Goal: Transaction & Acquisition: Book appointment/travel/reservation

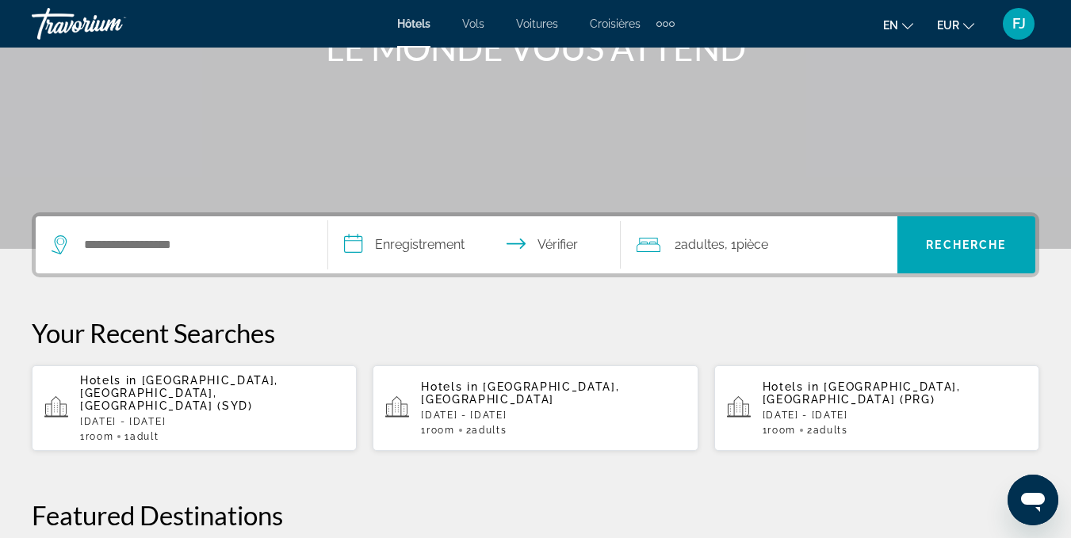
scroll to position [232, 0]
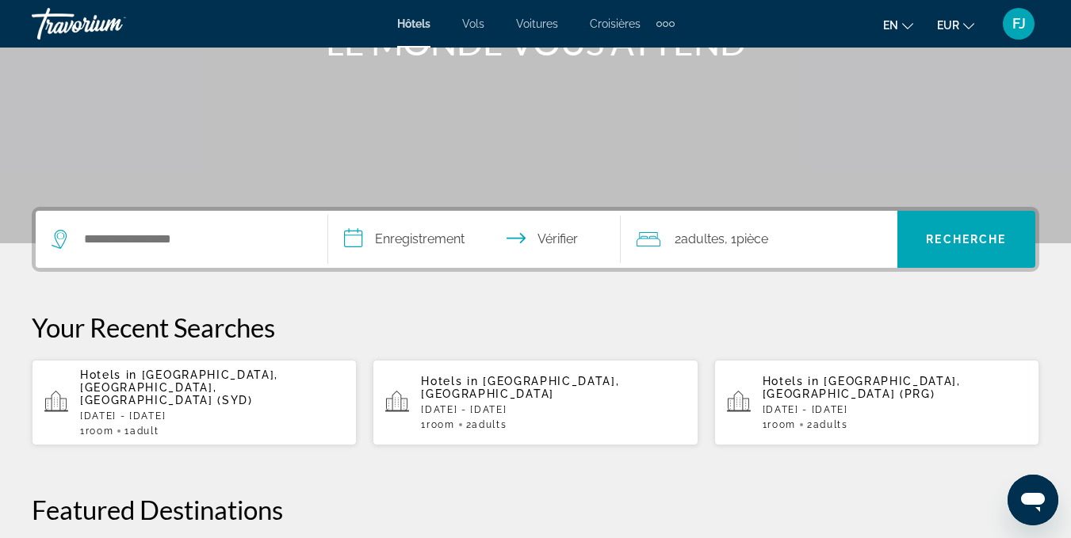
click at [261, 380] on span "Sydney, NSW, Australia (SYD)" at bounding box center [179, 388] width 198 height 38
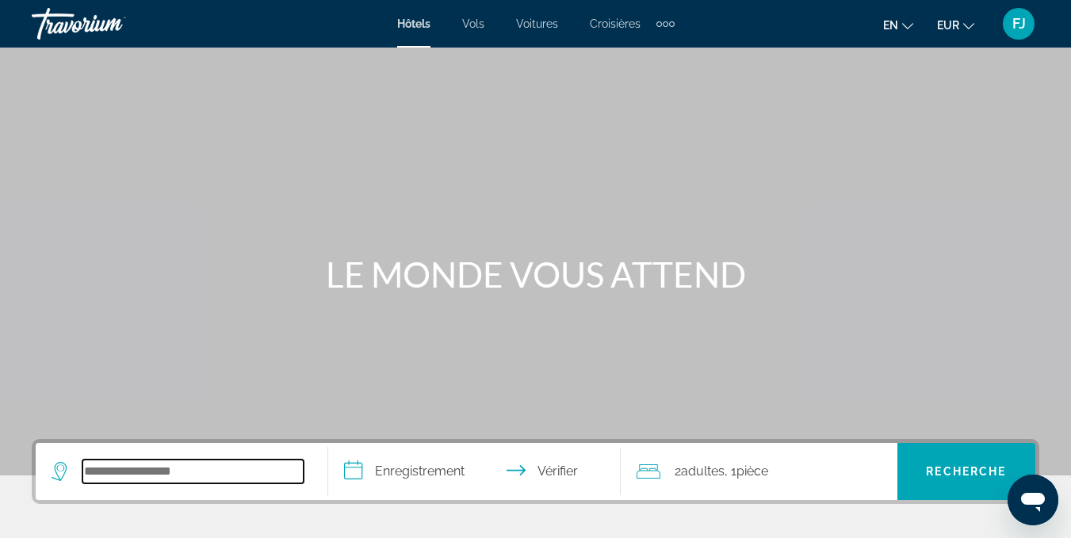
click at [226, 468] on input "Widget de recherche" at bounding box center [192, 472] width 221 height 24
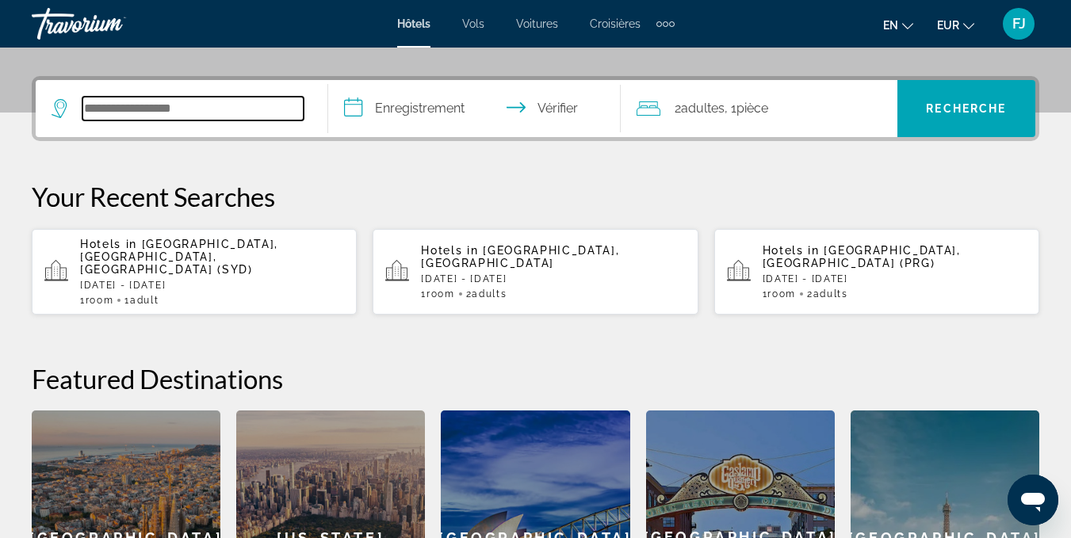
scroll to position [388, 0]
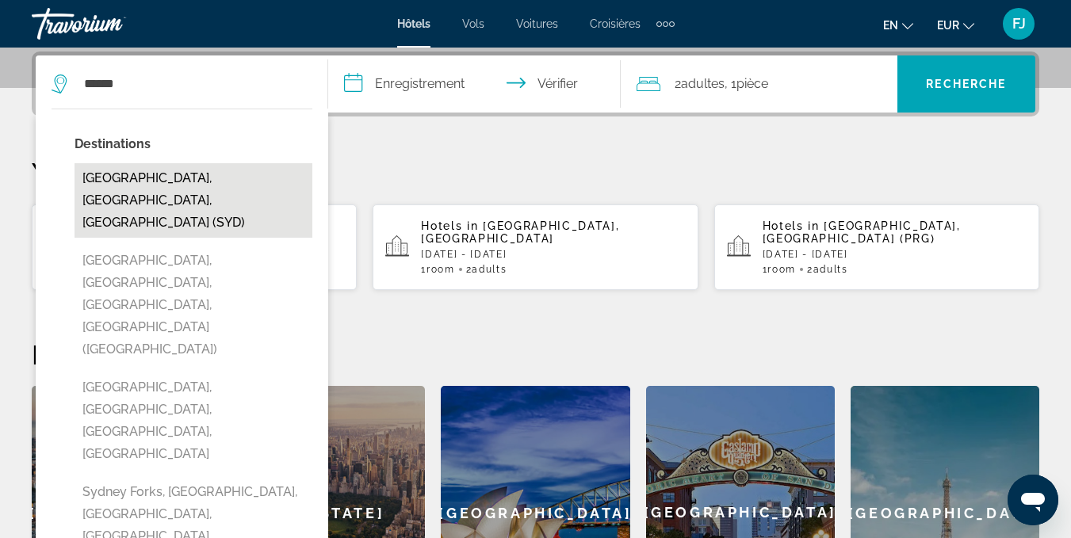
click at [270, 186] on button "Sydney, NSW, Australia (SYD)" at bounding box center [194, 200] width 238 height 75
type input "**********"
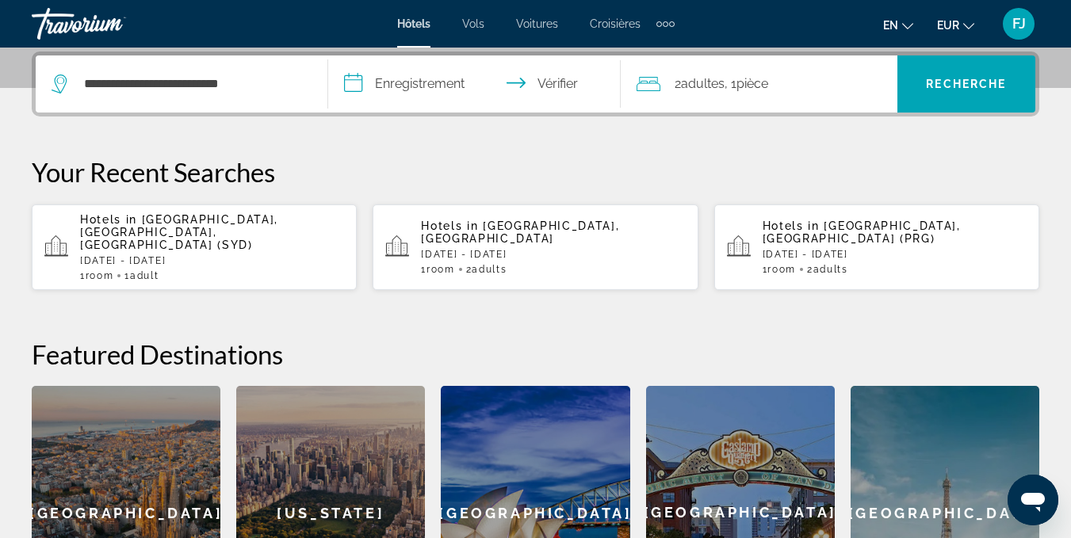
click at [446, 83] on input "**********" at bounding box center [477, 86] width 299 height 62
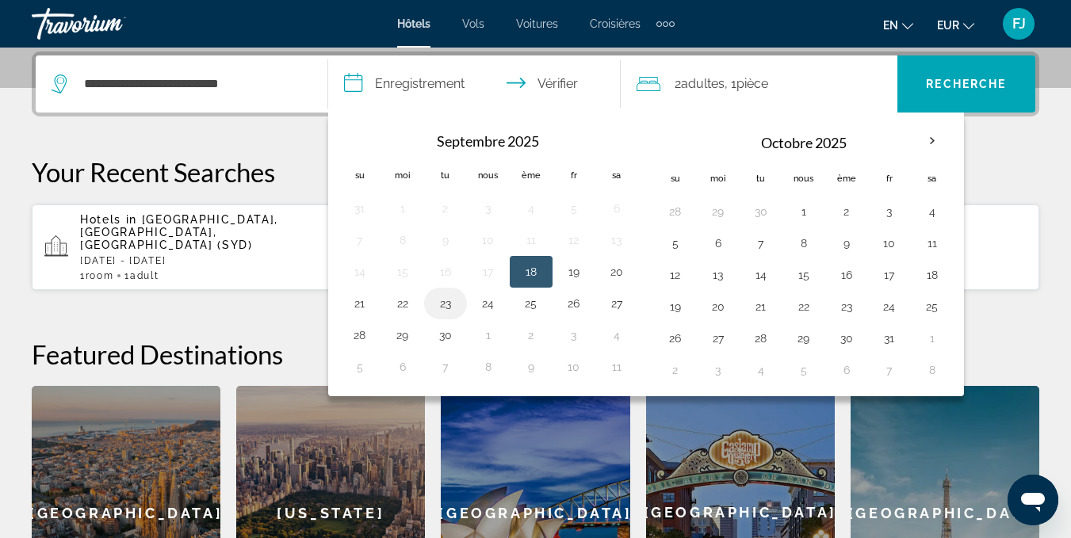
click at [451, 300] on button "23" at bounding box center [445, 304] width 25 height 22
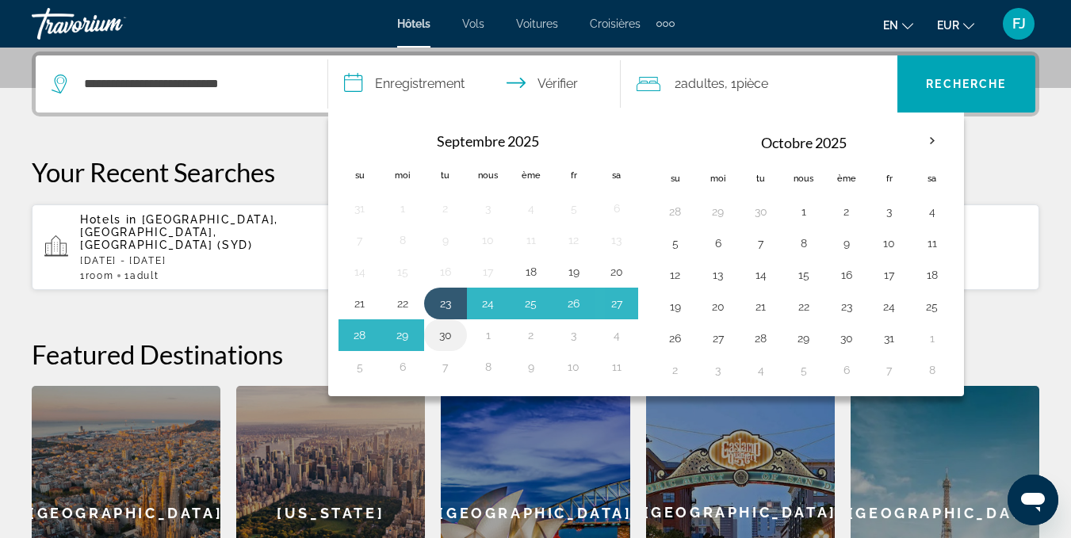
click at [444, 330] on button "30" at bounding box center [445, 335] width 25 height 22
type input "**********"
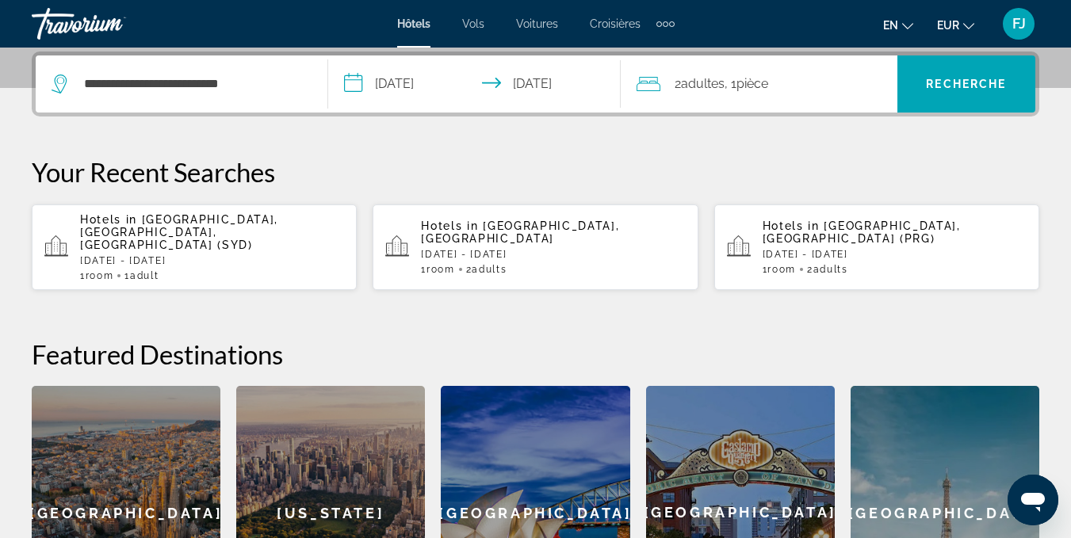
click at [679, 78] on font "2" at bounding box center [678, 83] width 6 height 15
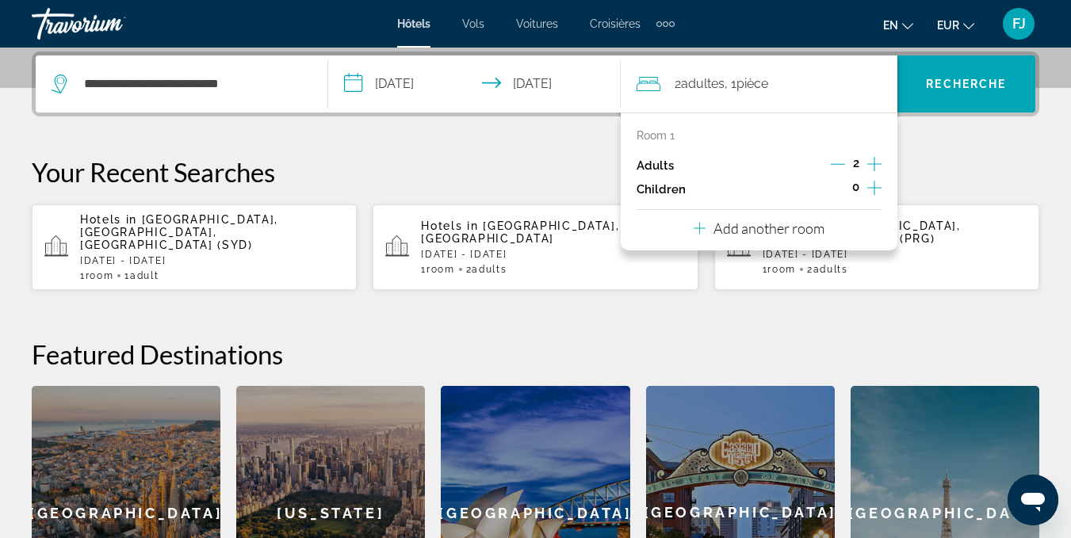
click at [839, 167] on icon "Decrement adults" at bounding box center [838, 164] width 14 height 14
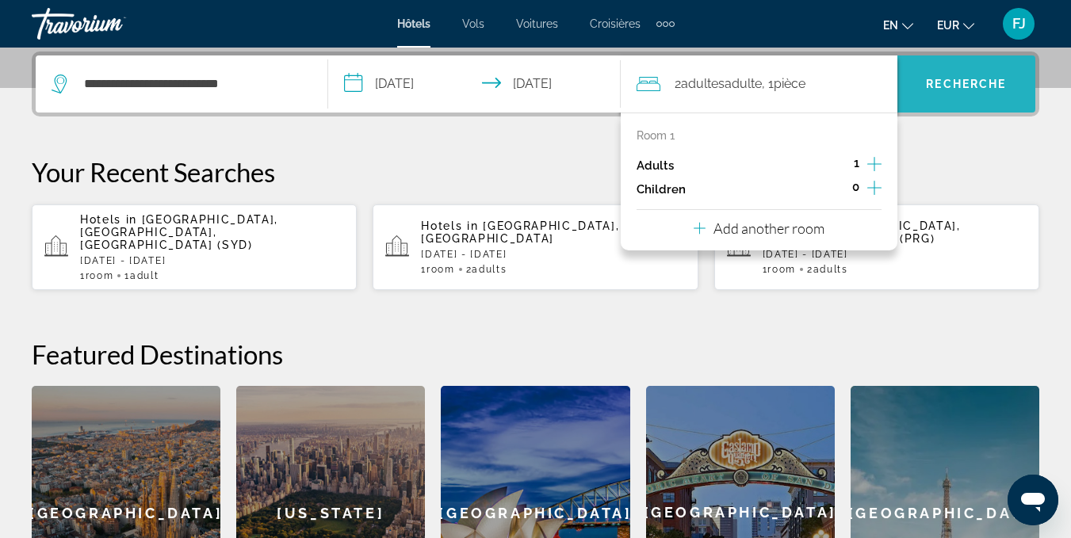
click at [950, 82] on font "Recherche" at bounding box center [966, 84] width 80 height 13
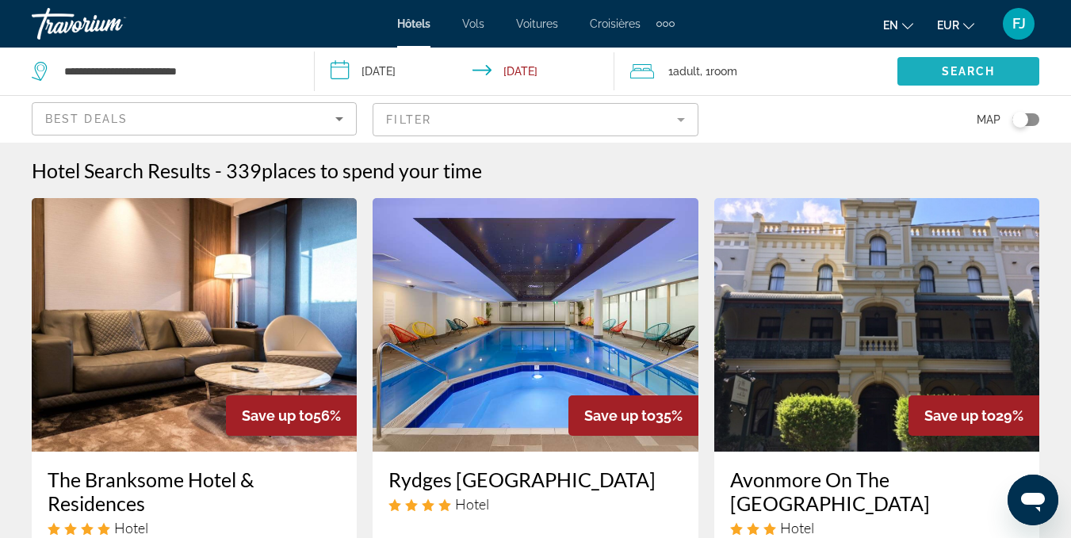
click at [950, 82] on span "Search widget" at bounding box center [968, 71] width 142 height 38
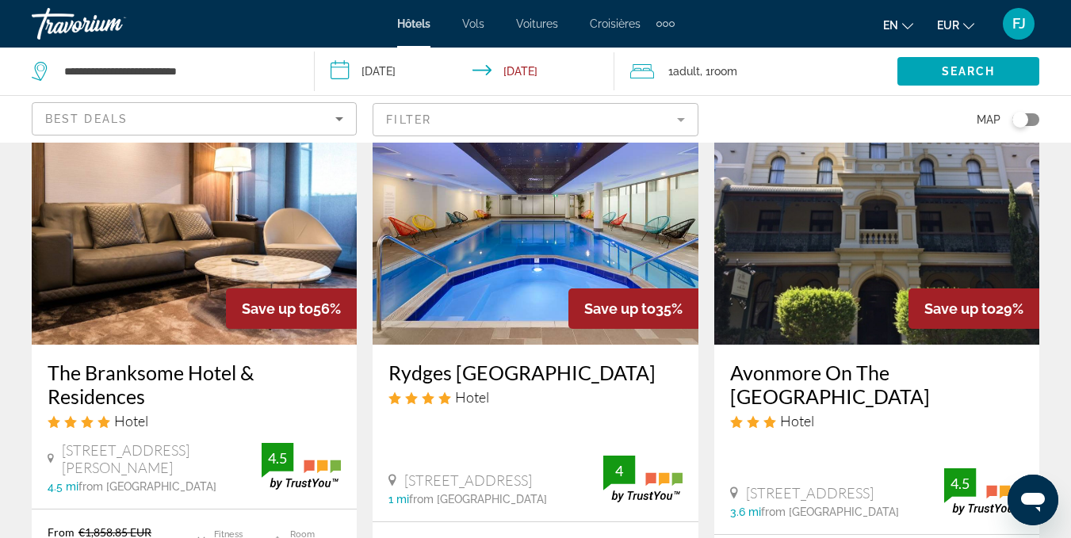
scroll to position [84, 0]
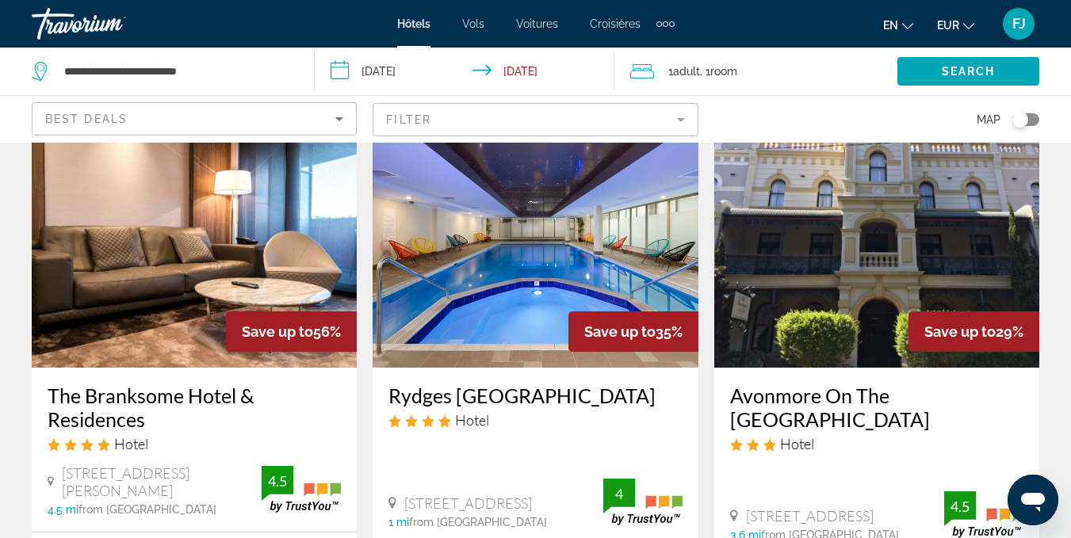
click at [1069, 34] on div "Hôtels Vols Voitures Croisières Activités Hôtels Vols Voitures Croisières Activ…" at bounding box center [535, 23] width 1071 height 41
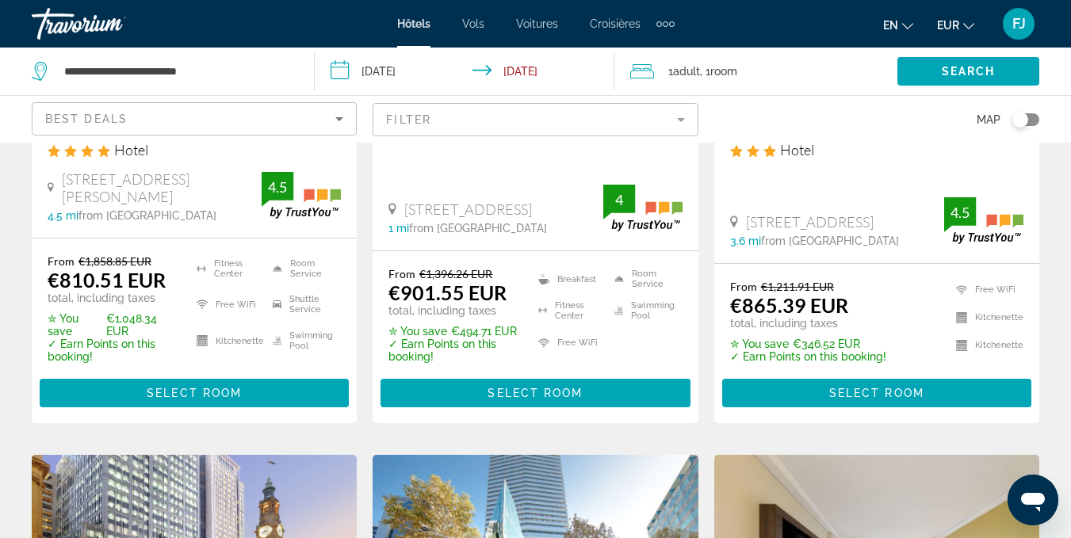
scroll to position [355, 0]
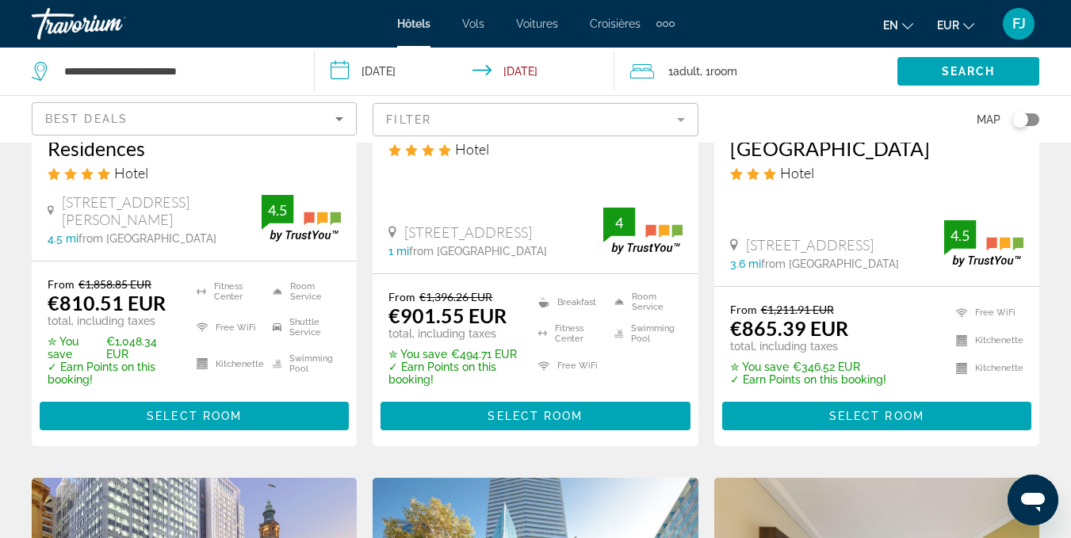
click at [476, 111] on mat-form-field "Filter" at bounding box center [535, 119] width 325 height 33
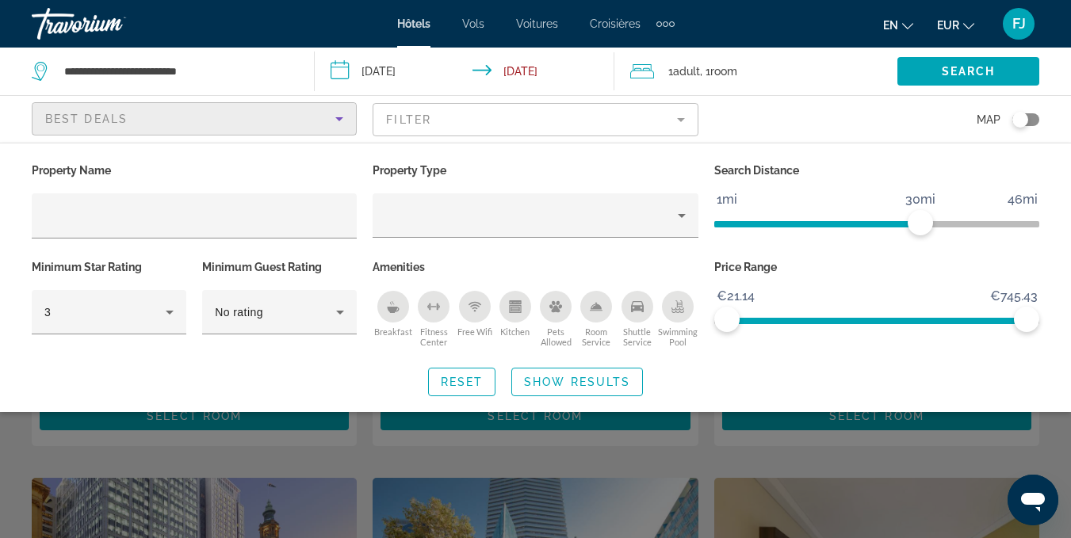
click at [275, 113] on div "Best Deals" at bounding box center [190, 118] width 290 height 19
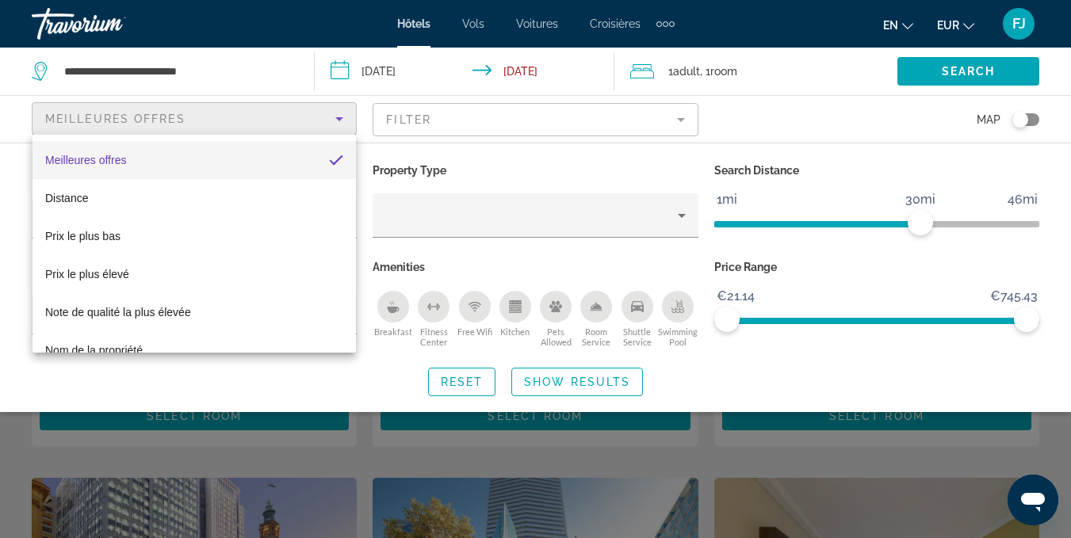
click at [312, 117] on div at bounding box center [535, 269] width 1071 height 538
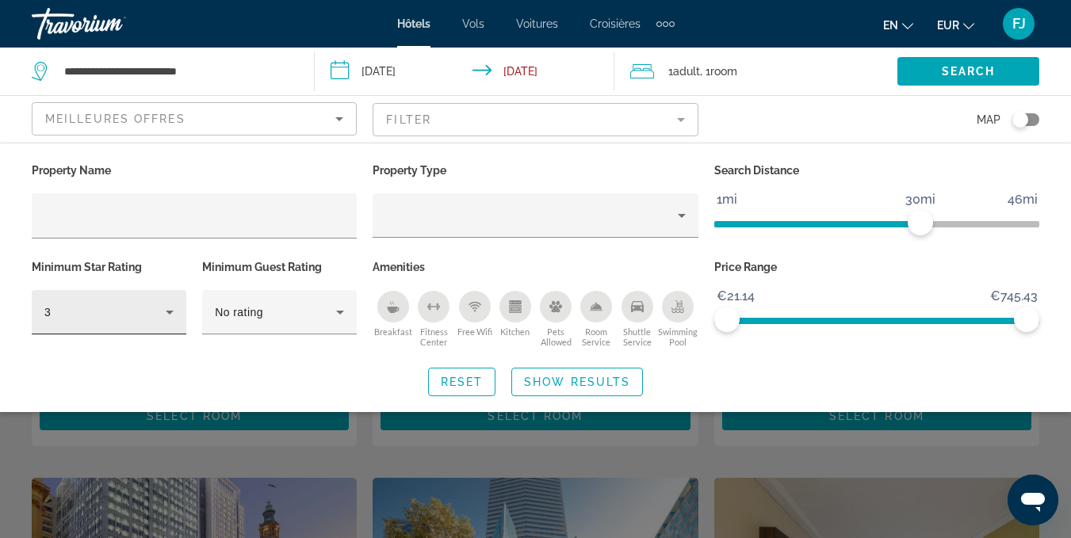
click at [161, 297] on div "3" at bounding box center [108, 312] width 129 height 44
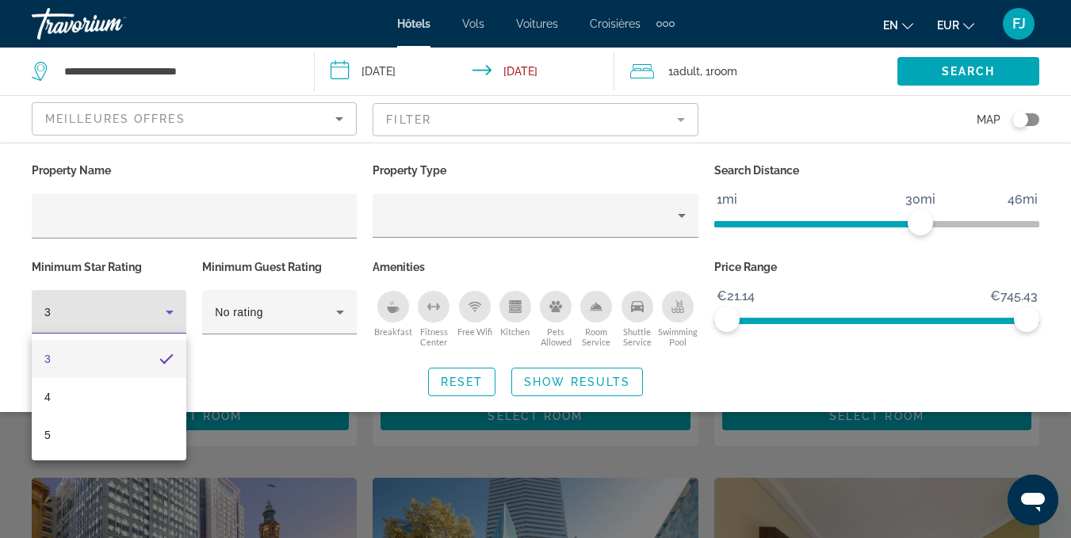
click at [170, 117] on div at bounding box center [535, 269] width 1071 height 538
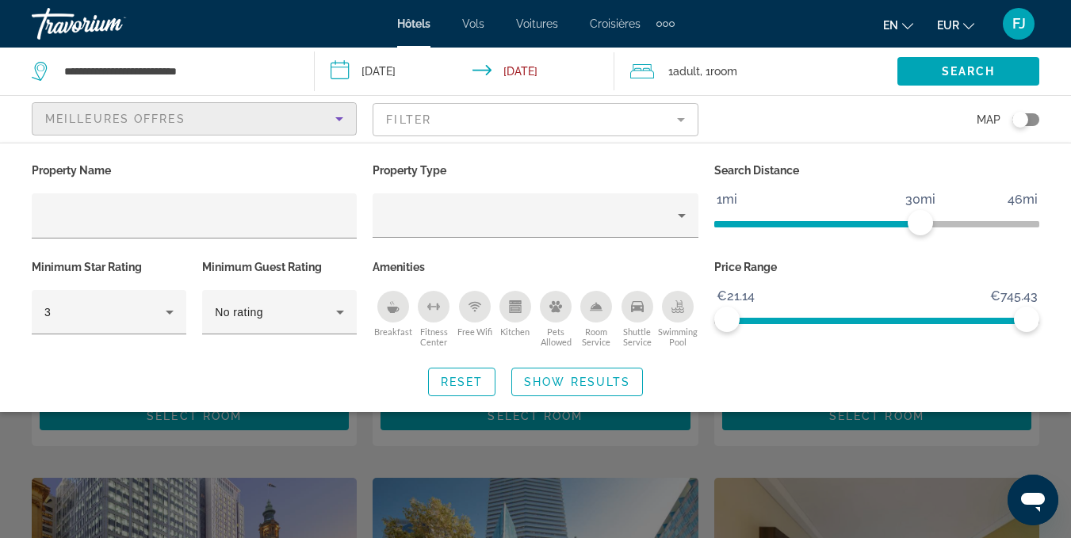
click at [170, 117] on span "Meilleures offres" at bounding box center [115, 119] width 140 height 13
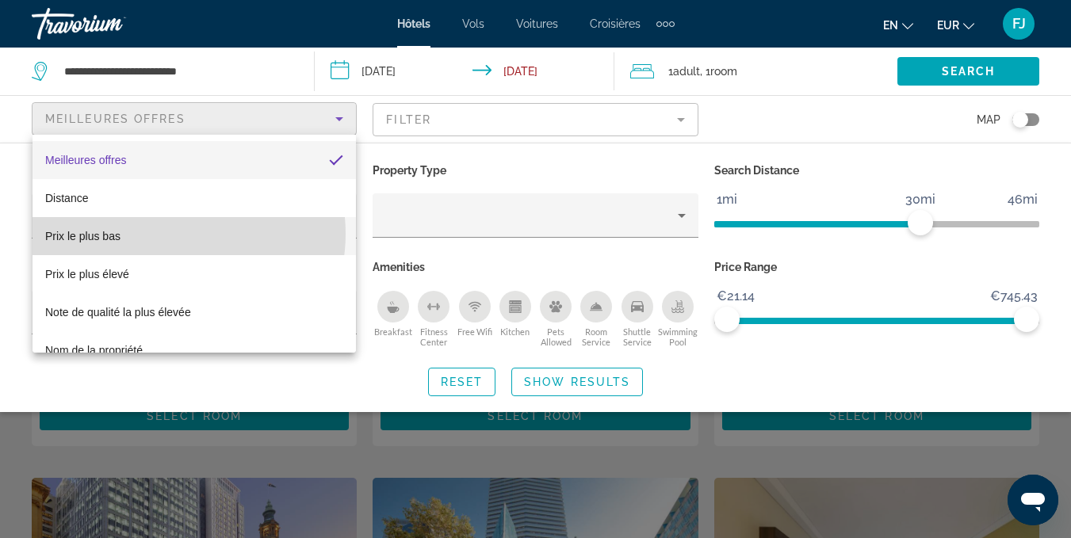
click at [172, 234] on mat-option "Prix ​​le plus bas" at bounding box center [194, 236] width 323 height 38
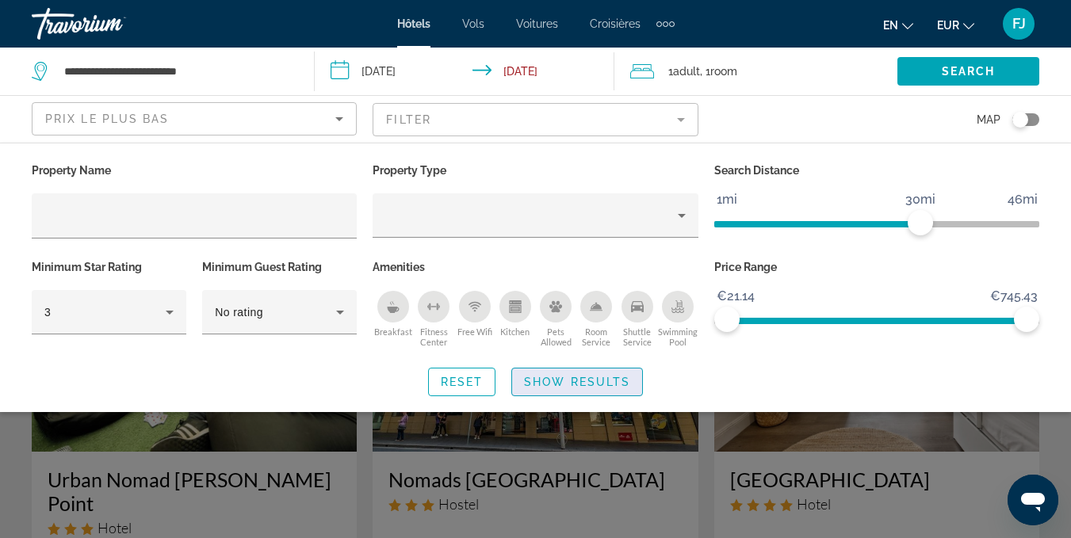
click at [541, 381] on span "Show Results" at bounding box center [577, 382] width 106 height 13
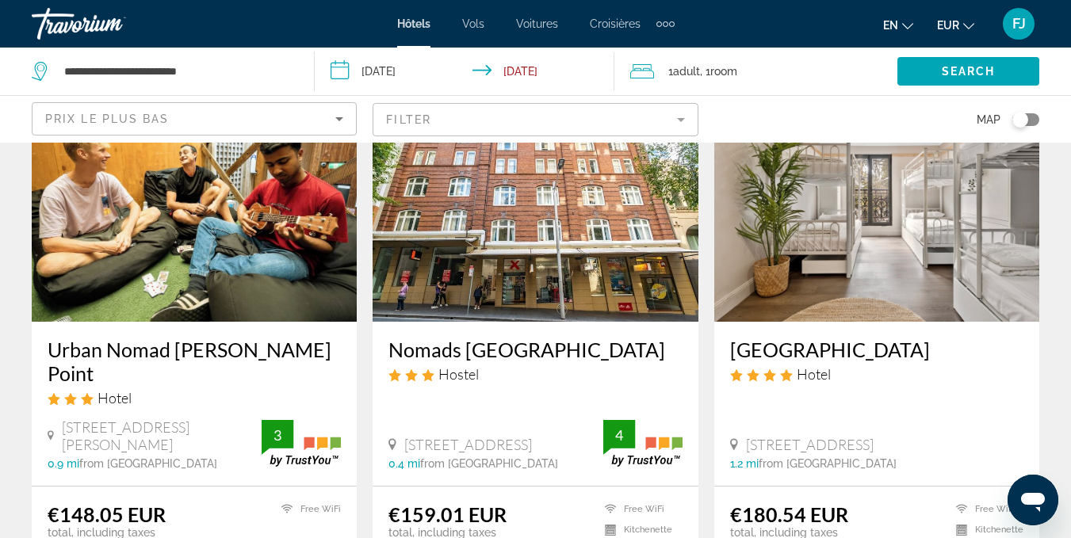
scroll to position [151, 0]
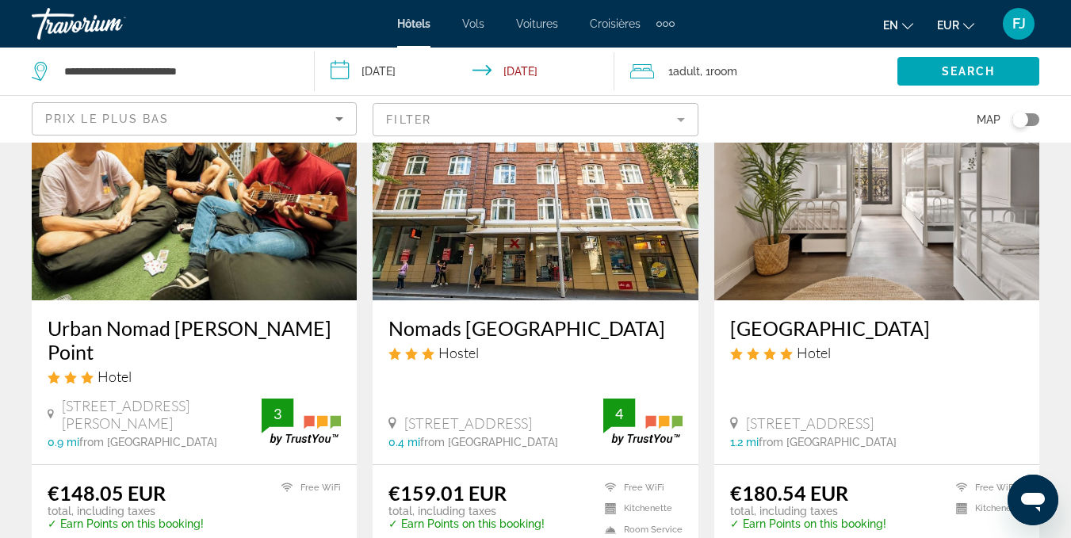
click at [161, 262] on img "Contenu principal" at bounding box center [194, 174] width 325 height 254
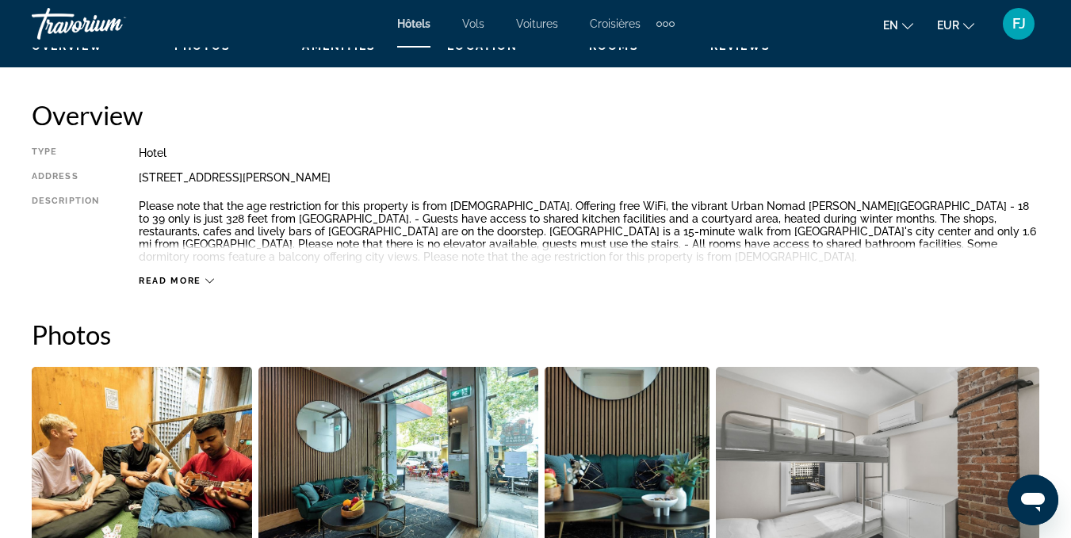
scroll to position [844, 0]
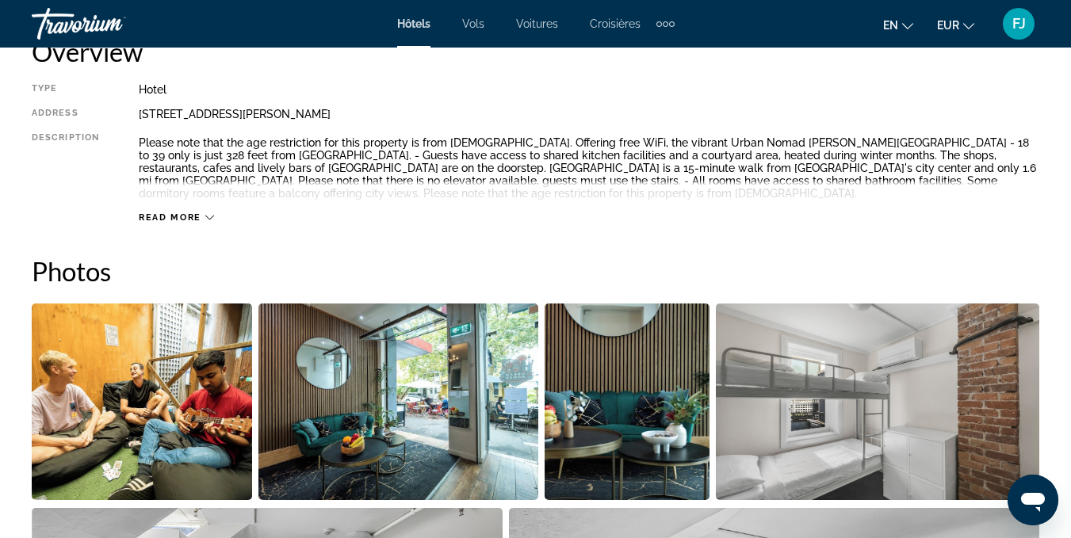
click at [164, 219] on span "Read more" at bounding box center [170, 217] width 63 height 10
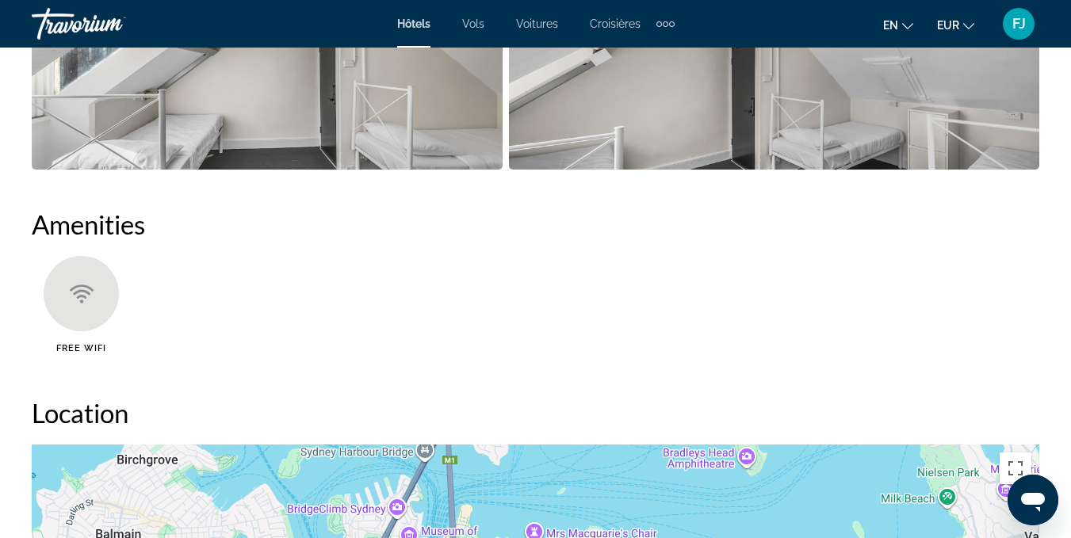
scroll to position [837, 0]
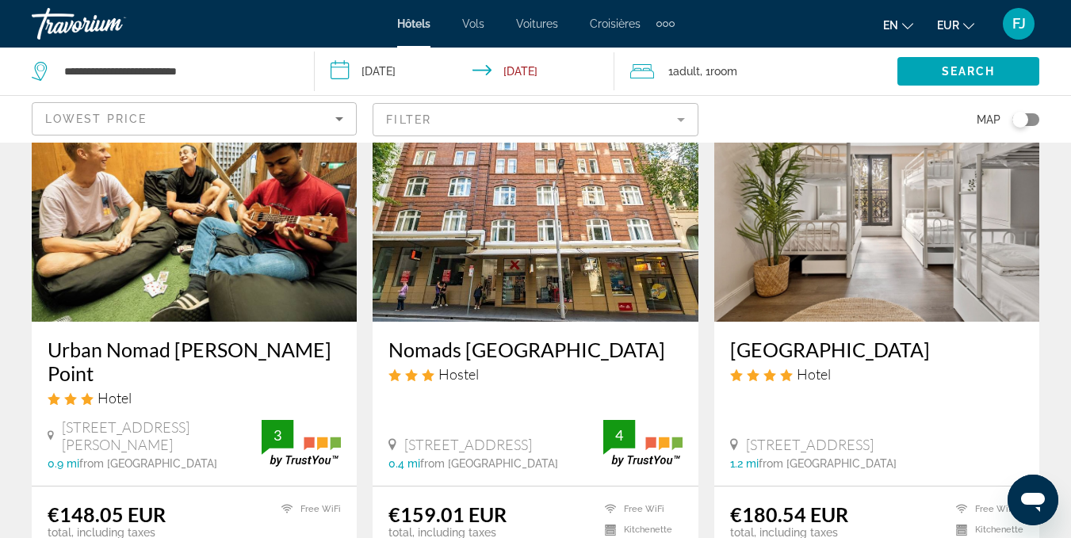
scroll to position [151, 0]
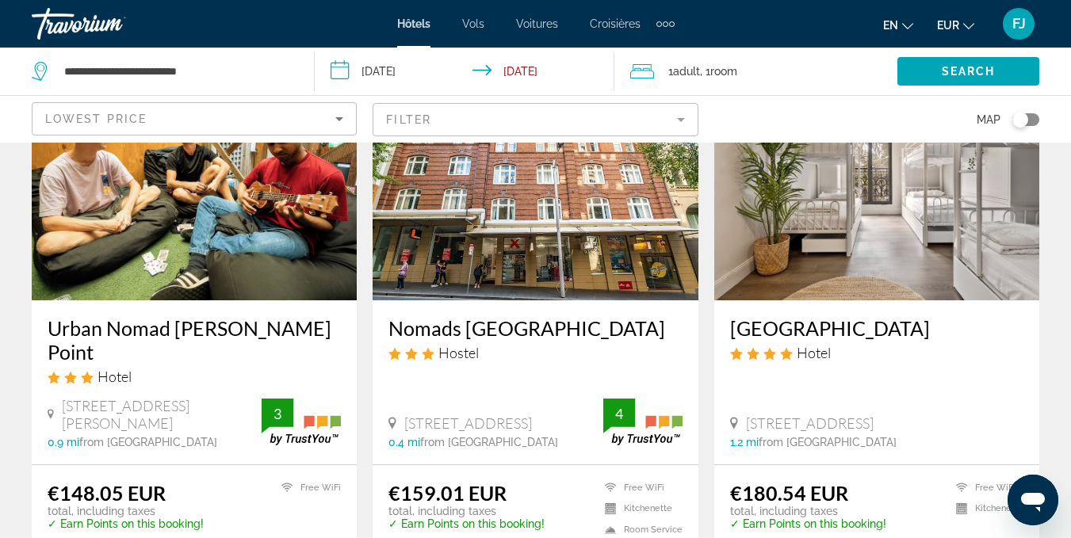
click at [498, 254] on img "Contenu principal" at bounding box center [535, 174] width 325 height 254
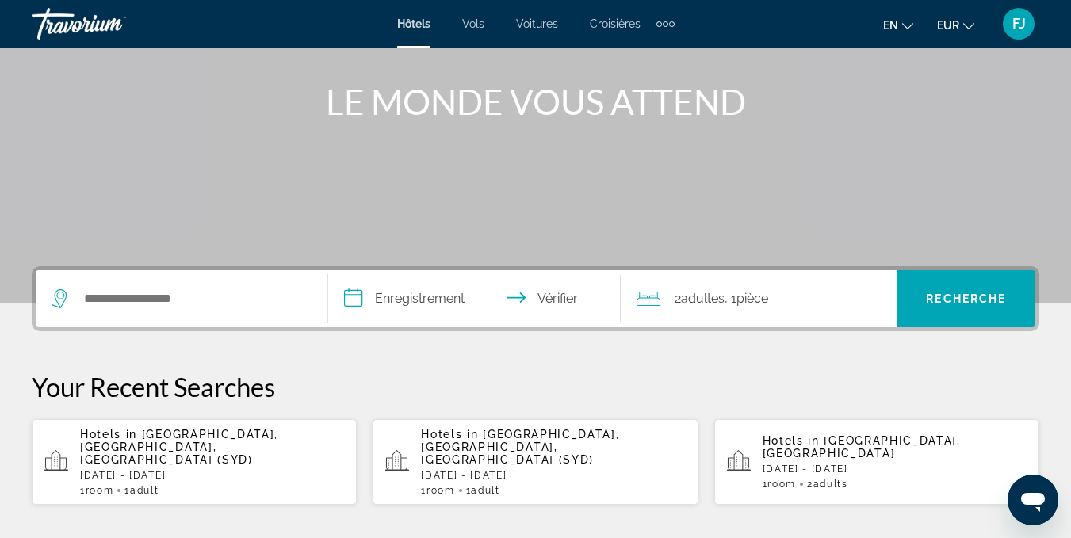
scroll to position [216, 0]
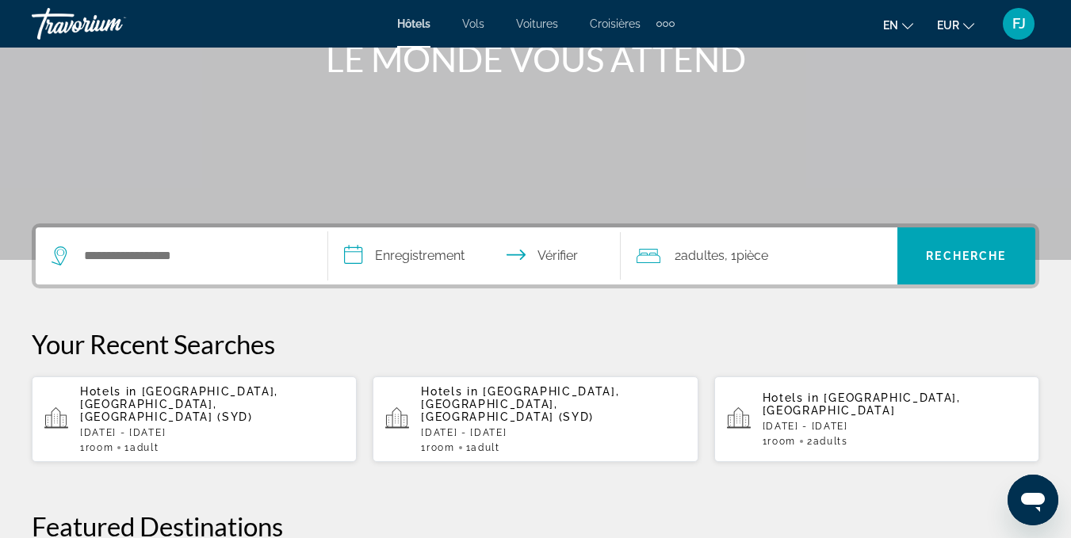
click at [71, 411] on app-hotels-recent-search "Hotels in Sydney, NSW, Australia (SYD) Tue, 23 Sep - Tue, 30 Sep 1 Room rooms 1…" at bounding box center [194, 420] width 325 height 86
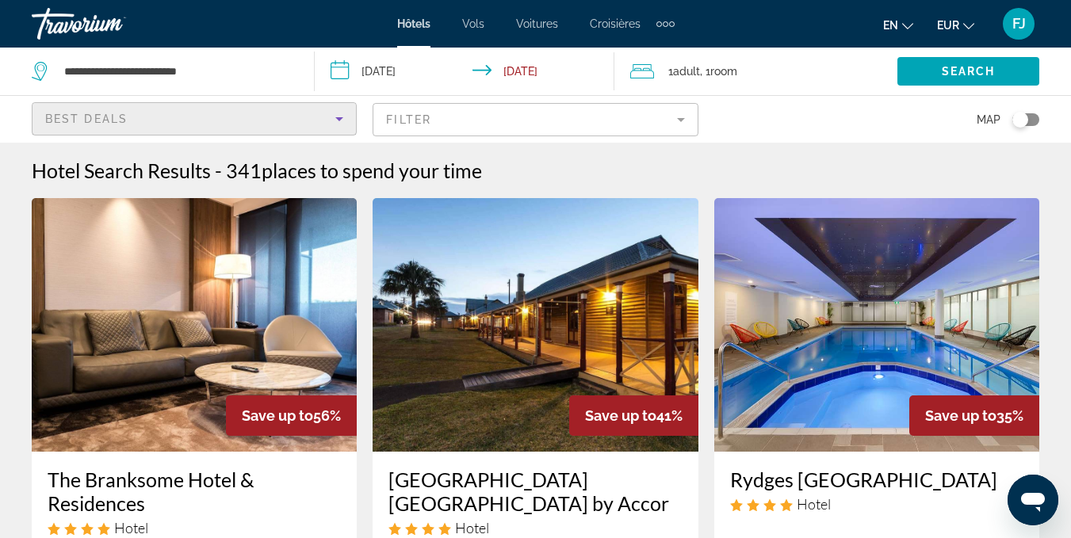
click at [321, 109] on div "Best Deals" at bounding box center [190, 118] width 290 height 19
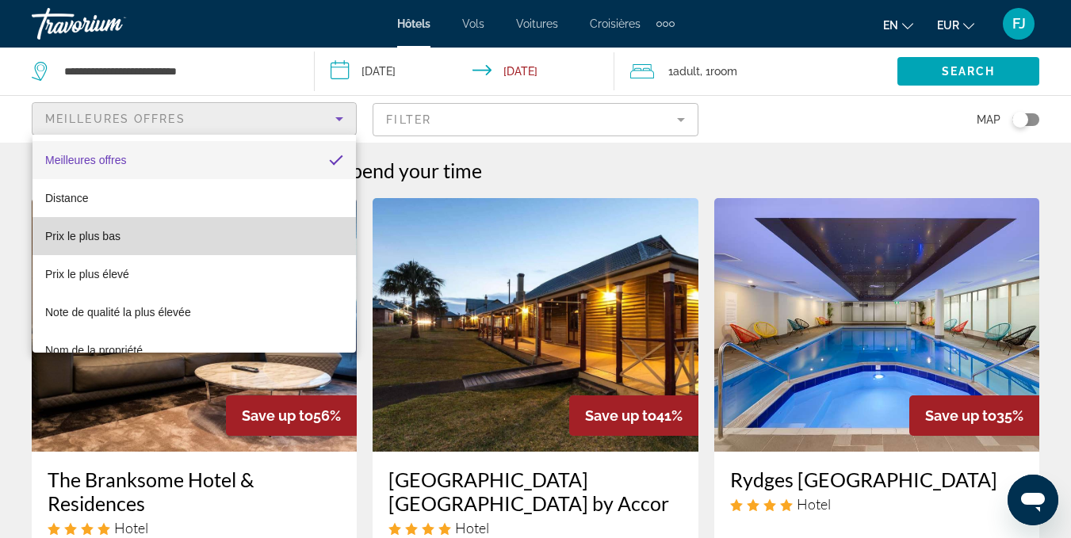
click at [277, 230] on mat-option "Prix ​​le plus bas" at bounding box center [194, 236] width 323 height 38
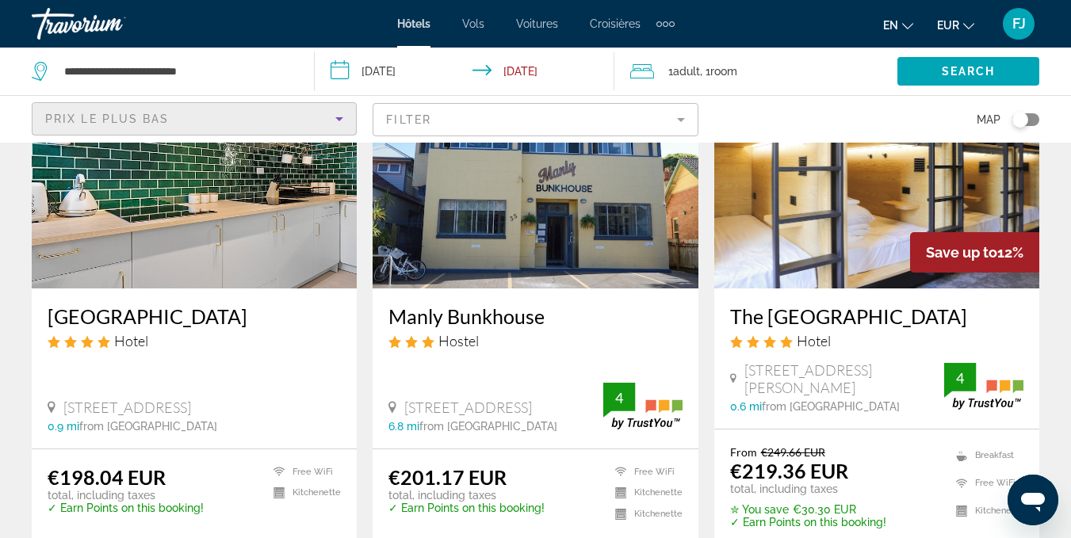
scroll to position [731, 0]
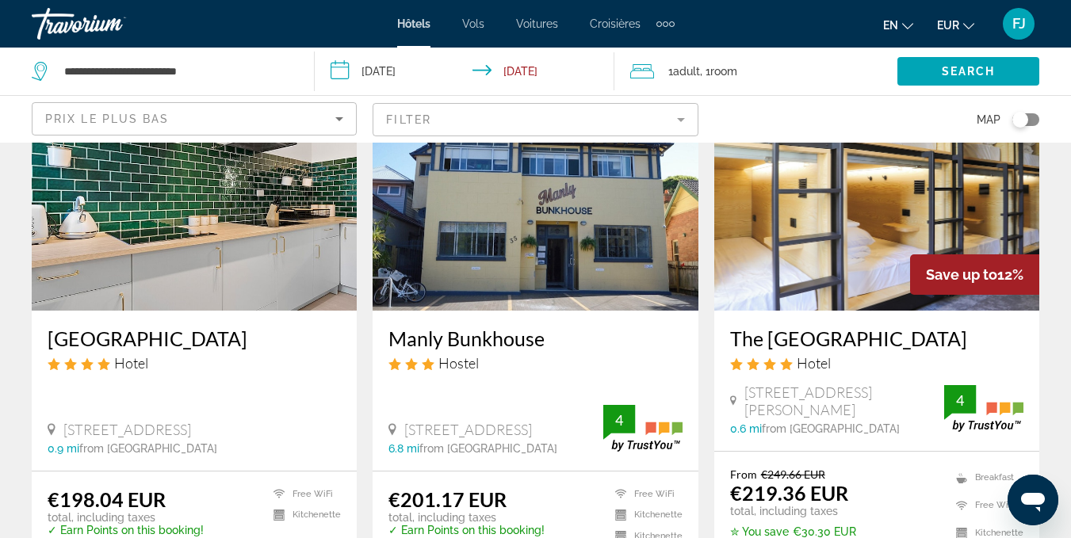
click at [253, 253] on img "Contenu principal" at bounding box center [194, 184] width 325 height 254
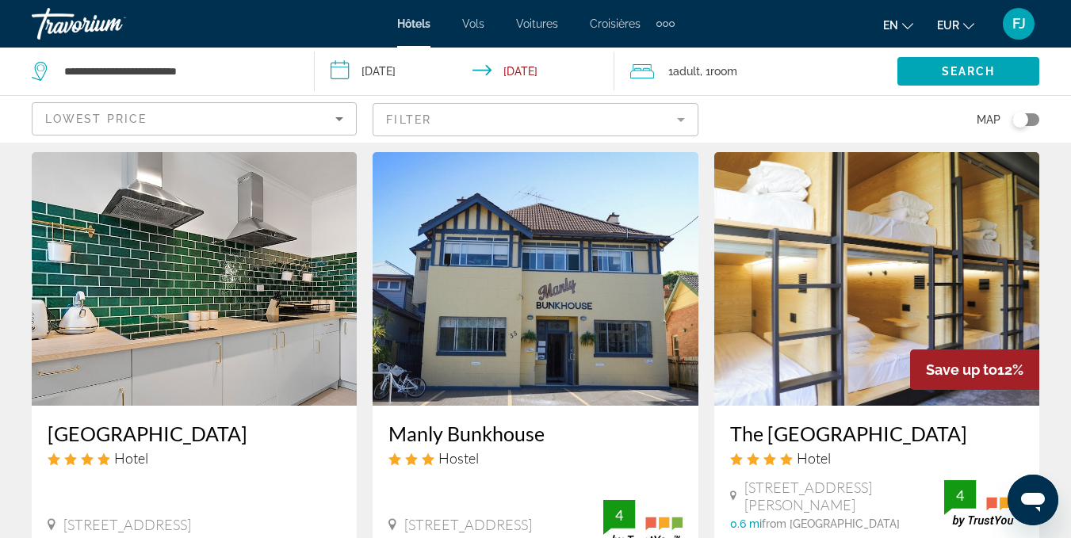
scroll to position [649, 0]
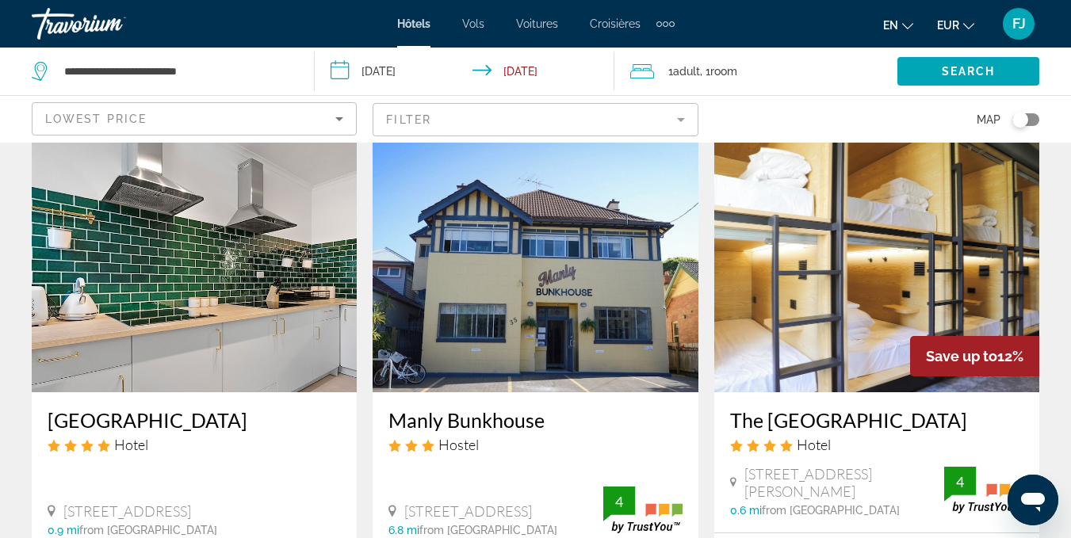
click at [568, 254] on img "Contenu principal" at bounding box center [535, 266] width 325 height 254
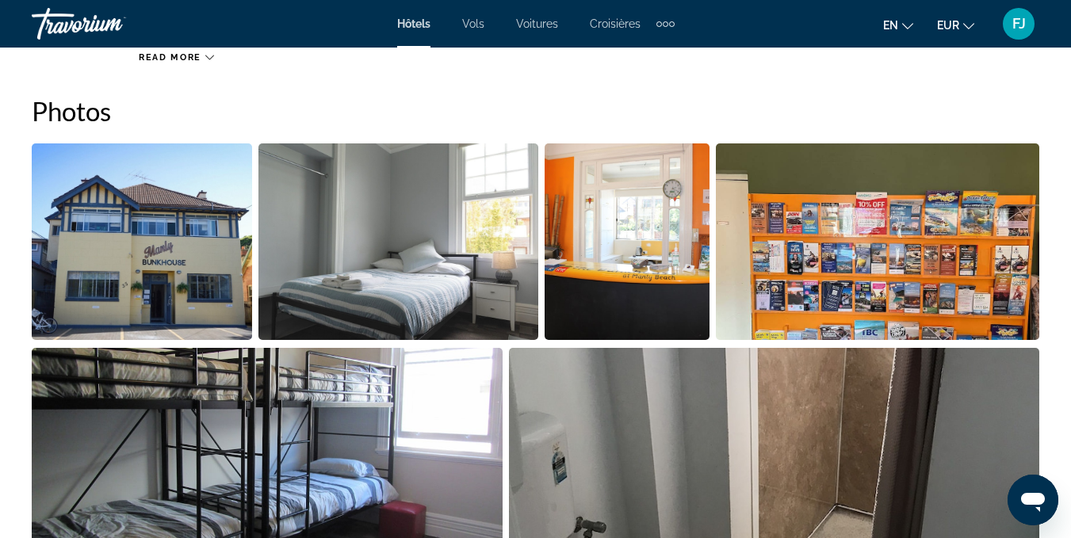
scroll to position [781, 0]
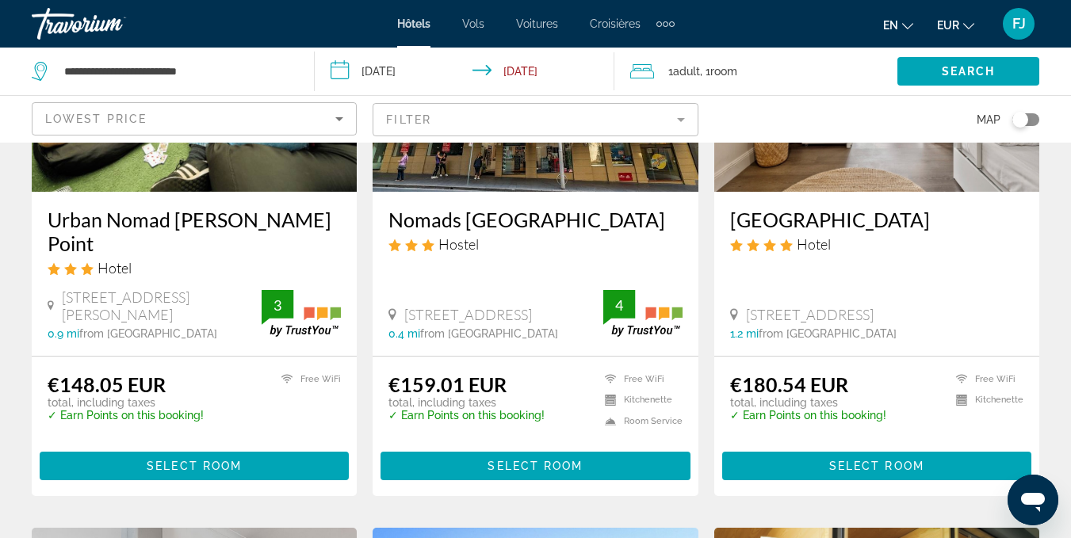
scroll to position [229, 0]
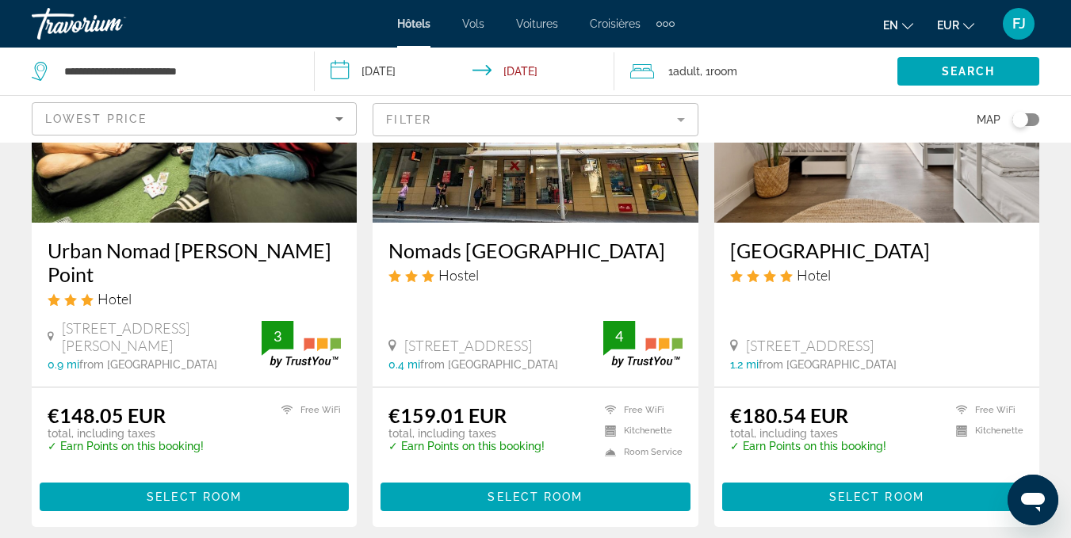
click at [474, 112] on mat-form-field "Filter" at bounding box center [535, 119] width 325 height 33
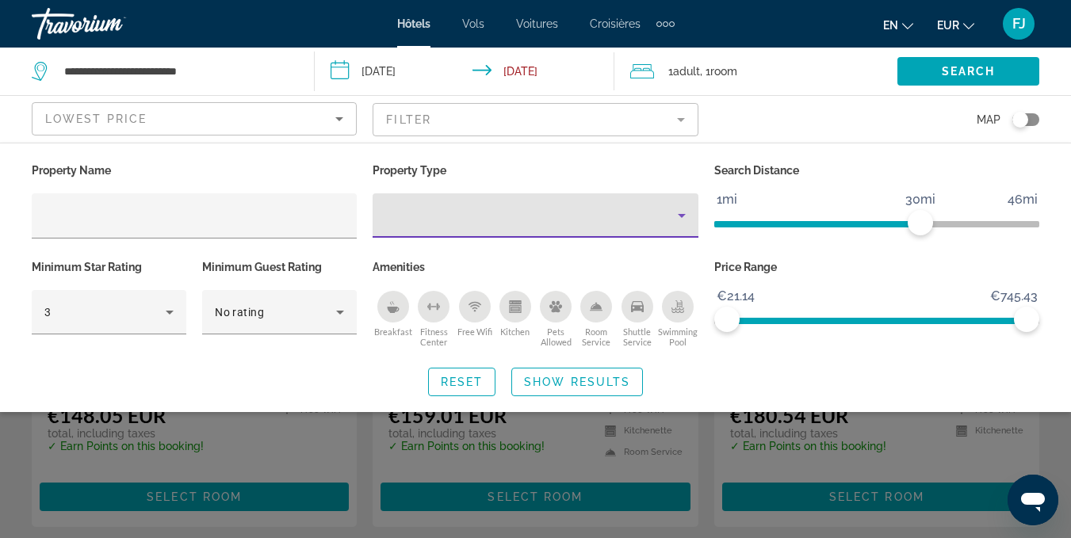
click at [442, 209] on div "Property type" at bounding box center [531, 215] width 292 height 19
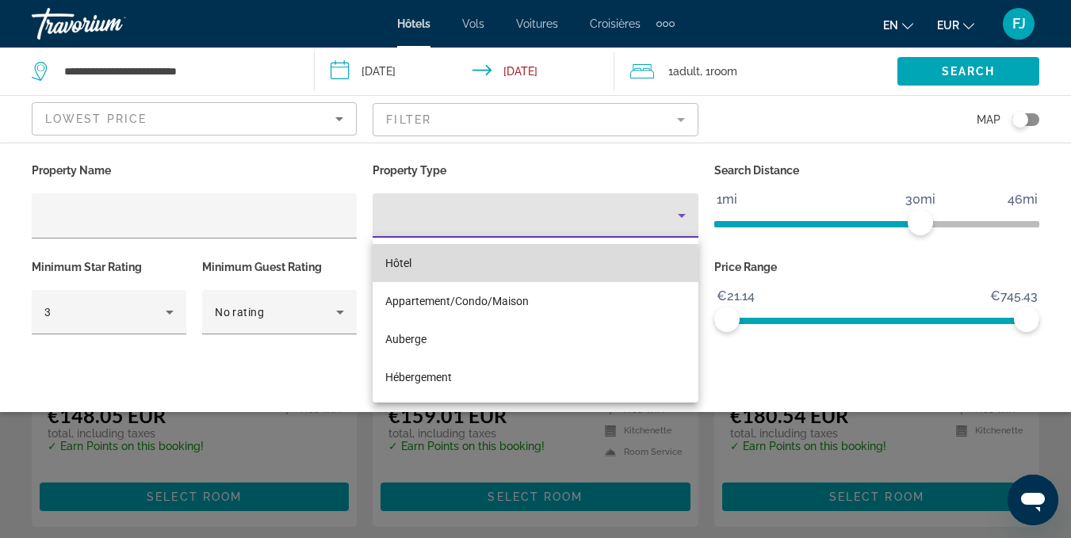
click at [436, 269] on mat-option "Hôtel" at bounding box center [535, 263] width 325 height 38
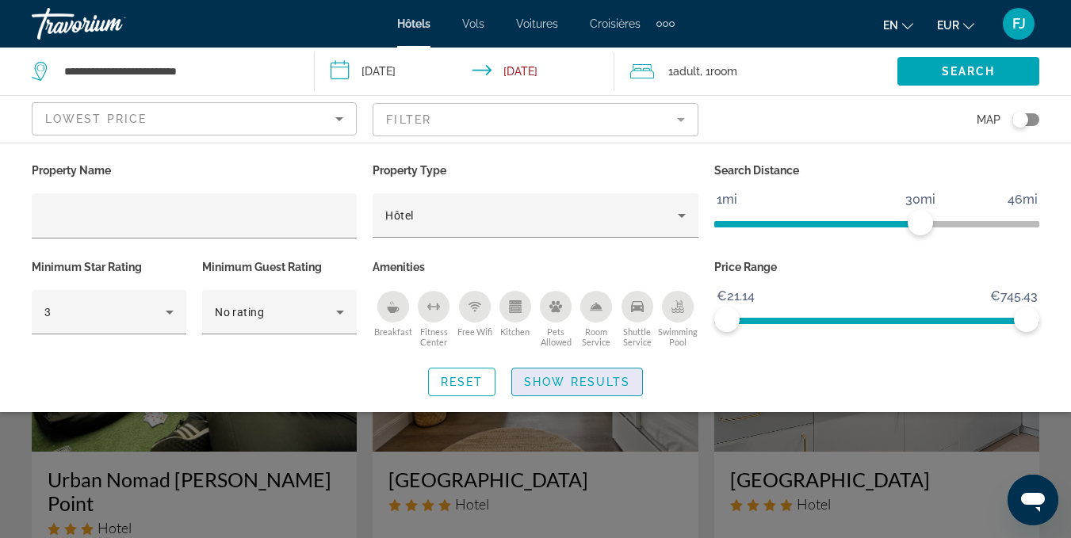
click at [595, 376] on span "Show Results" at bounding box center [577, 382] width 106 height 13
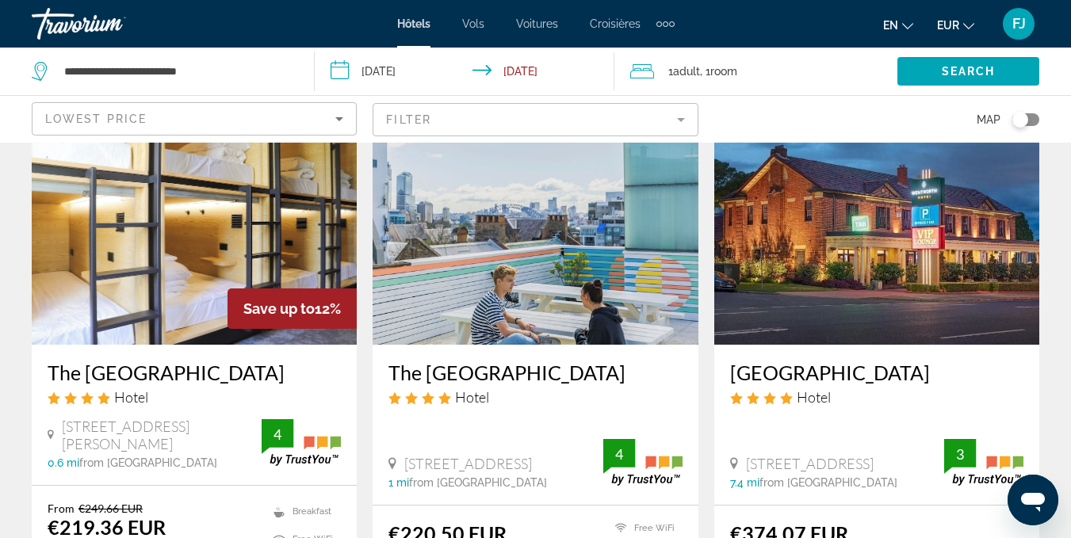
scroll to position [701, 0]
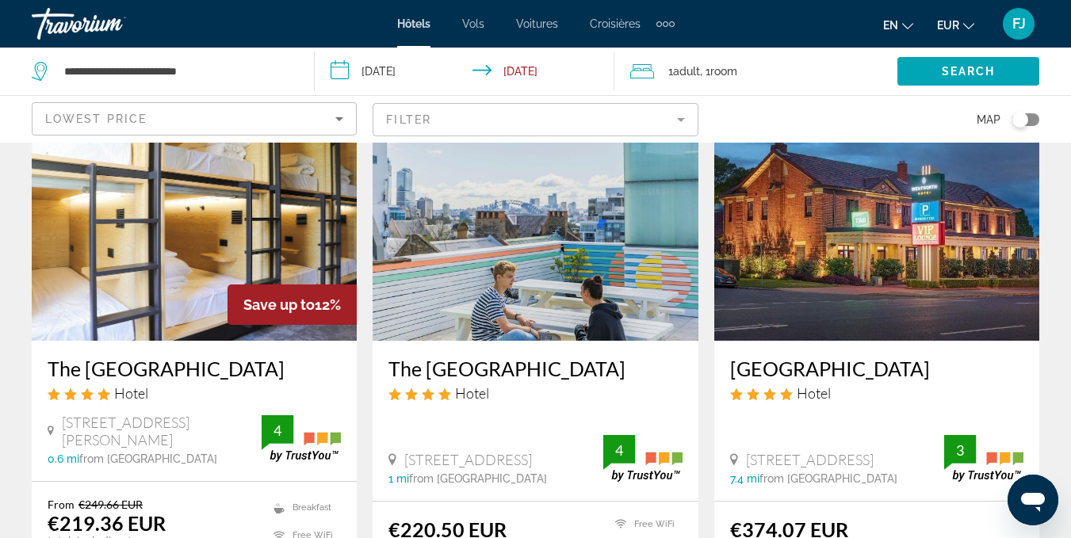
click at [625, 309] on img "Contenu principal" at bounding box center [535, 214] width 325 height 254
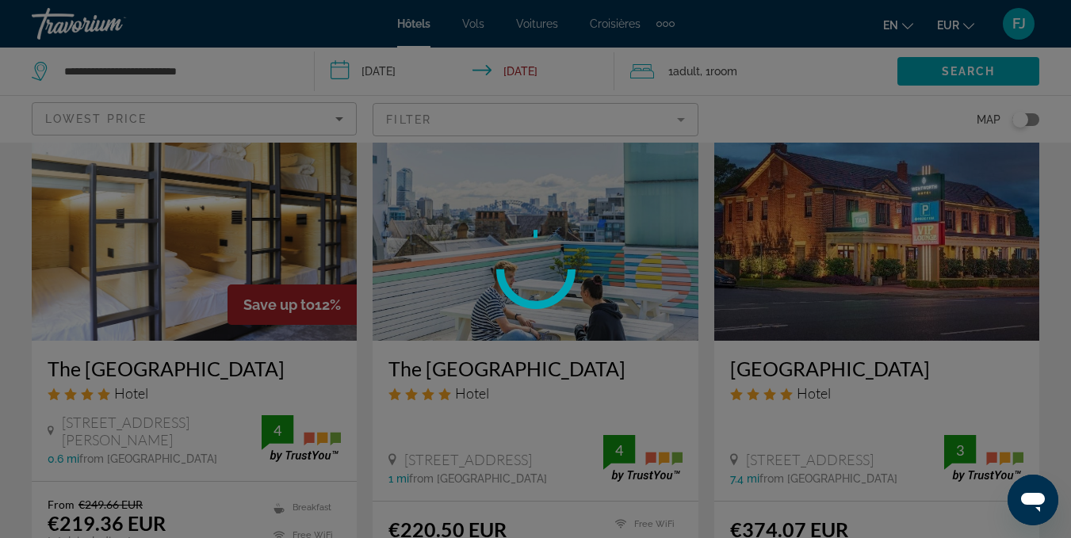
drag, startPoint x: 1069, startPoint y: 211, endPoint x: 1081, endPoint y: 206, distance: 12.8
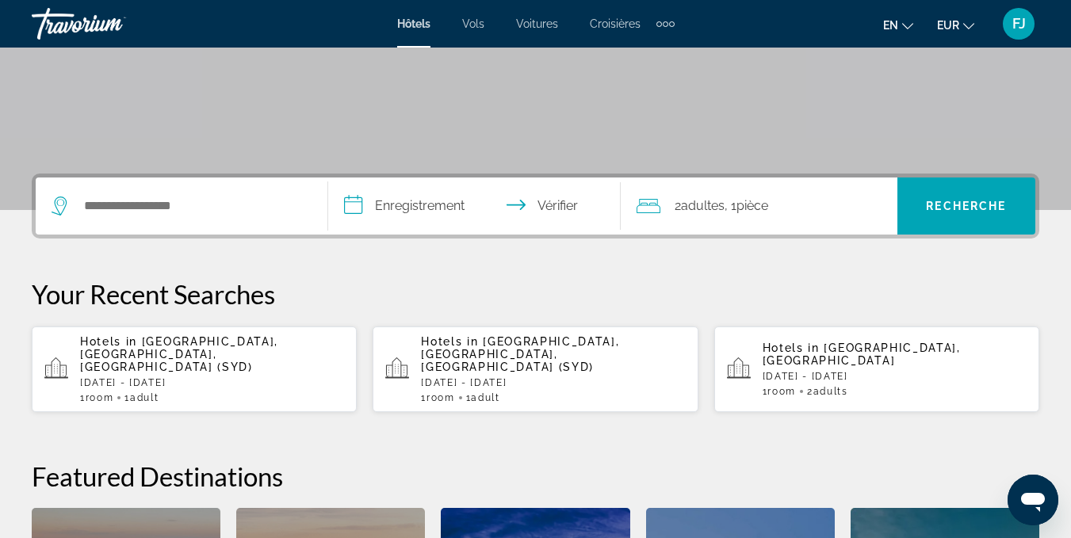
scroll to position [309, 0]
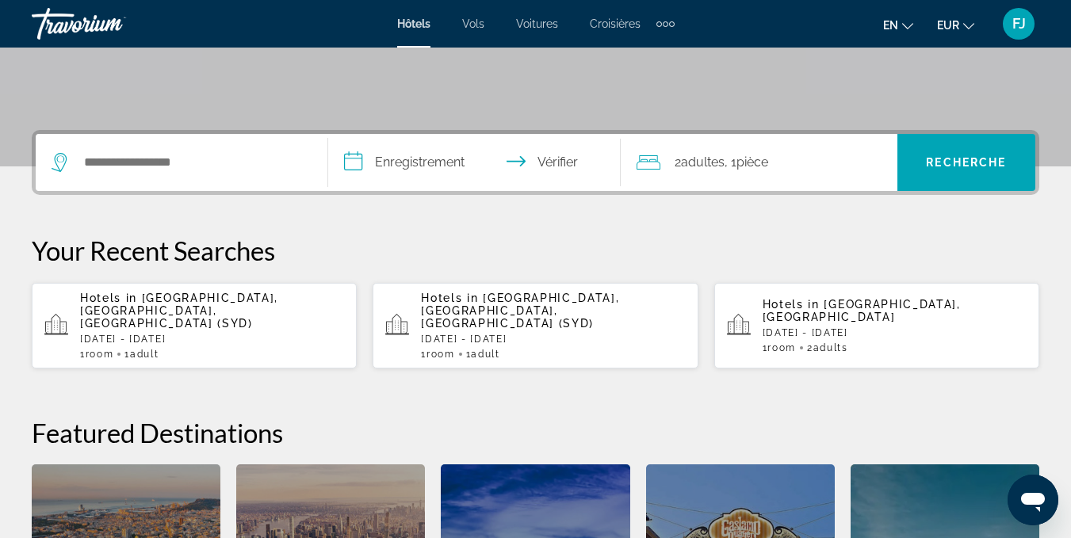
click at [170, 349] on div "1 Room rooms 1 Adult Adults" at bounding box center [212, 354] width 264 height 11
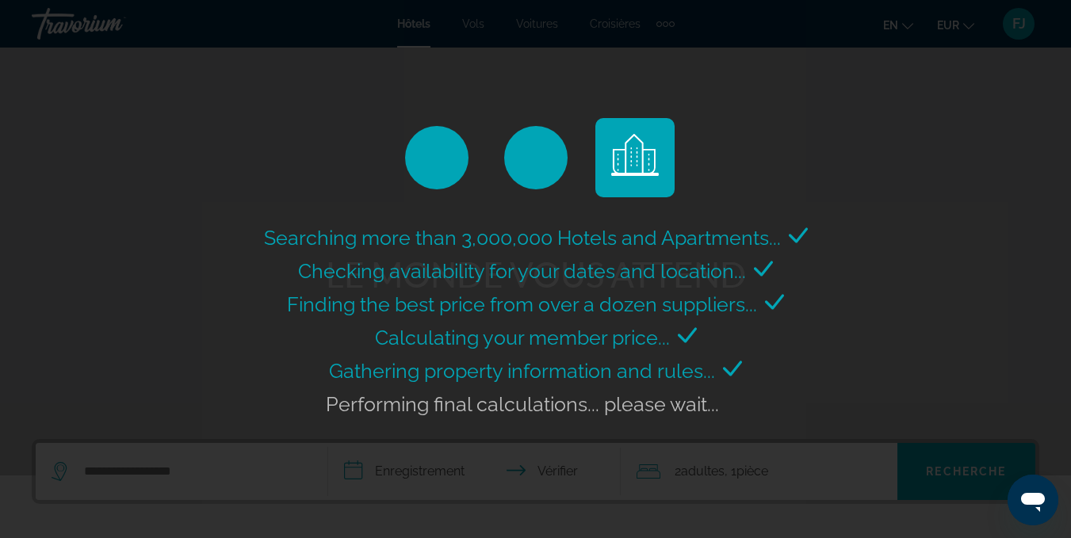
scroll to position [0, 0]
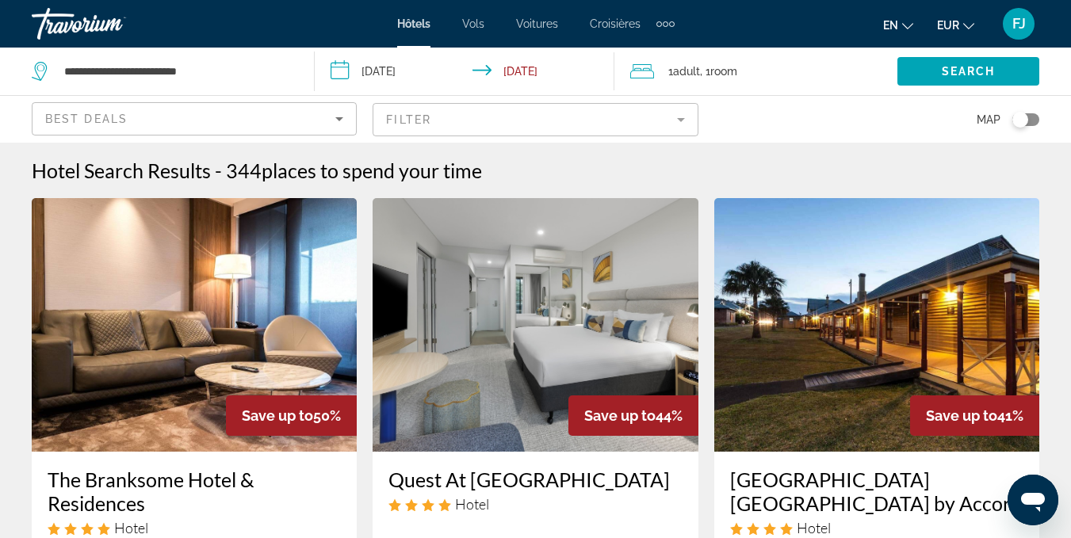
click at [406, 131] on mat-form-field "Filter" at bounding box center [535, 119] width 325 height 33
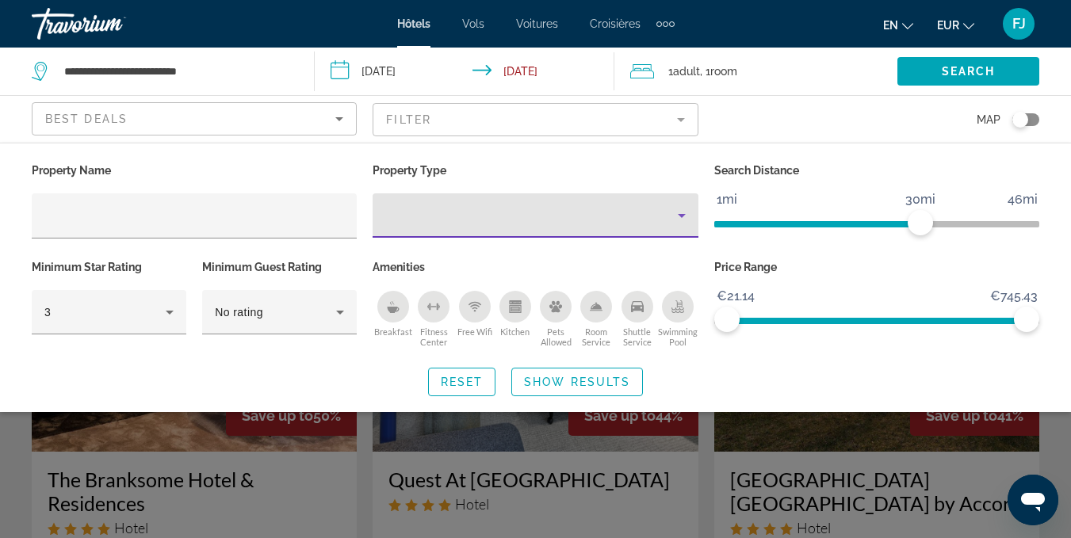
click at [391, 210] on div "Property type" at bounding box center [531, 215] width 292 height 19
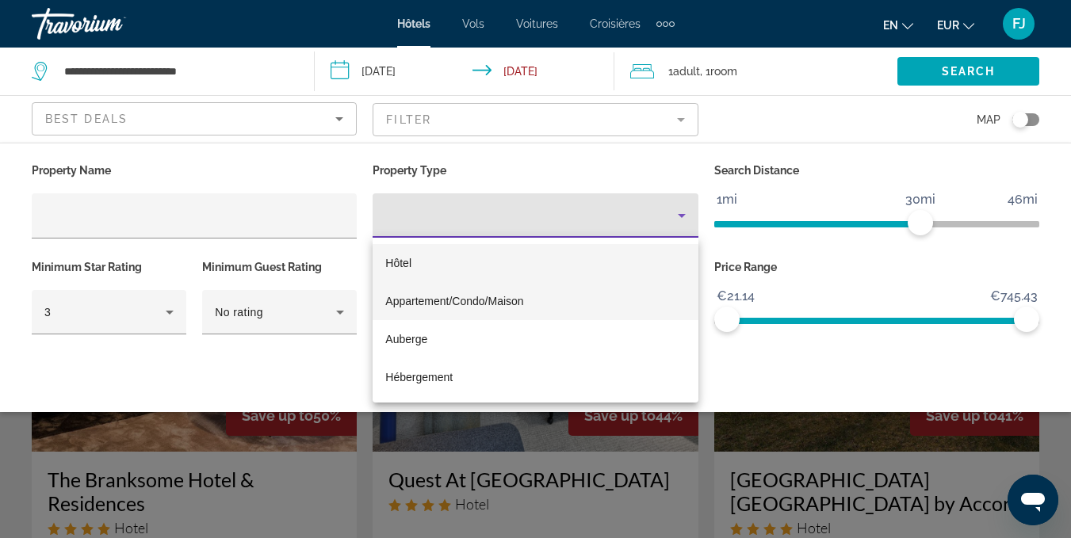
click at [392, 302] on font "Appartement/Condo/Maison" at bounding box center [454, 301] width 138 height 13
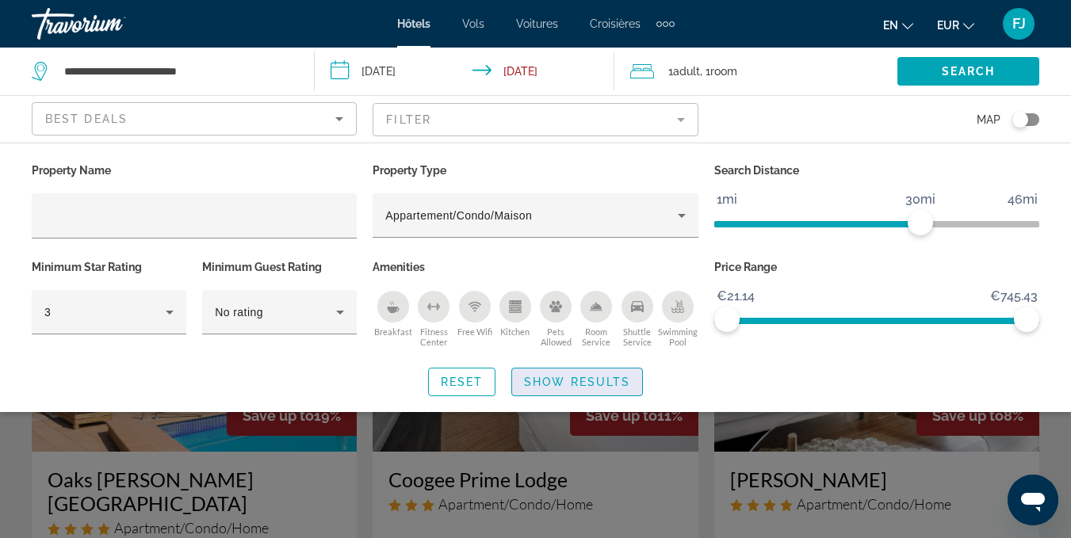
click at [566, 387] on span "Show Results" at bounding box center [577, 382] width 106 height 13
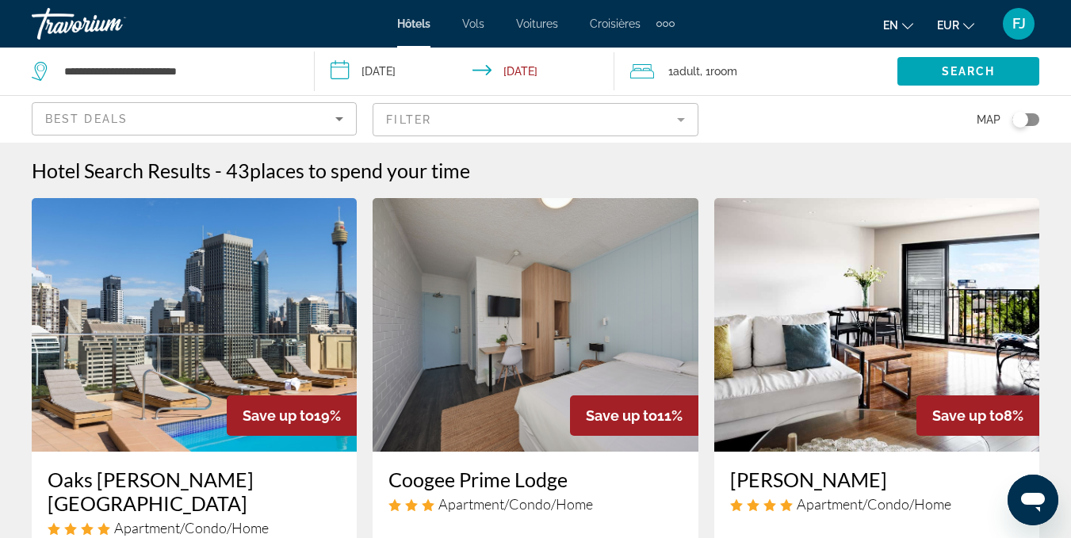
click at [300, 128] on div "Best Deals" at bounding box center [194, 125] width 298 height 44
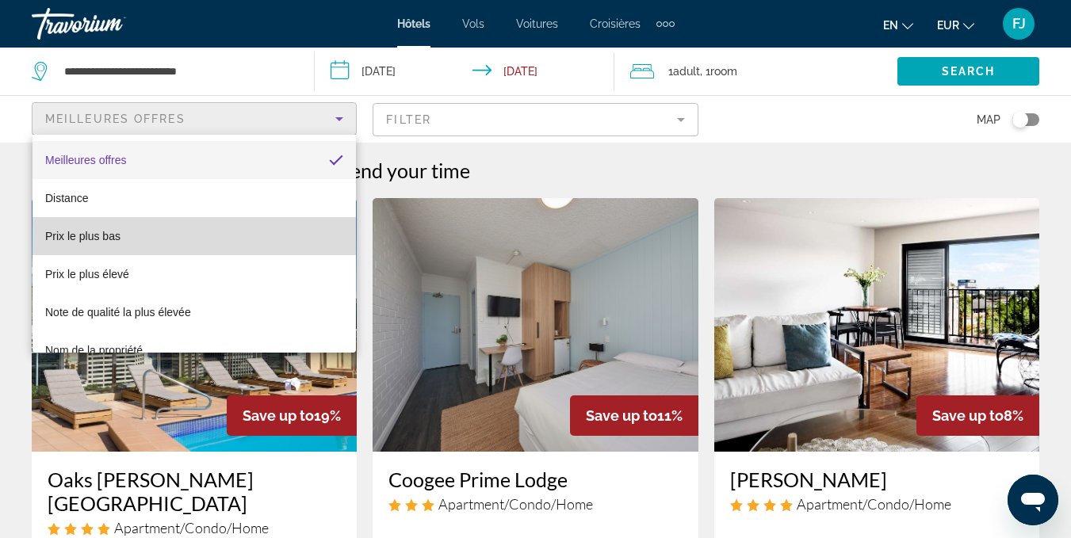
click at [235, 231] on mat-option "Prix ​​le plus bas" at bounding box center [194, 236] width 323 height 38
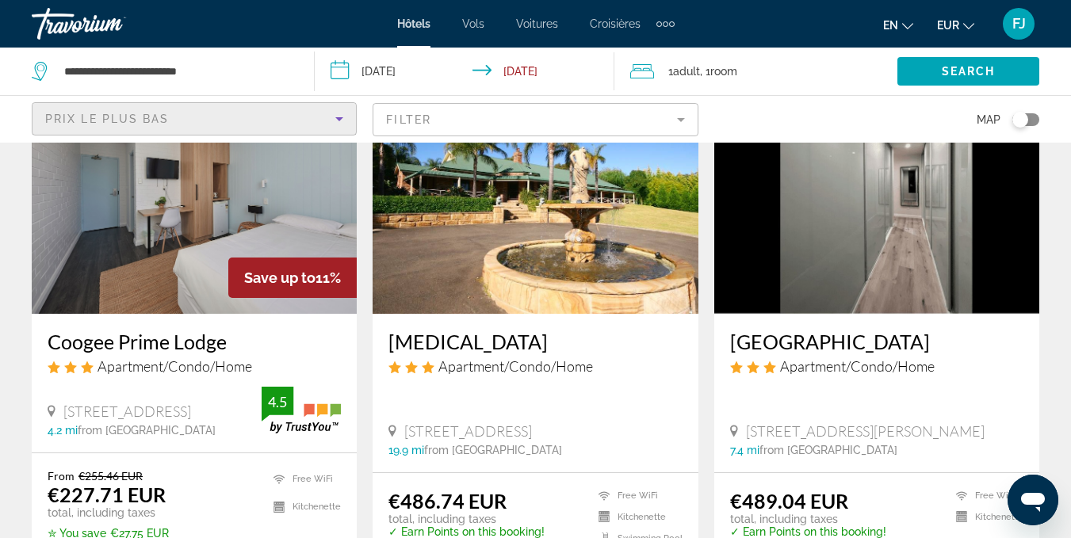
scroll to position [112, 0]
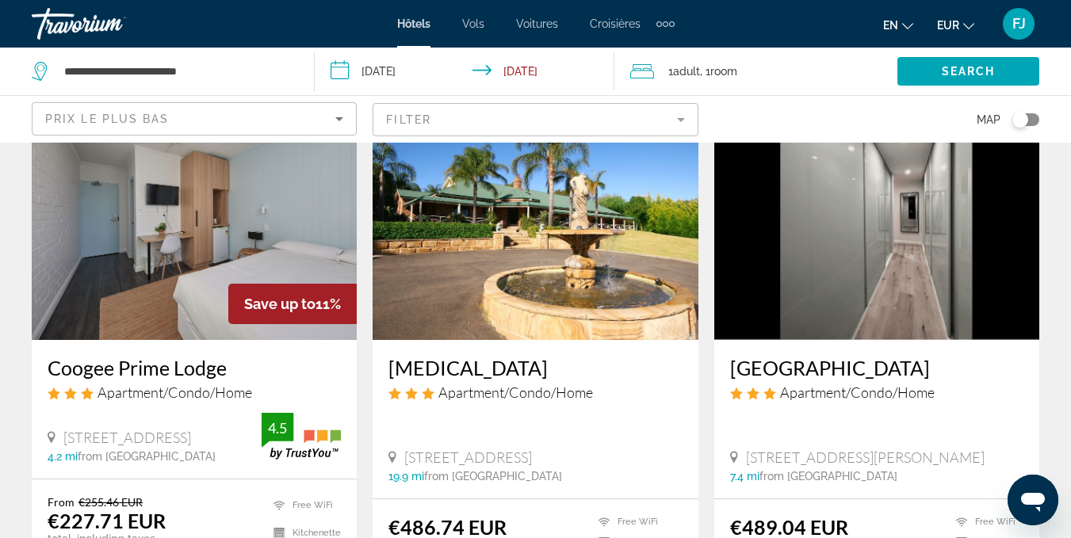
click at [134, 213] on img "Contenu principal" at bounding box center [194, 213] width 325 height 254
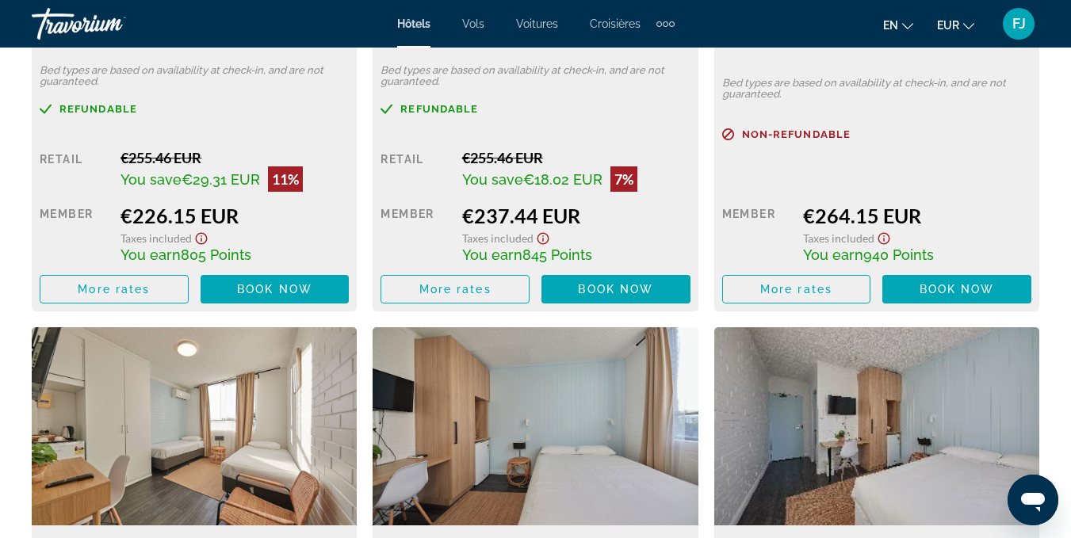
scroll to position [2706, 0]
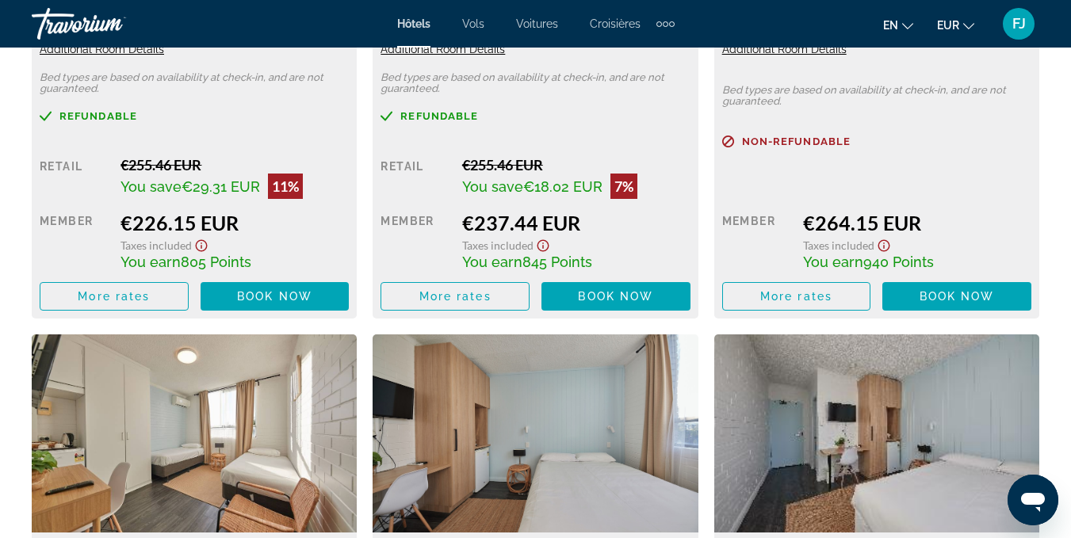
click at [1017, 339] on img "Contenu principal" at bounding box center [876, 434] width 325 height 198
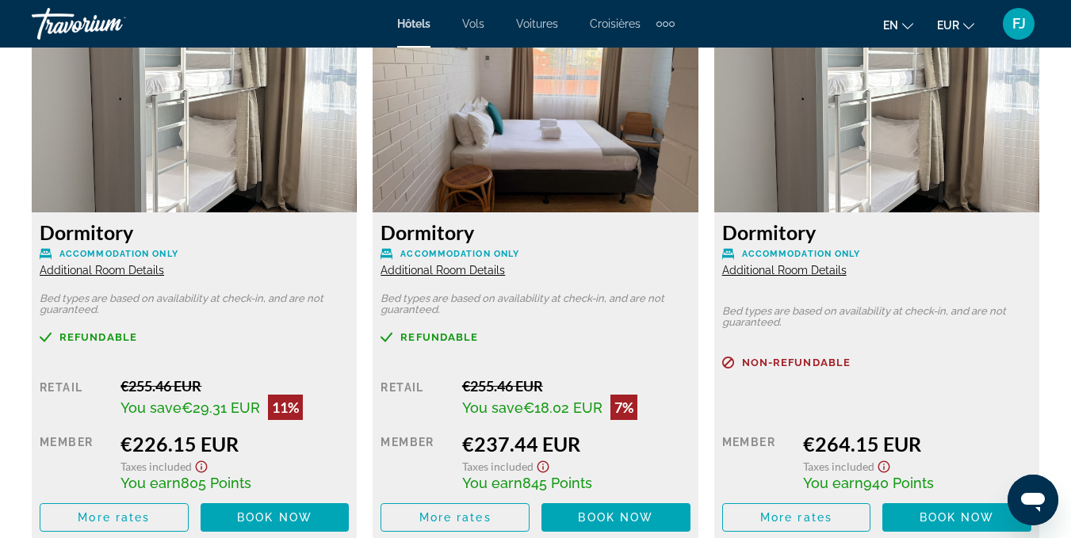
scroll to position [2506, 0]
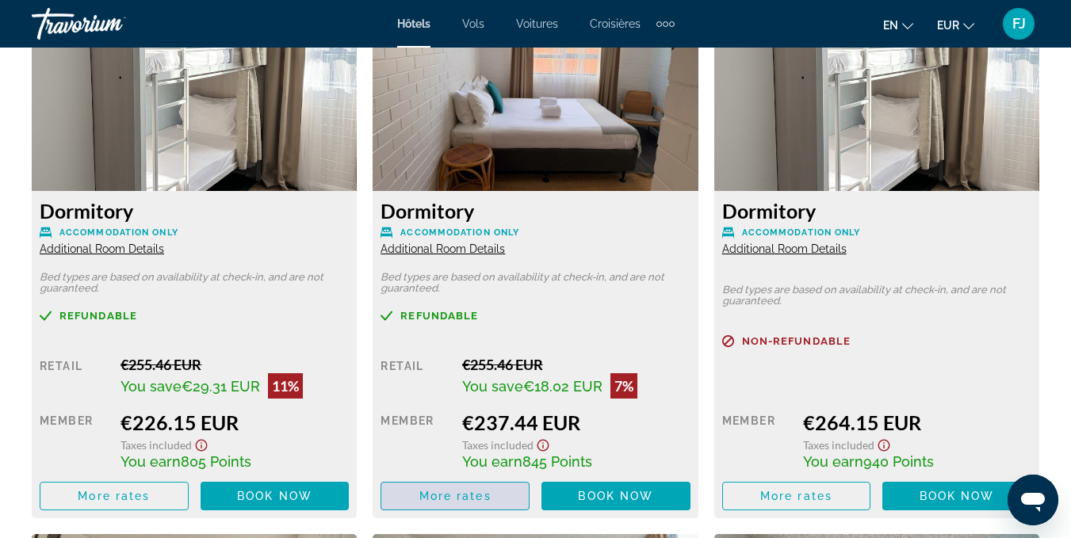
click at [423, 491] on span "More rates" at bounding box center [455, 496] width 72 height 13
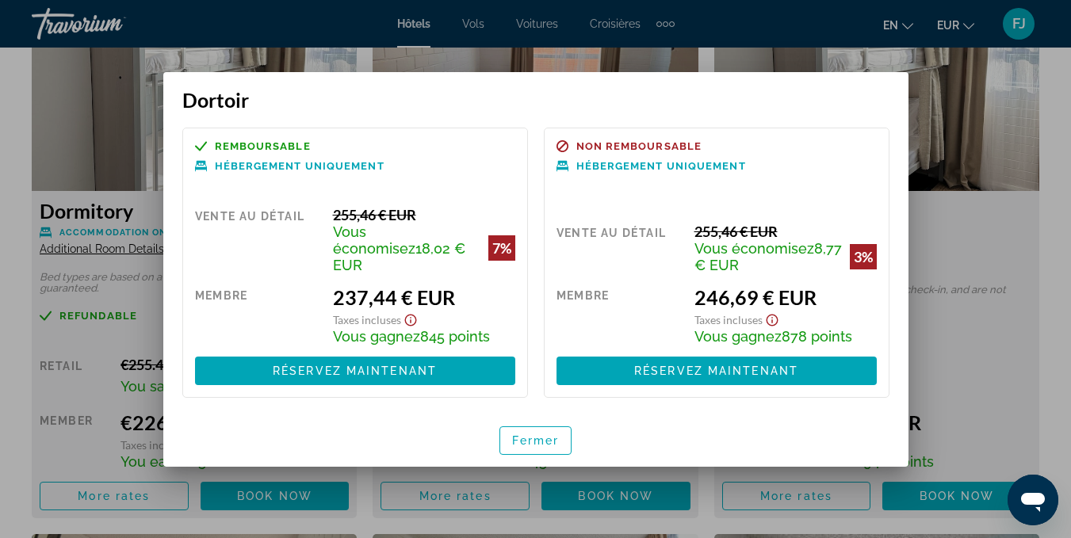
click at [954, 158] on div at bounding box center [535, 269] width 1071 height 538
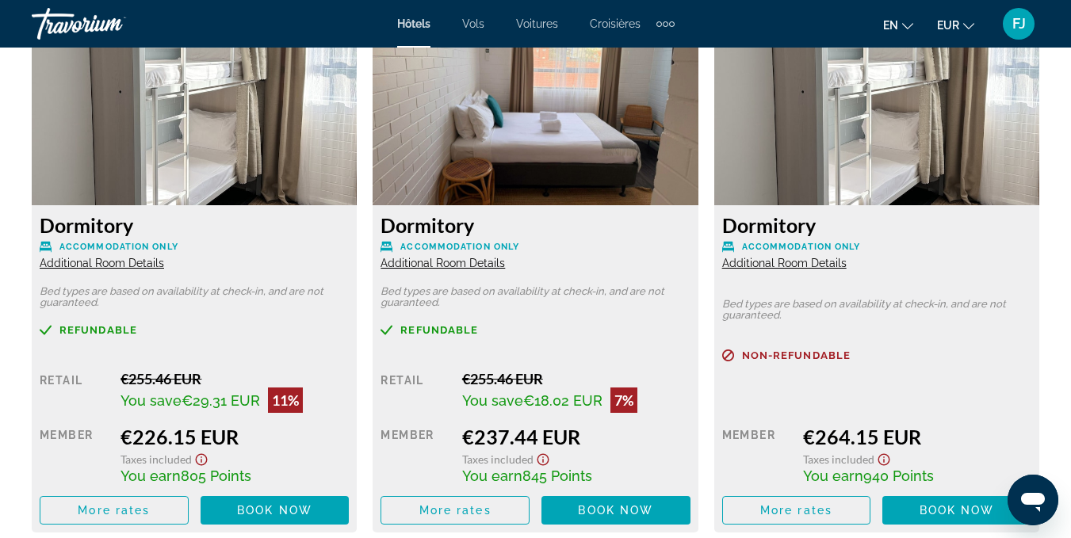
scroll to position [2513, 0]
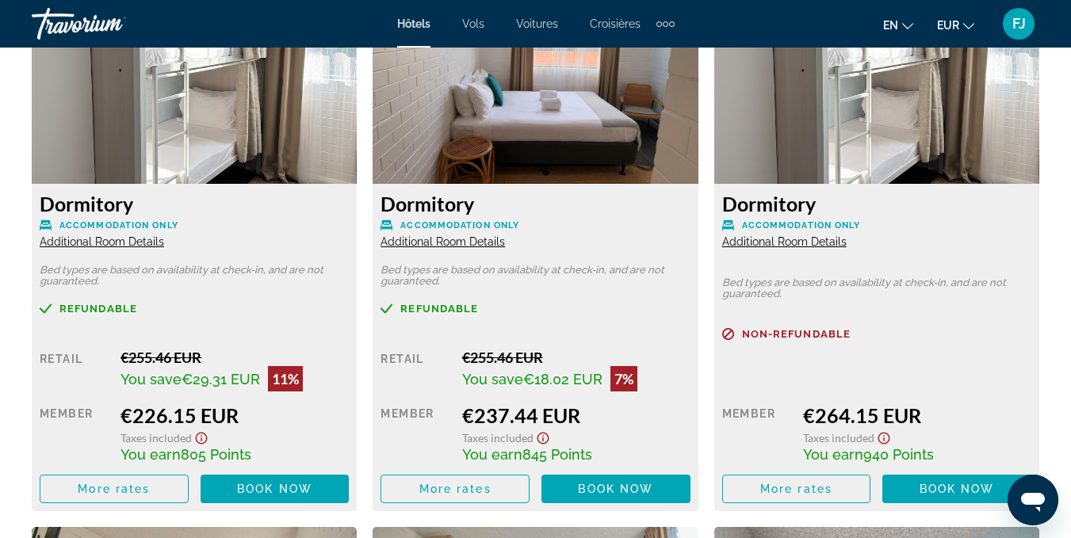
click at [468, 245] on span "Additional Room Details" at bounding box center [443, 241] width 124 height 13
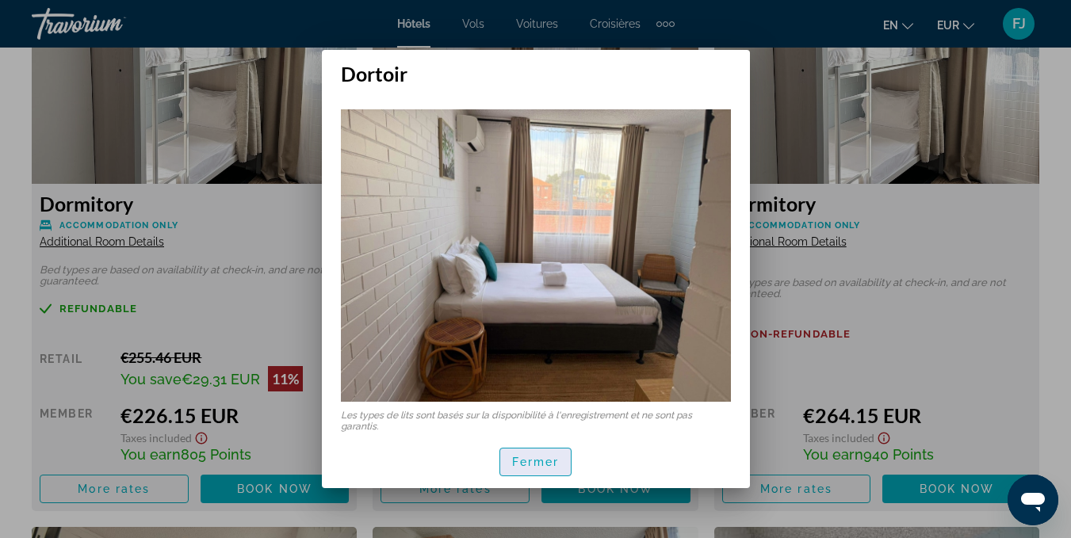
click at [531, 457] on font "Fermer" at bounding box center [536, 462] width 48 height 13
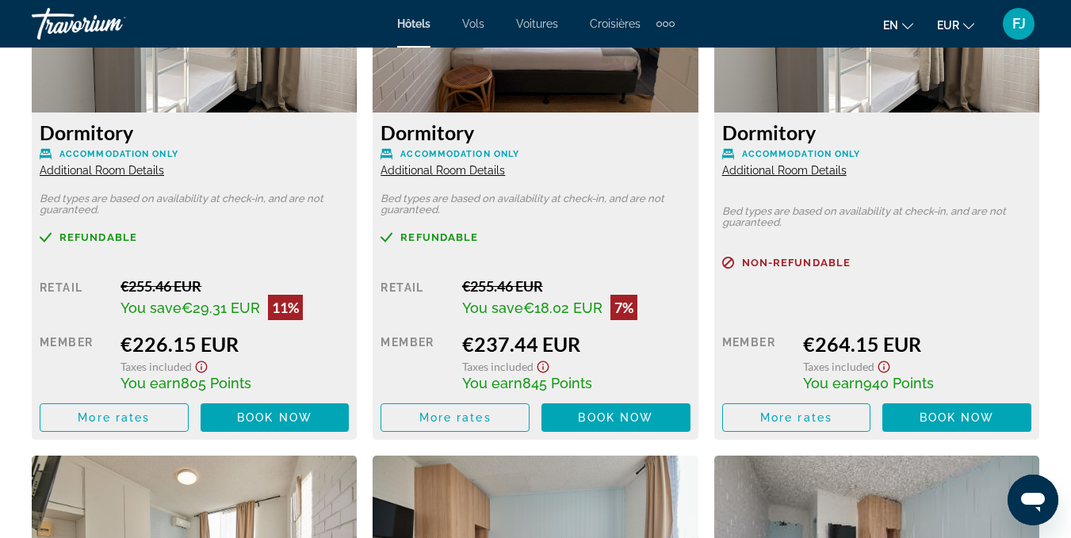
scroll to position [2592, 0]
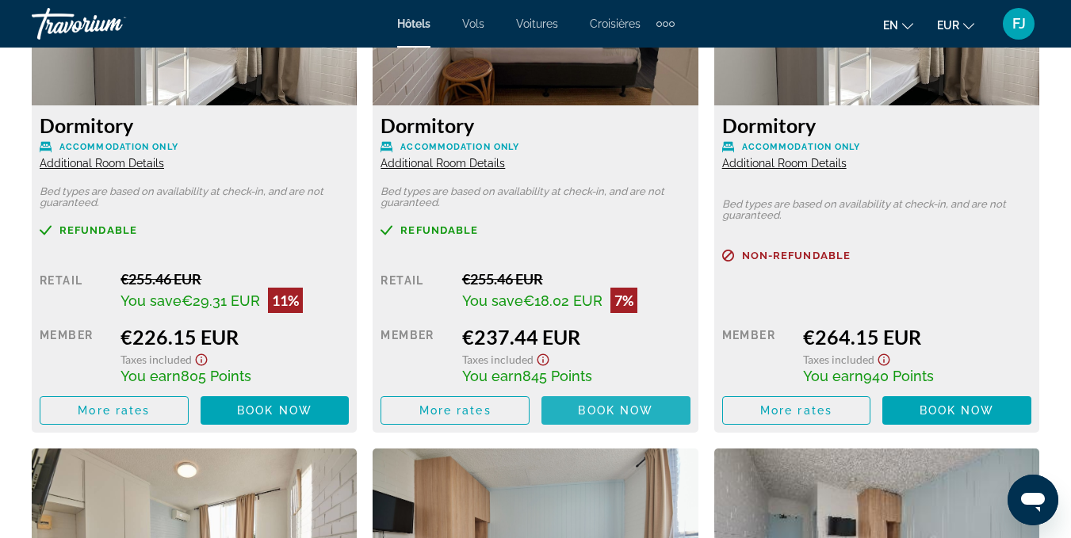
click at [648, 394] on span "Contenu principal" at bounding box center [615, 411] width 149 height 38
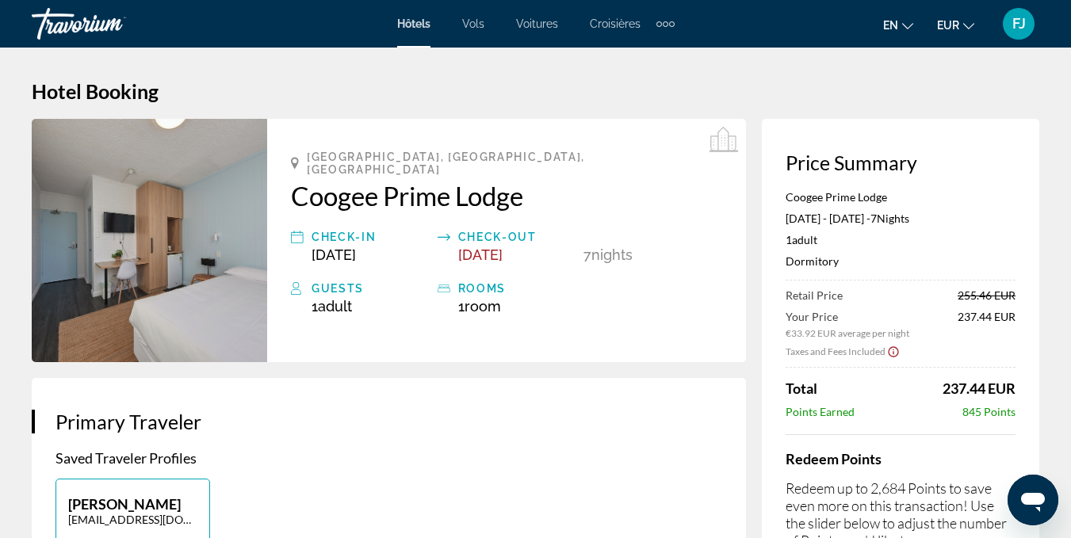
click at [160, 237] on img "Contenu principal" at bounding box center [149, 240] width 235 height 243
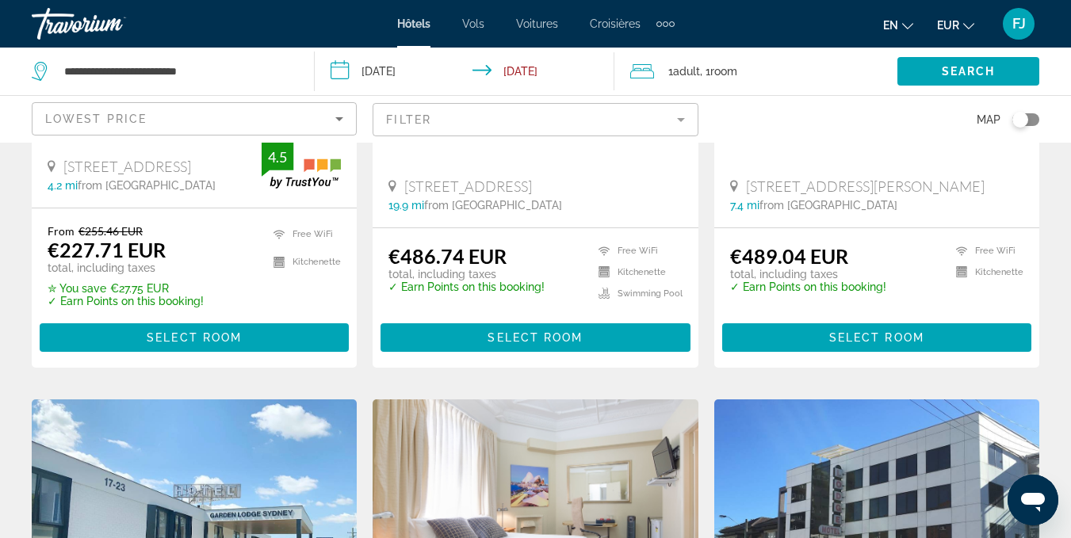
scroll to position [370, 0]
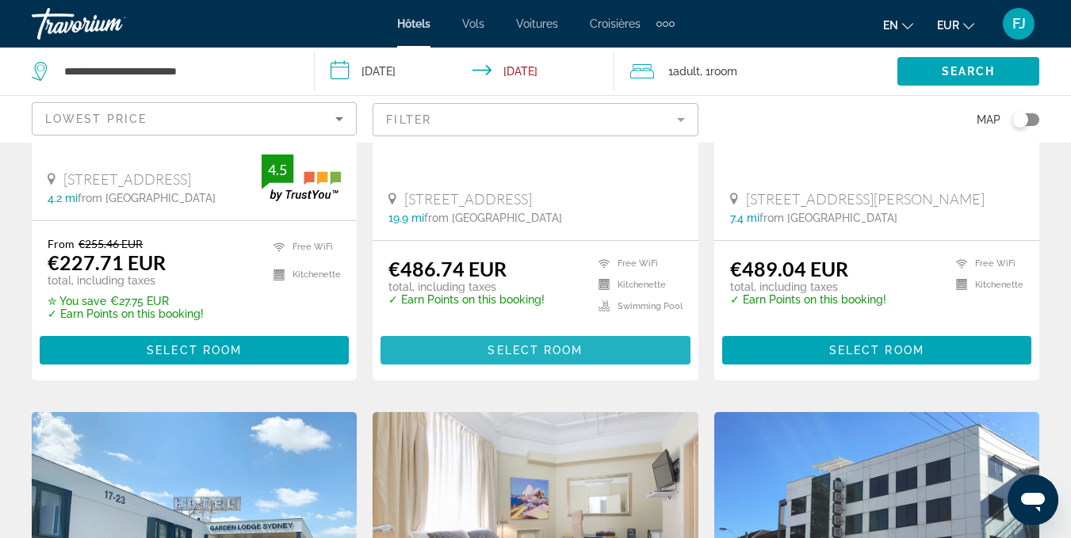
click at [569, 360] on span "Contenu principal" at bounding box center [535, 350] width 309 height 38
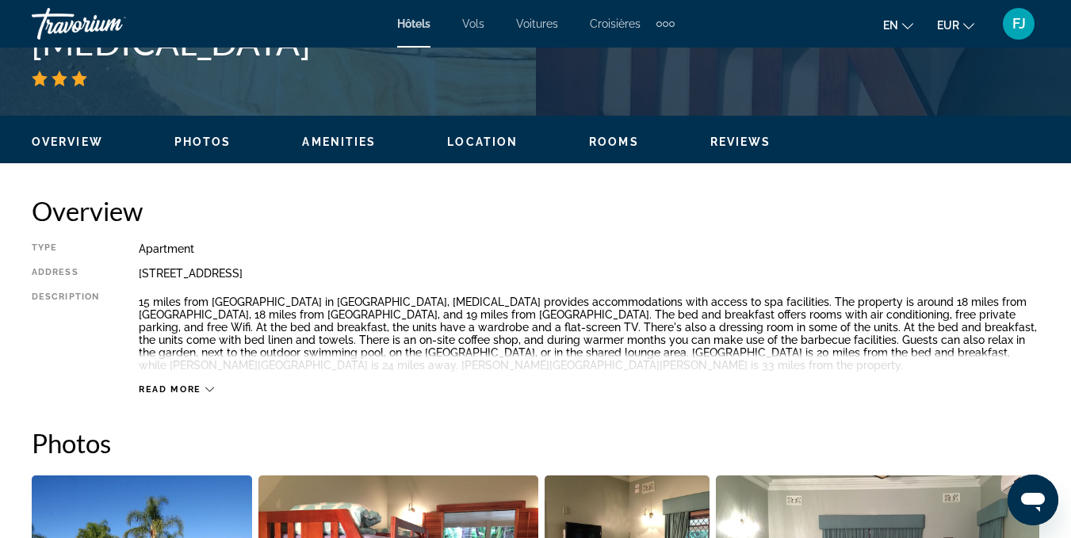
scroll to position [498, 0]
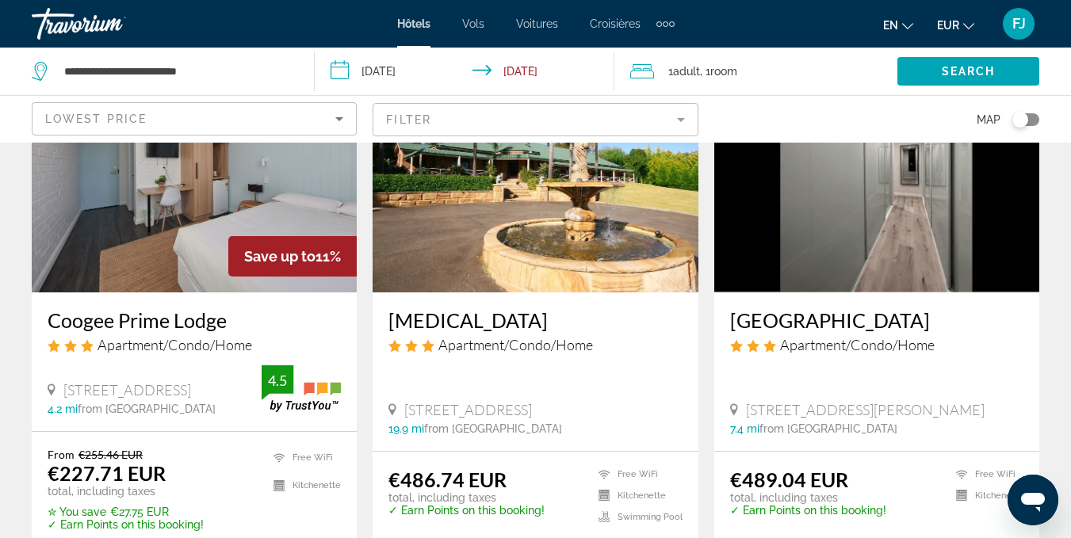
scroll to position [155, 0]
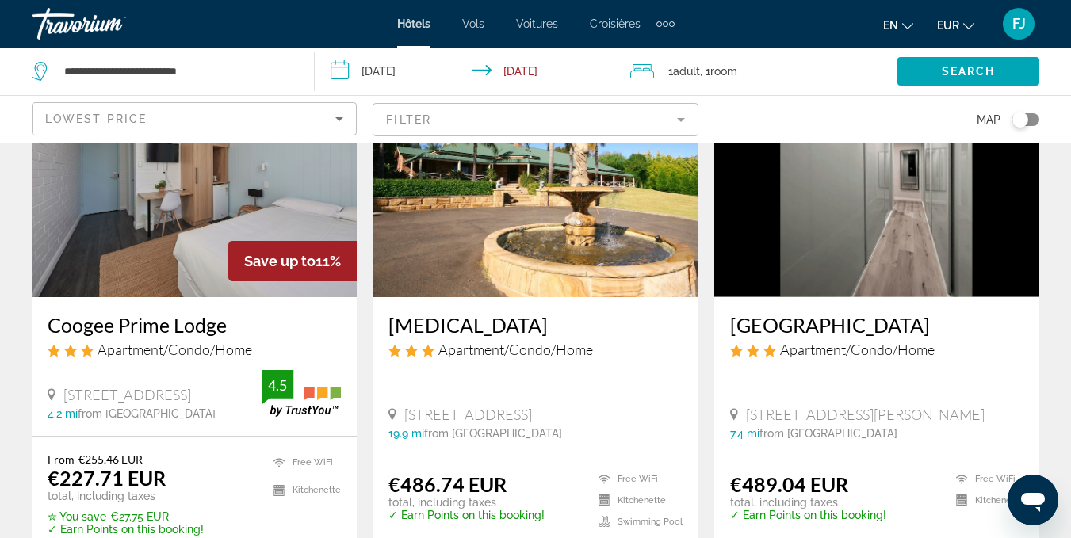
click at [122, 386] on span "272 Clovelly Road Clovelly, Sydney" at bounding box center [127, 394] width 128 height 17
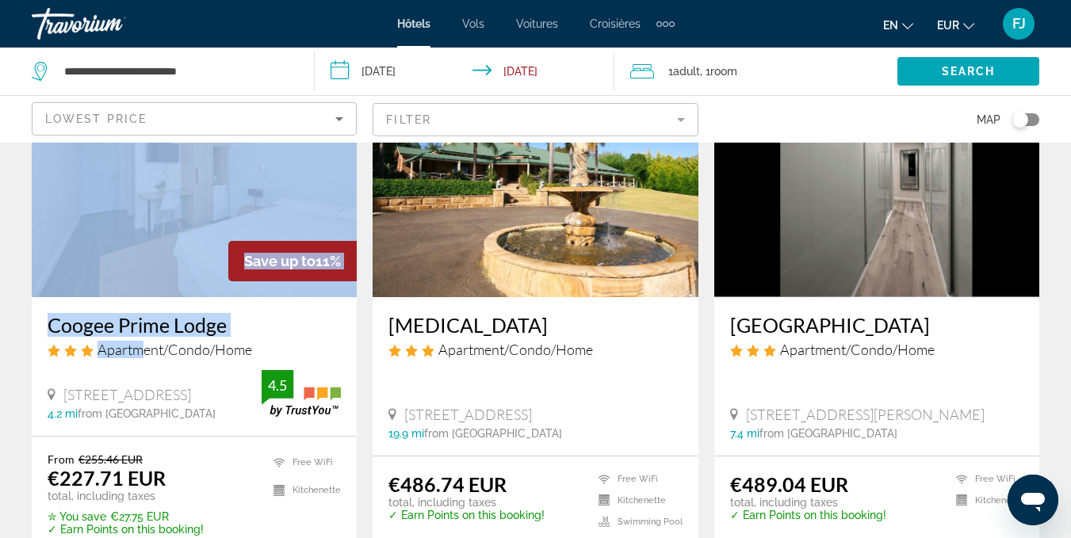
drag, startPoint x: 139, startPoint y: 350, endPoint x: 392, endPoint y: 207, distance: 291.5
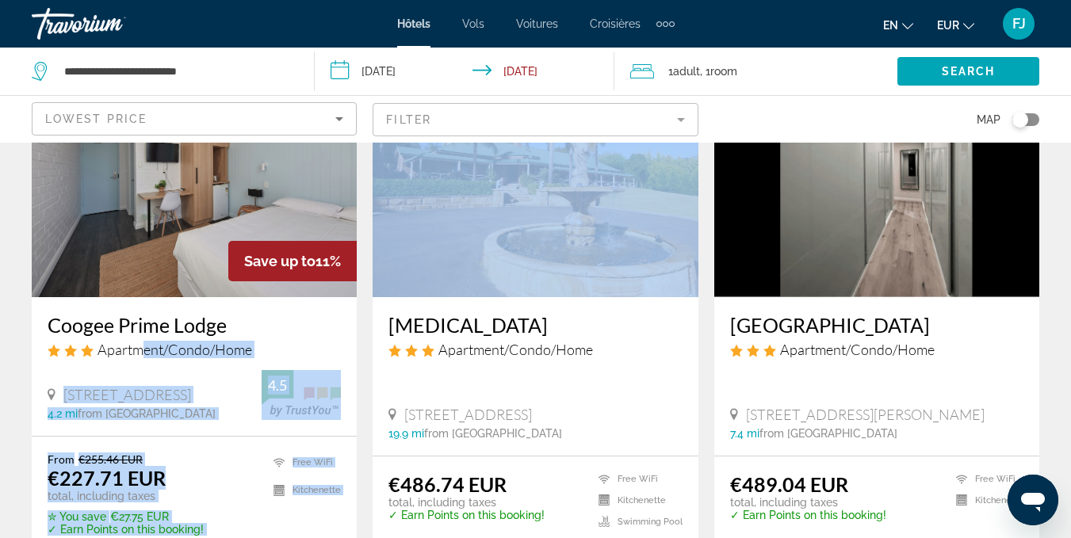
click at [585, 136] on mat-form-field "Filter" at bounding box center [535, 119] width 325 height 33
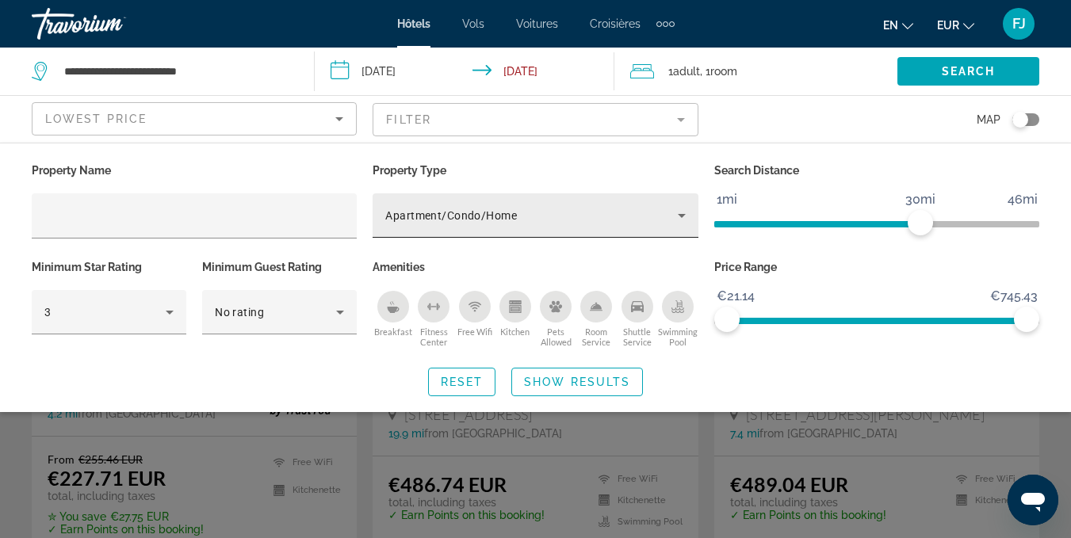
click at [526, 202] on div "Apartment/Condo/Home" at bounding box center [535, 215] width 300 height 44
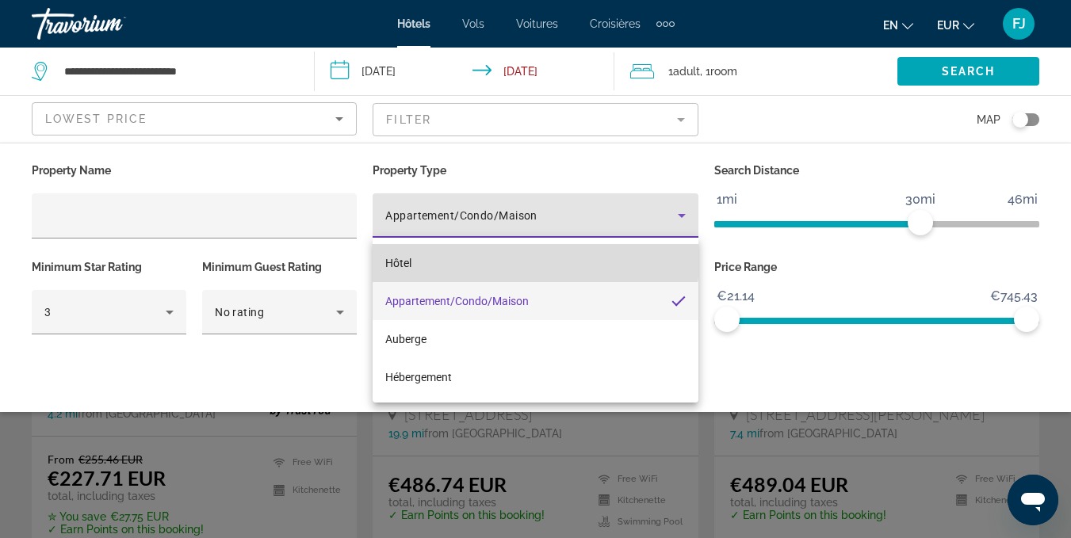
click at [495, 252] on mat-option "Hôtel" at bounding box center [535, 263] width 325 height 38
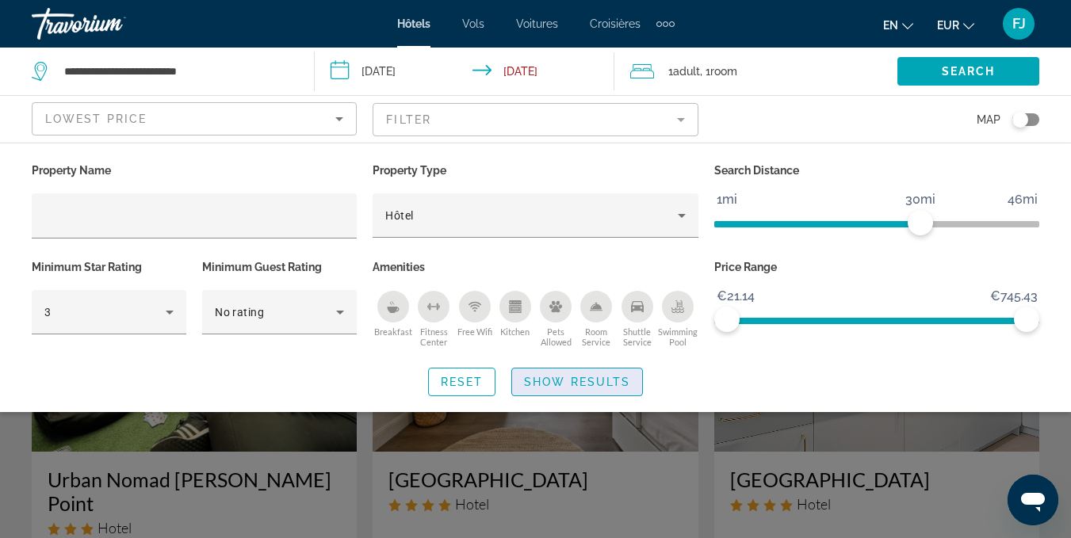
click at [534, 379] on span "Show Results" at bounding box center [577, 382] width 106 height 13
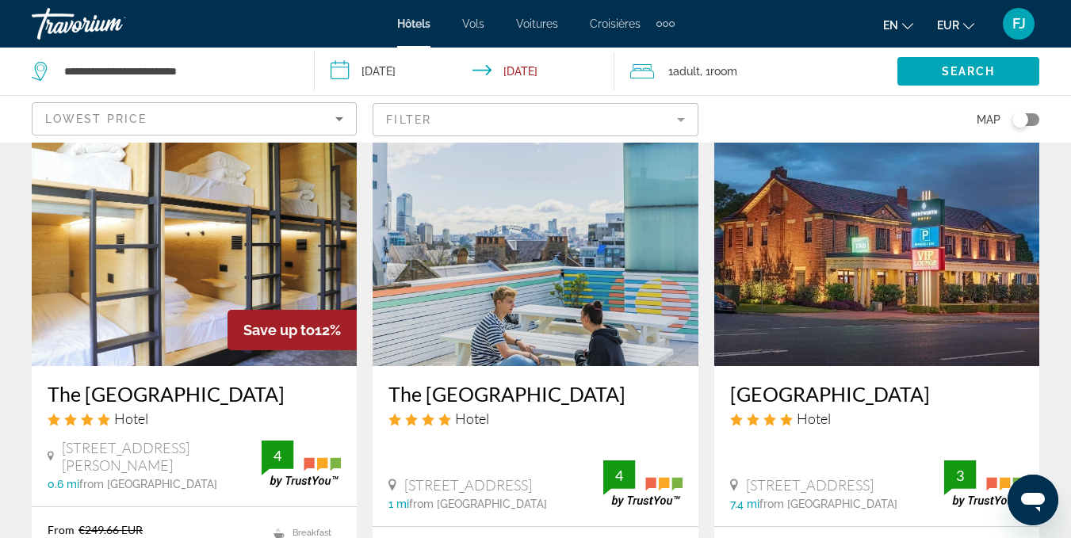
scroll to position [706, 0]
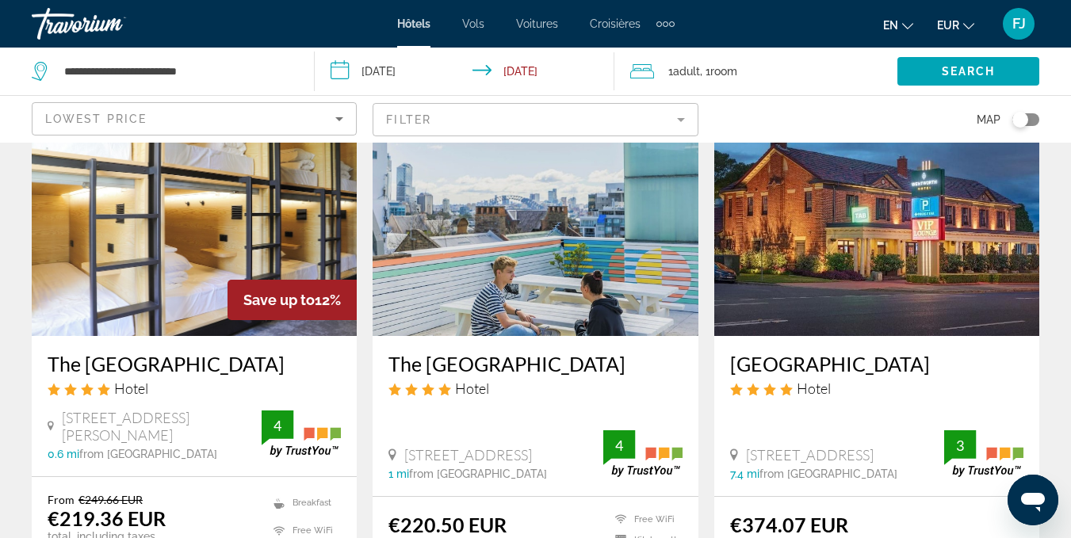
drag, startPoint x: 1059, startPoint y: 171, endPoint x: 1082, endPoint y: 166, distance: 23.5
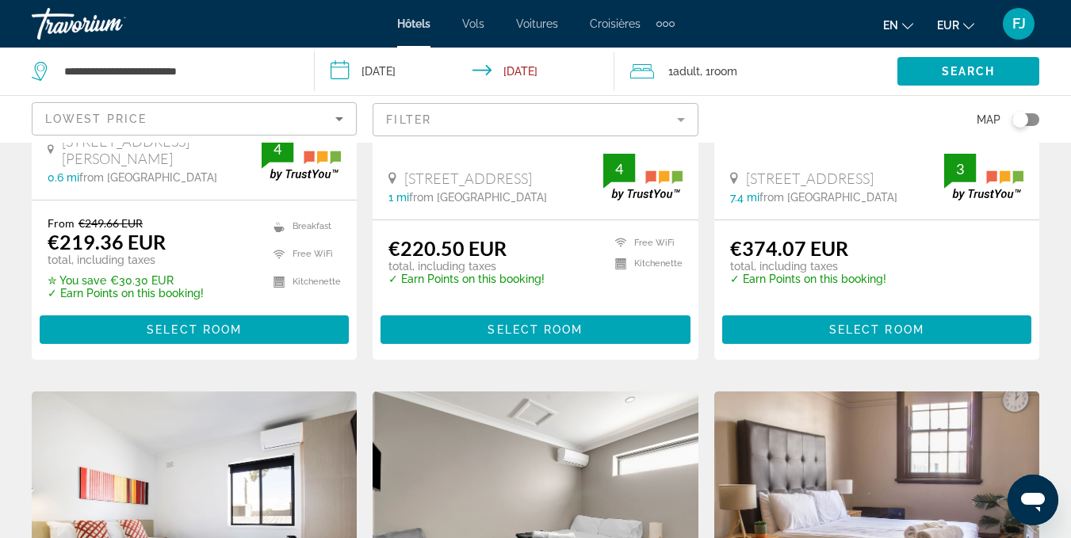
scroll to position [986, 0]
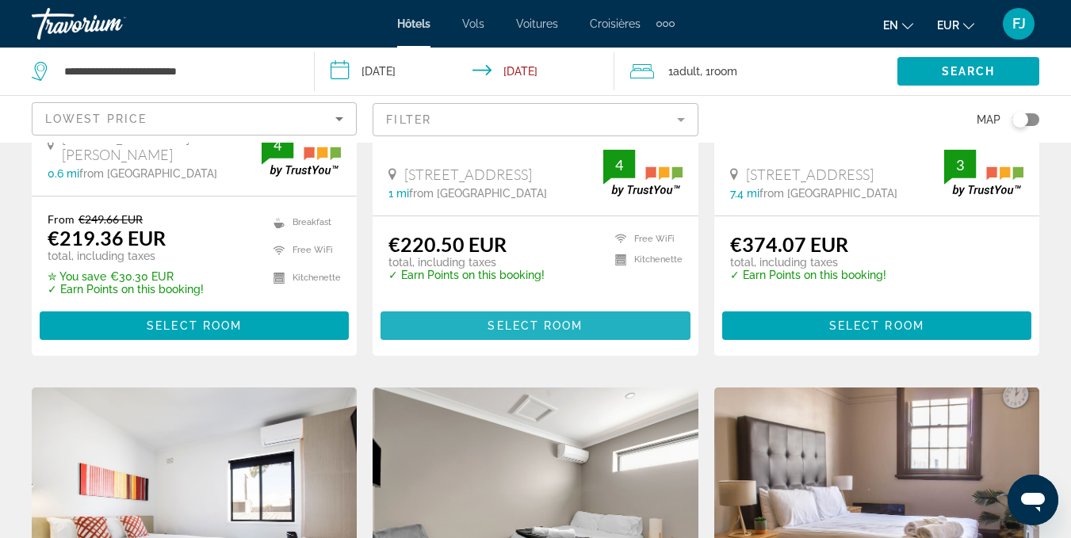
click at [633, 308] on span "Contenu principal" at bounding box center [535, 326] width 309 height 38
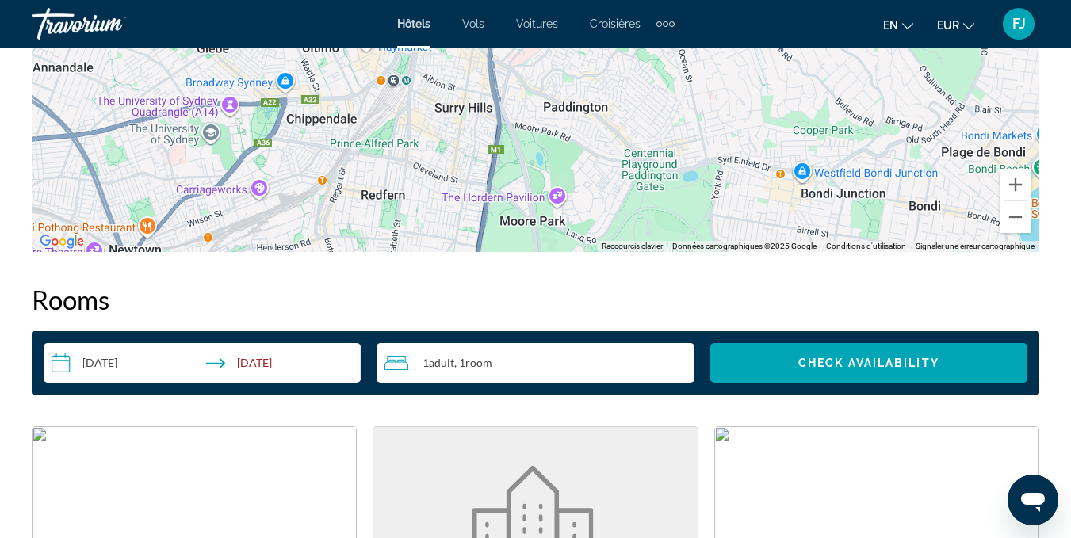
scroll to position [2052, 0]
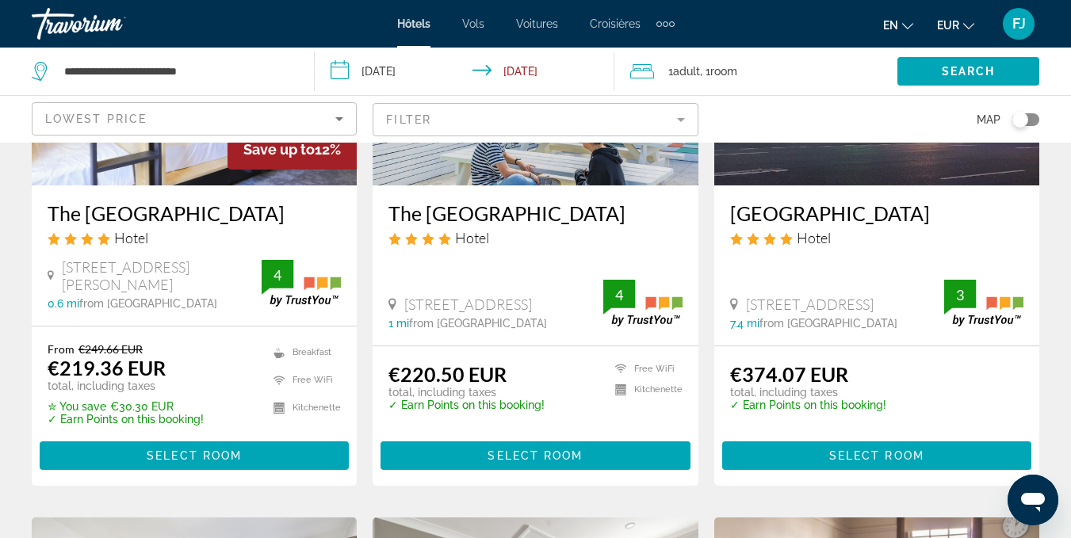
scroll to position [874, 0]
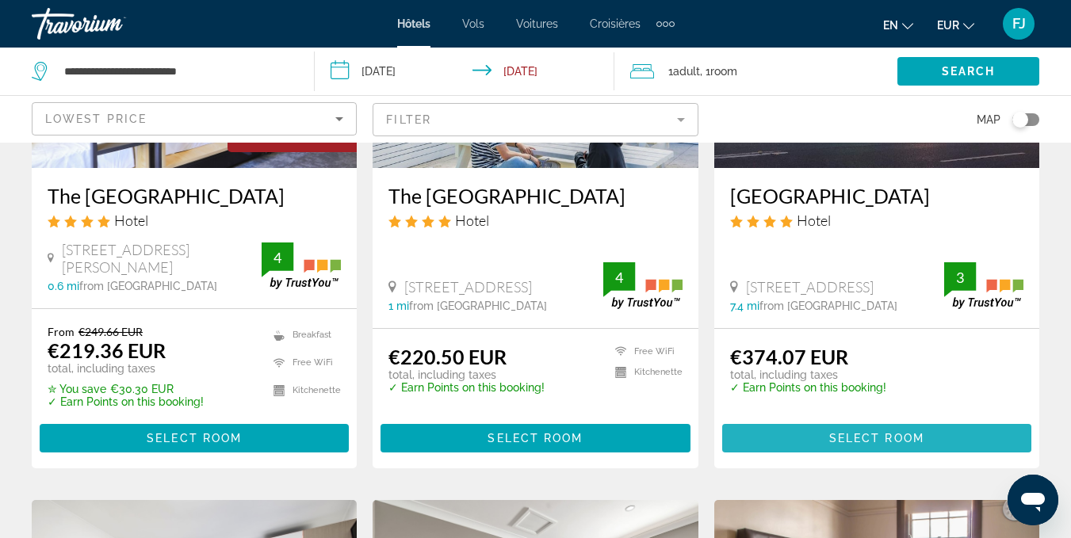
click at [890, 432] on span "Select Room" at bounding box center [876, 438] width 95 height 13
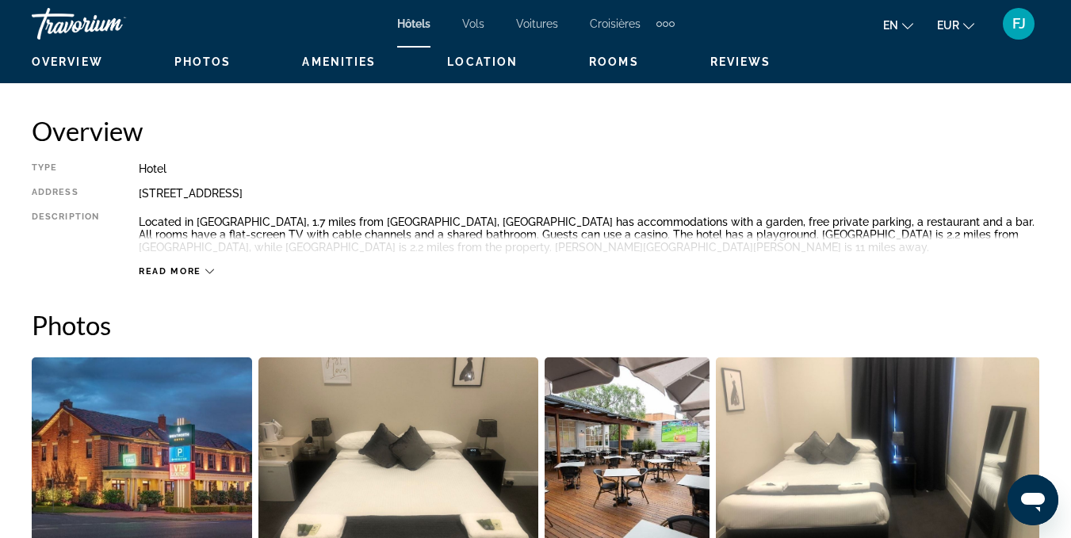
scroll to position [759, 0]
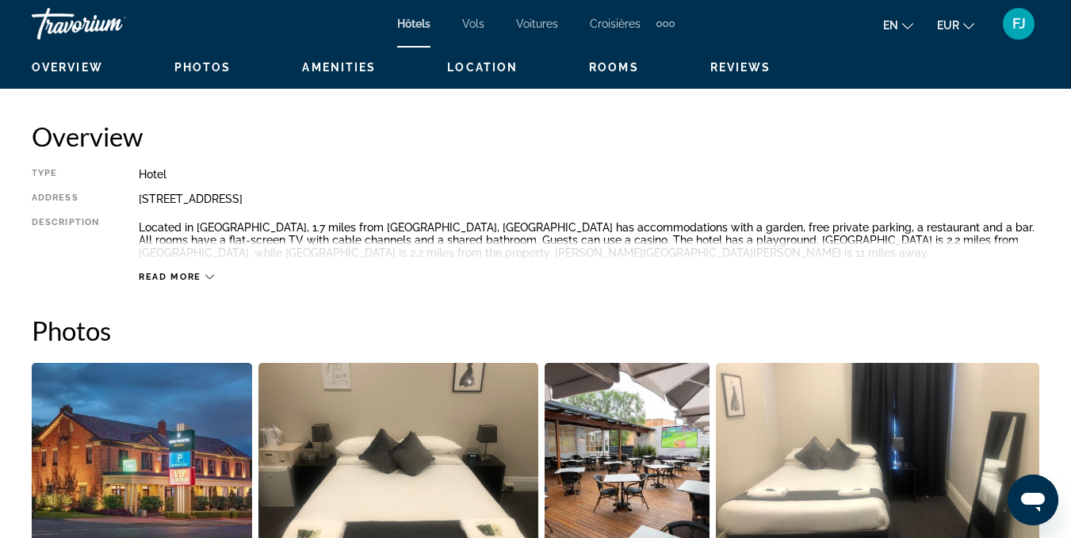
click at [201, 282] on button "Read more" at bounding box center [176, 277] width 75 height 12
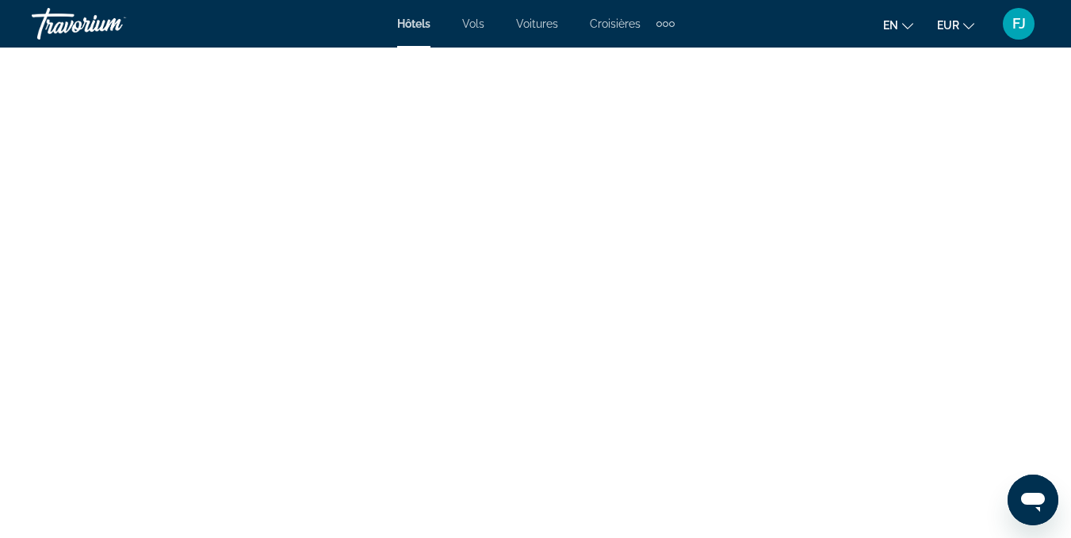
scroll to position [3016, 0]
drag, startPoint x: 1065, startPoint y: 456, endPoint x: 1081, endPoint y: 446, distance: 18.5
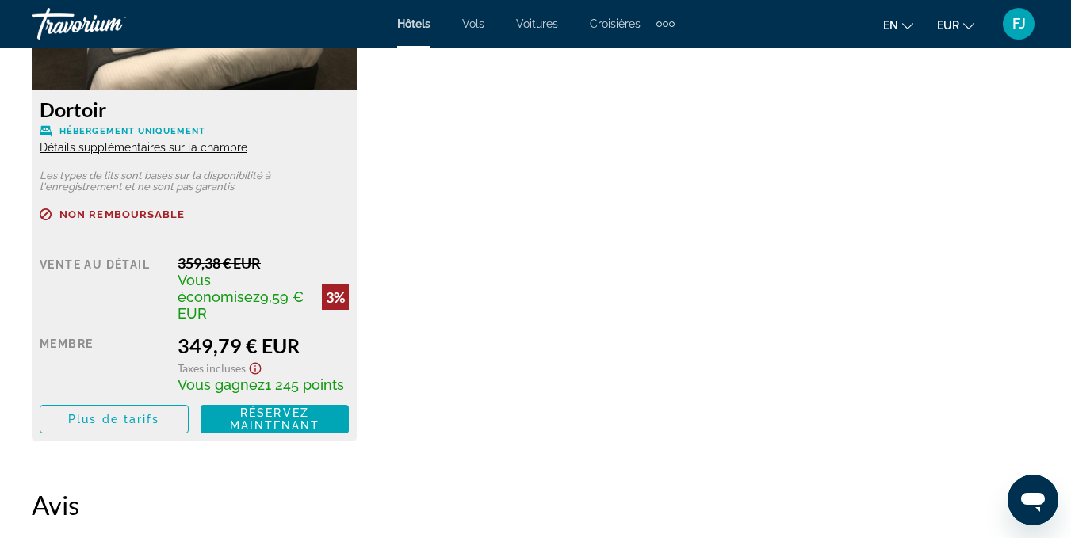
scroll to position [2484, 0]
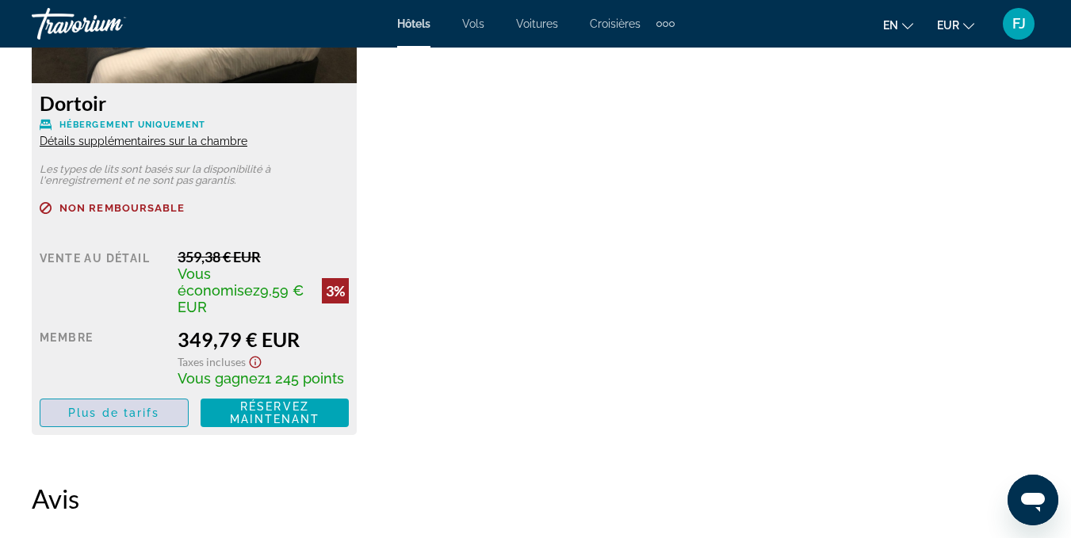
click at [153, 394] on span "Contenu principal" at bounding box center [113, 413] width 147 height 38
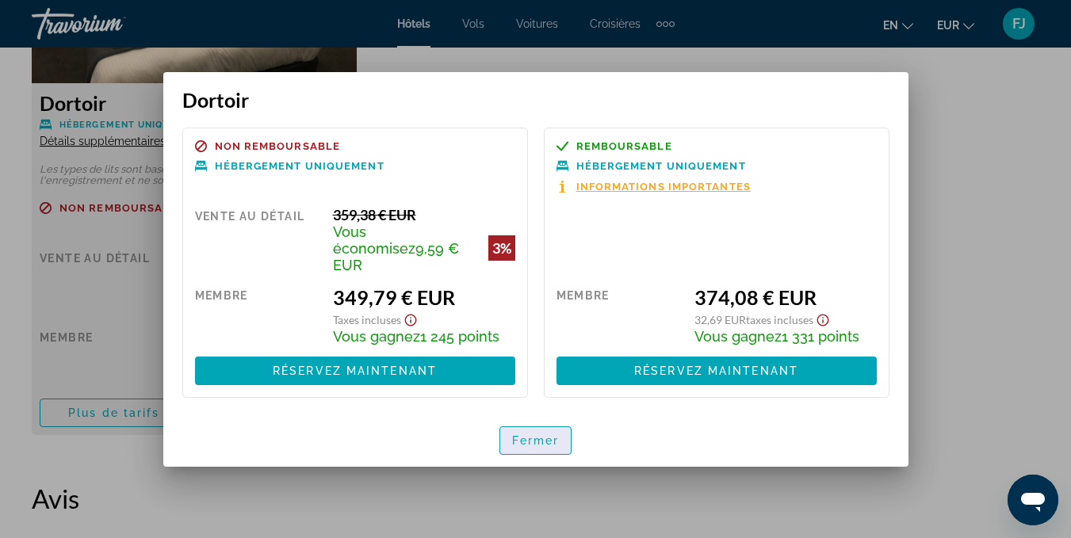
click at [552, 437] on font "Fermer" at bounding box center [536, 440] width 48 height 13
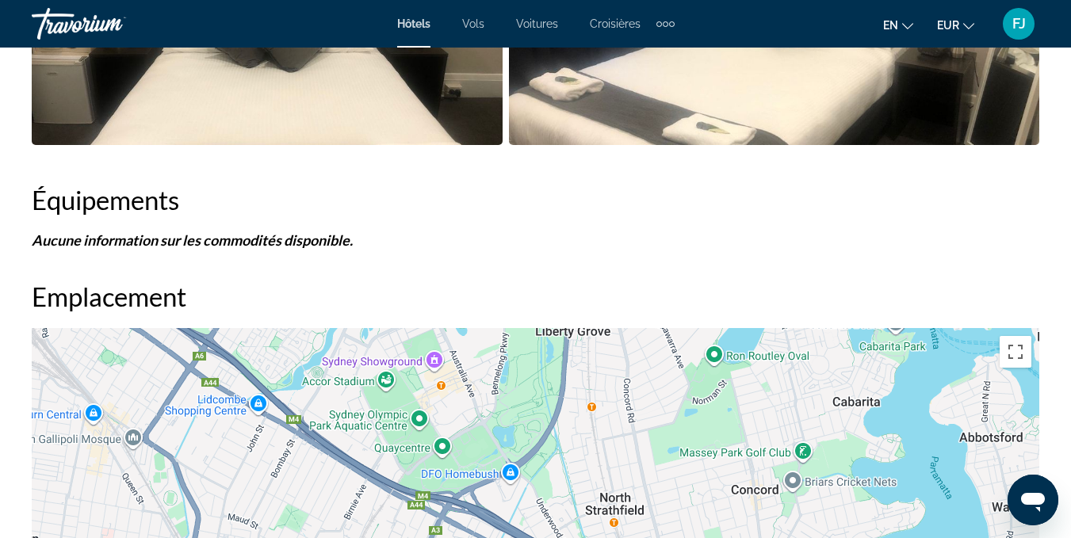
scroll to position [2484, 0]
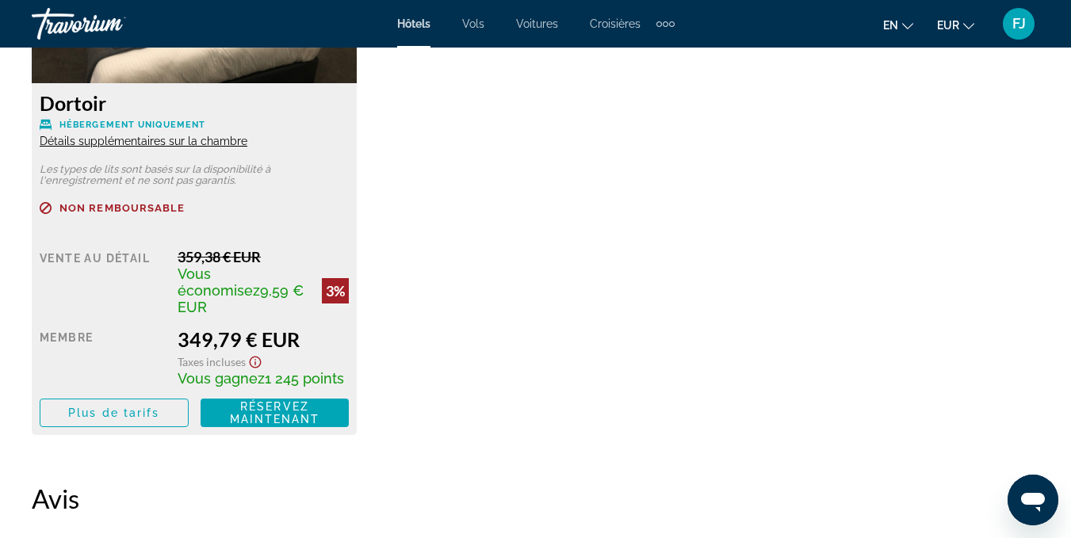
click at [220, 135] on font "Détails supplémentaires sur la chambre" at bounding box center [144, 141] width 208 height 13
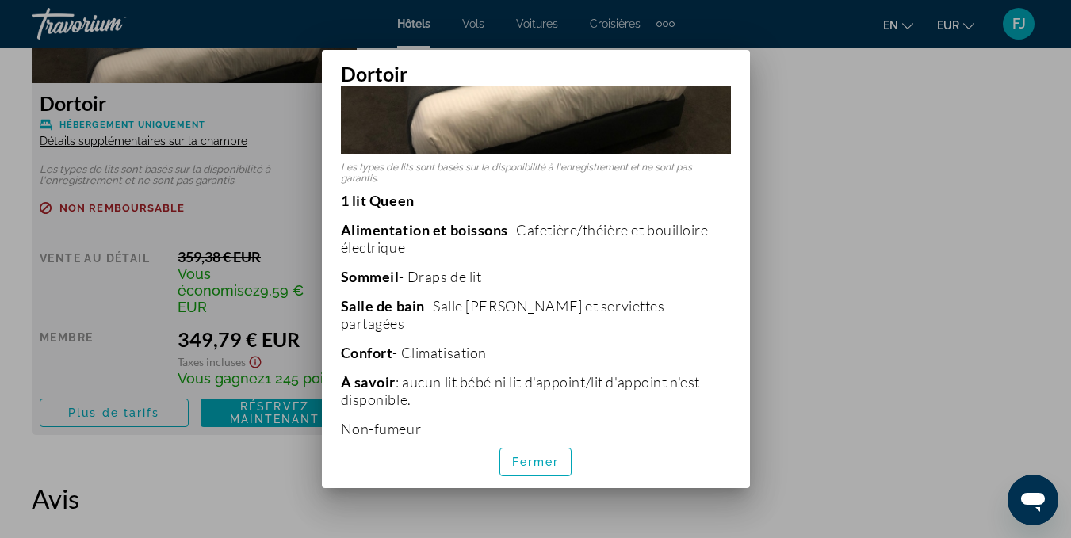
scroll to position [252, 0]
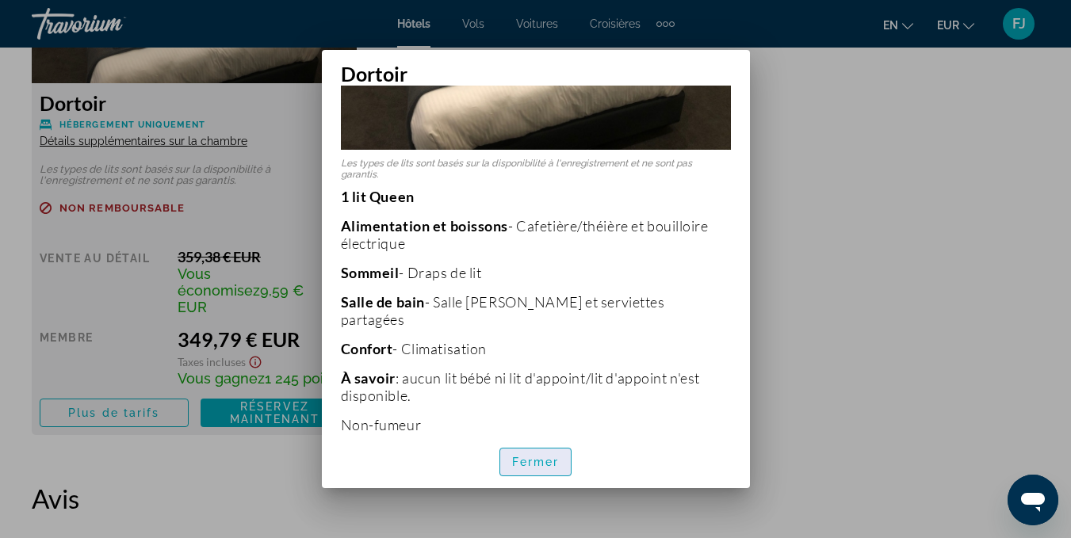
click at [529, 469] on font "Fermer" at bounding box center [536, 462] width 48 height 13
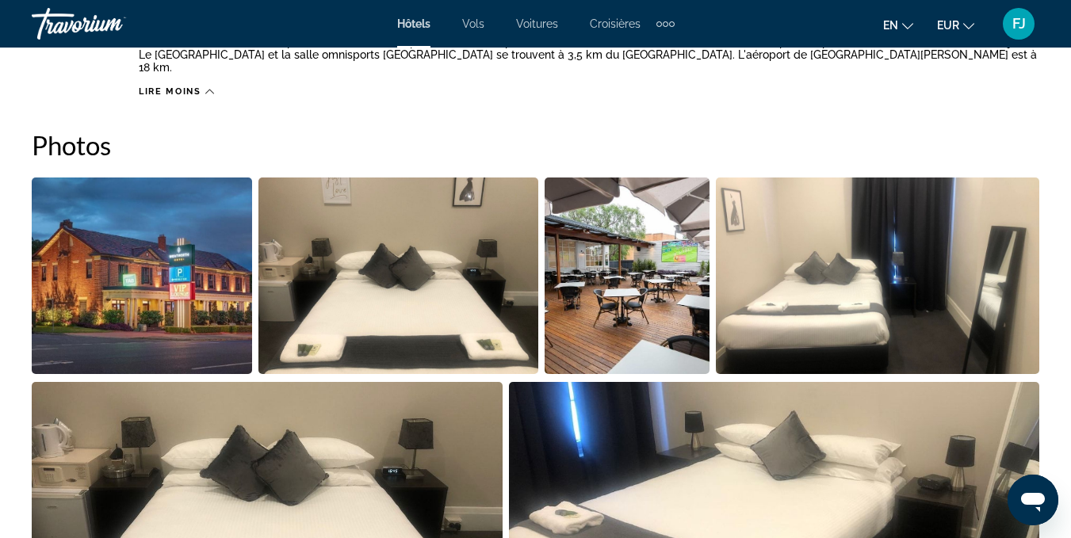
scroll to position [823, 0]
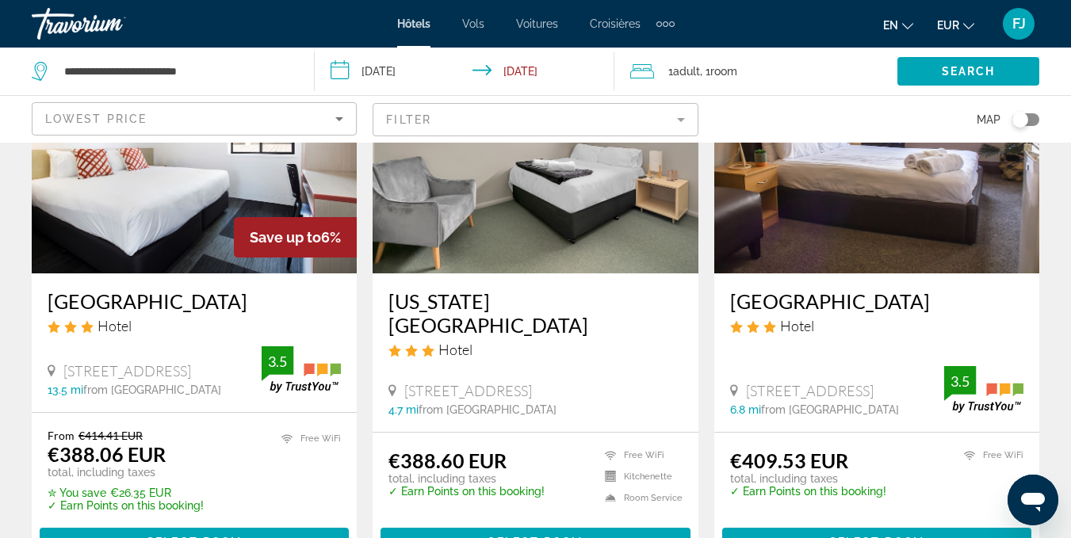
scroll to position [1436, 0]
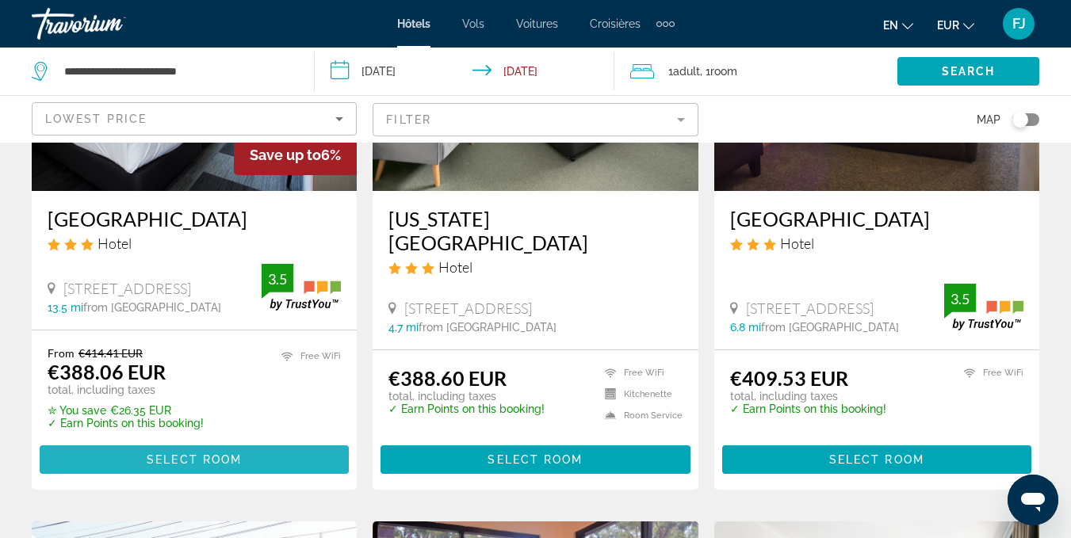
click at [271, 442] on span "Contenu principal" at bounding box center [194, 460] width 309 height 38
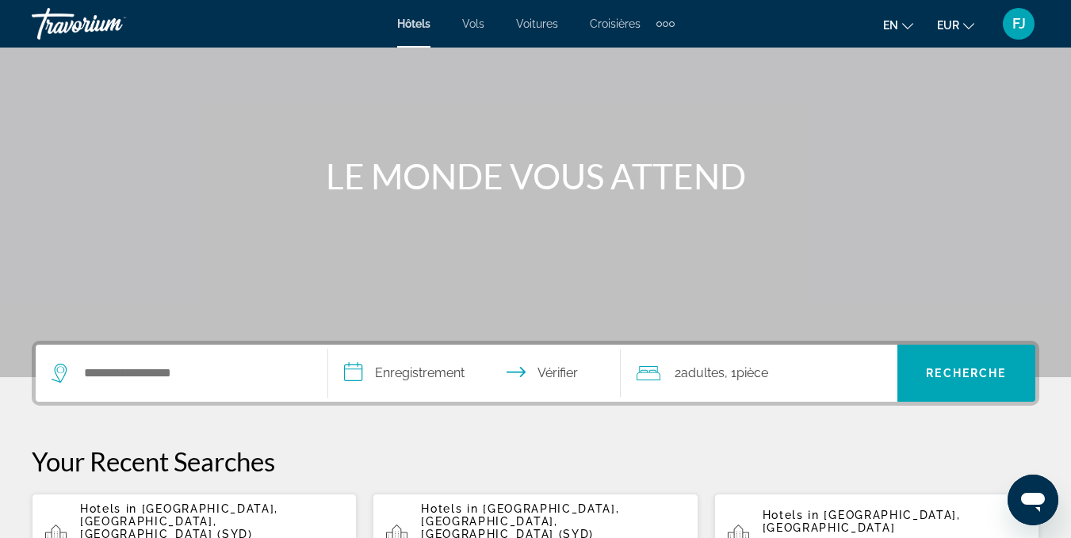
scroll to position [100, 0]
click at [274, 508] on span "[GEOGRAPHIC_DATA], [GEOGRAPHIC_DATA], [GEOGRAPHIC_DATA] (SYD)" at bounding box center [179, 520] width 198 height 38
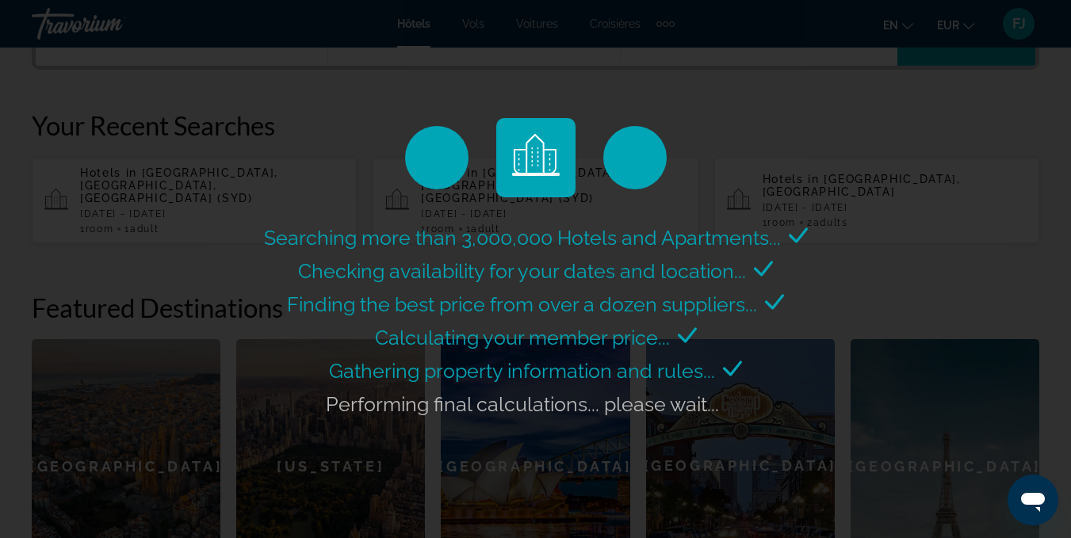
scroll to position [436, 0]
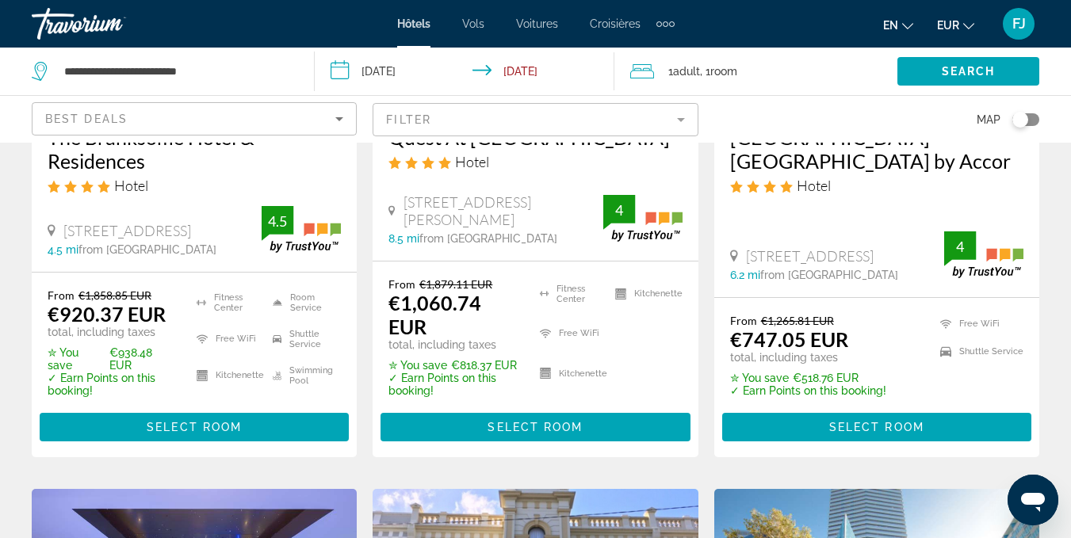
scroll to position [347, 0]
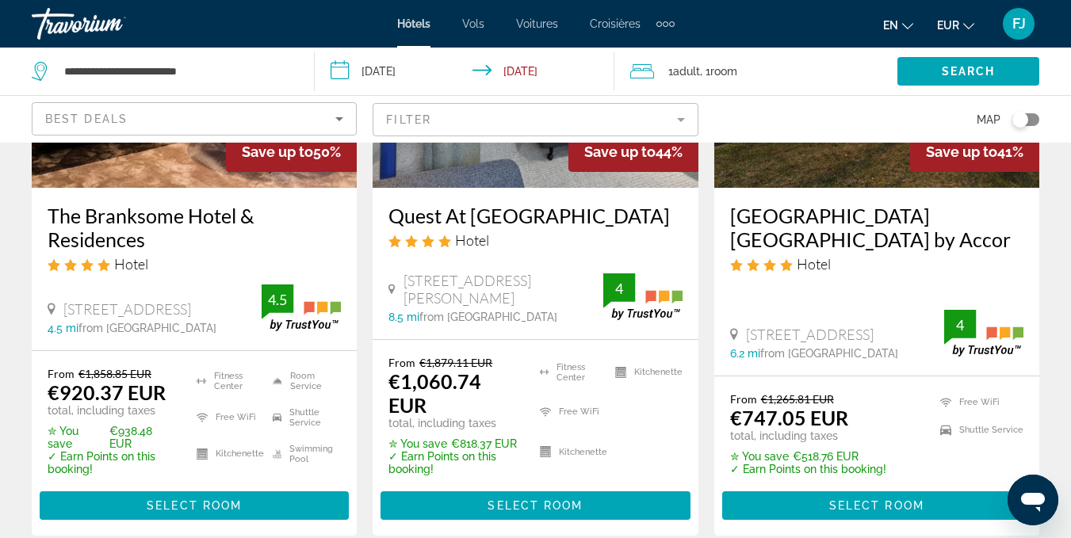
drag, startPoint x: 1082, startPoint y: 264, endPoint x: 1082, endPoint y: 328, distance: 64.2
click at [1070, 274] on html "**********" at bounding box center [535, 5] width 1071 height 538
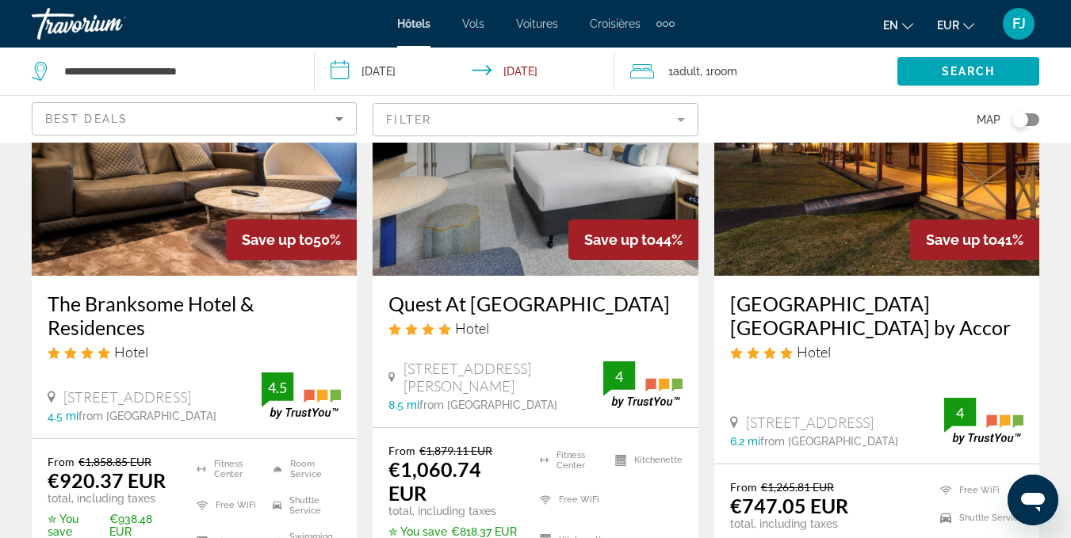
click at [470, 126] on mat-form-field "Filter" at bounding box center [535, 119] width 325 height 33
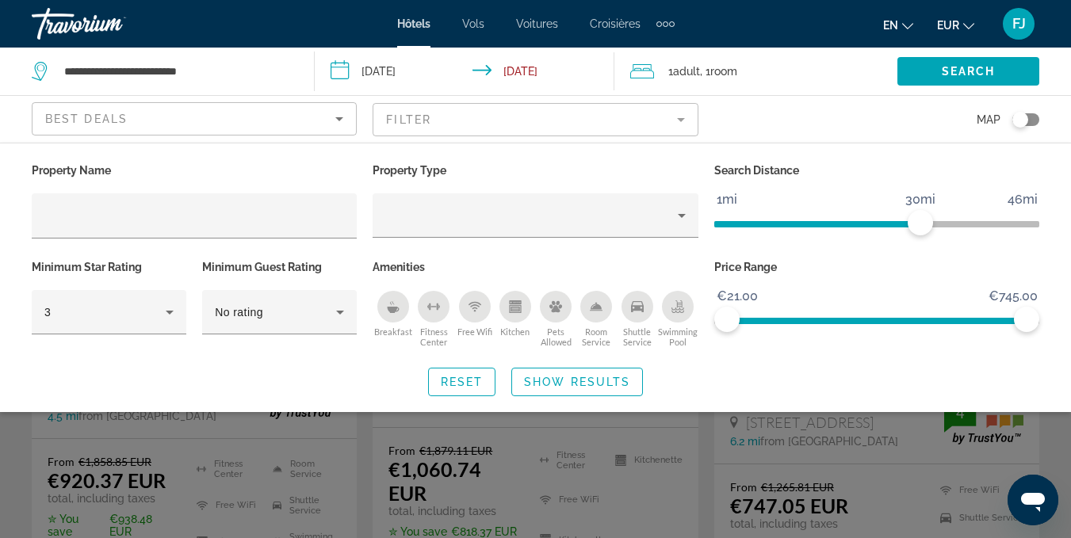
click at [752, 335] on div "Price Range €21.00 €745.00 €21.00 €745.00" at bounding box center [876, 304] width 341 height 96
click at [302, 124] on div "Best Deals" at bounding box center [190, 118] width 290 height 19
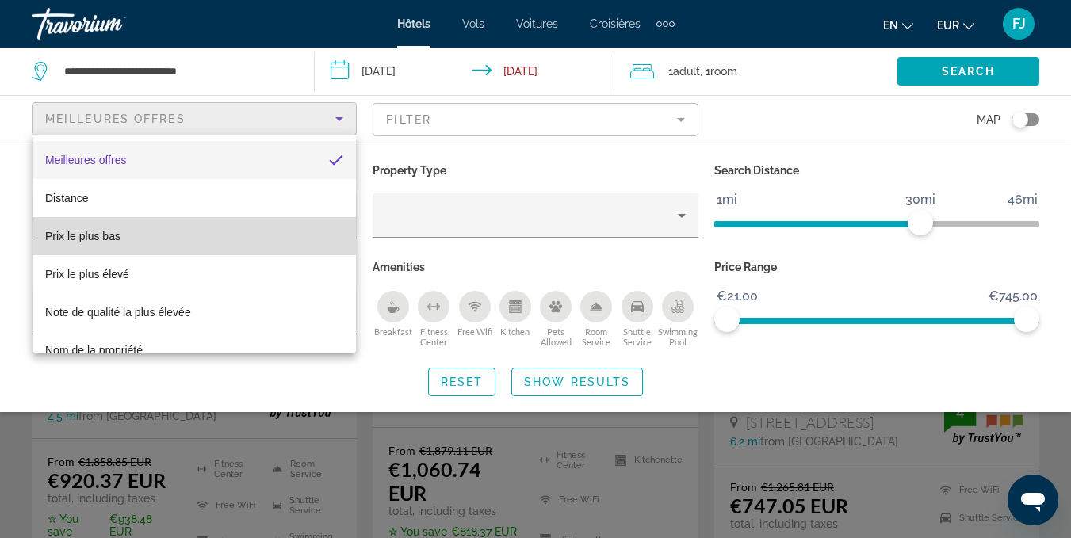
click at [232, 235] on mat-option "Prix ​​le plus bas" at bounding box center [194, 236] width 323 height 38
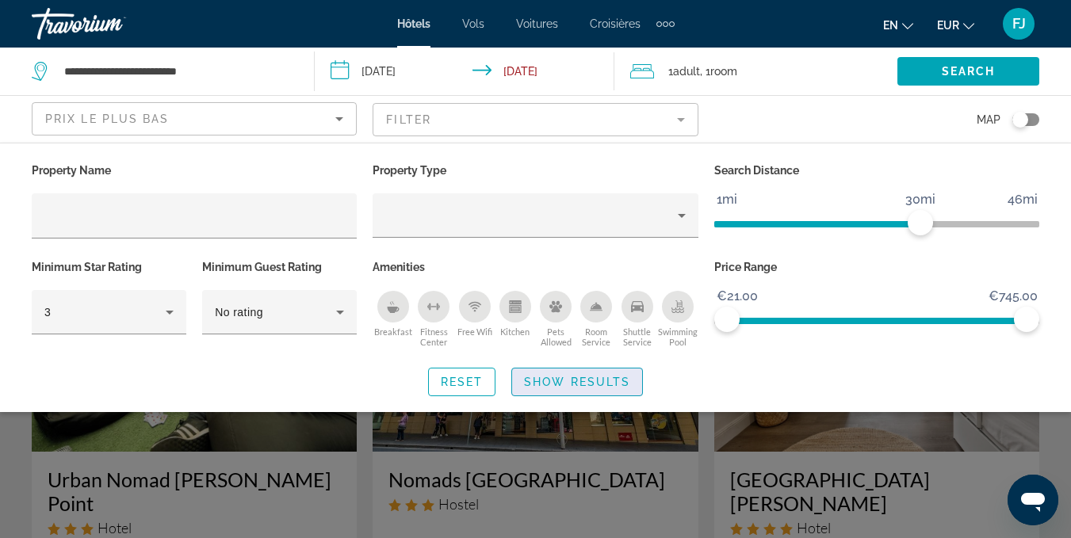
click at [591, 388] on span "Search widget" at bounding box center [577, 382] width 130 height 38
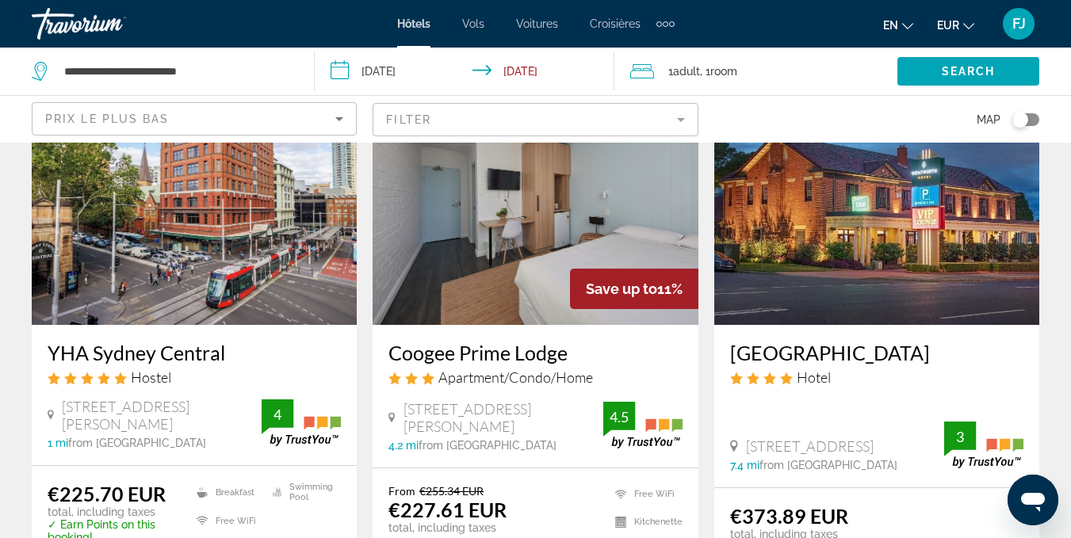
scroll to position [1895, 0]
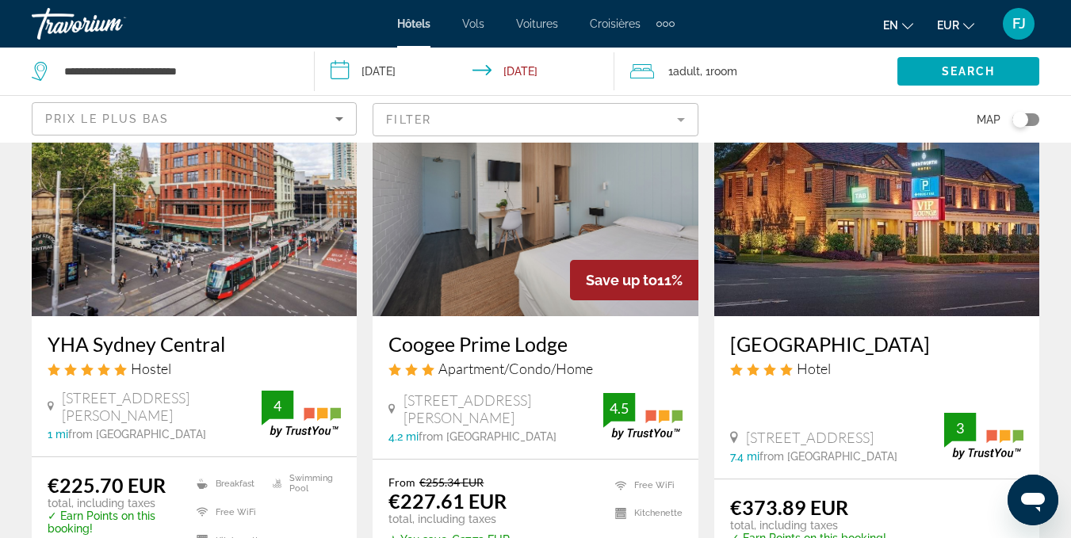
click at [227, 254] on img "Contenu principal" at bounding box center [194, 190] width 325 height 254
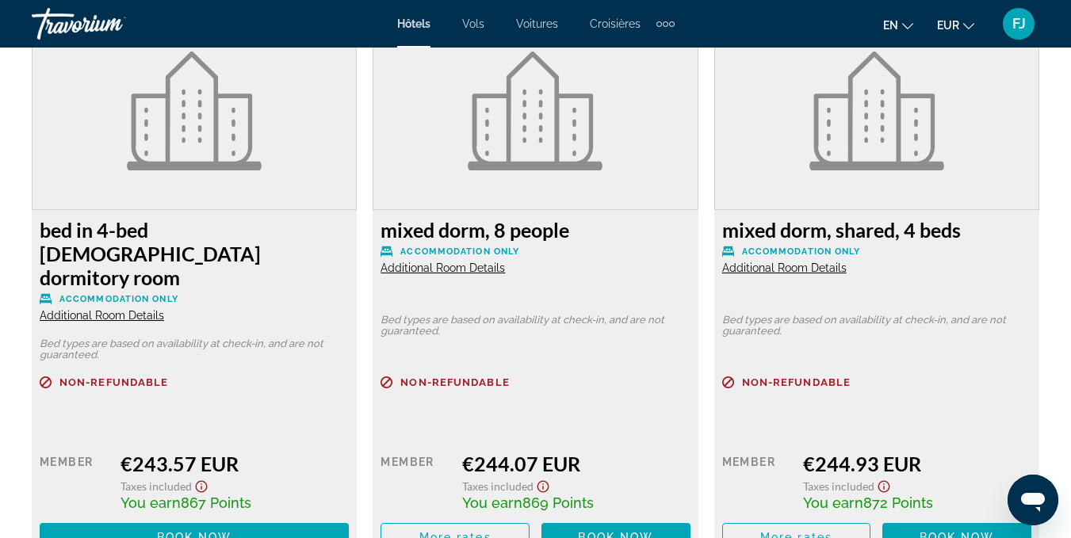
scroll to position [5235, 0]
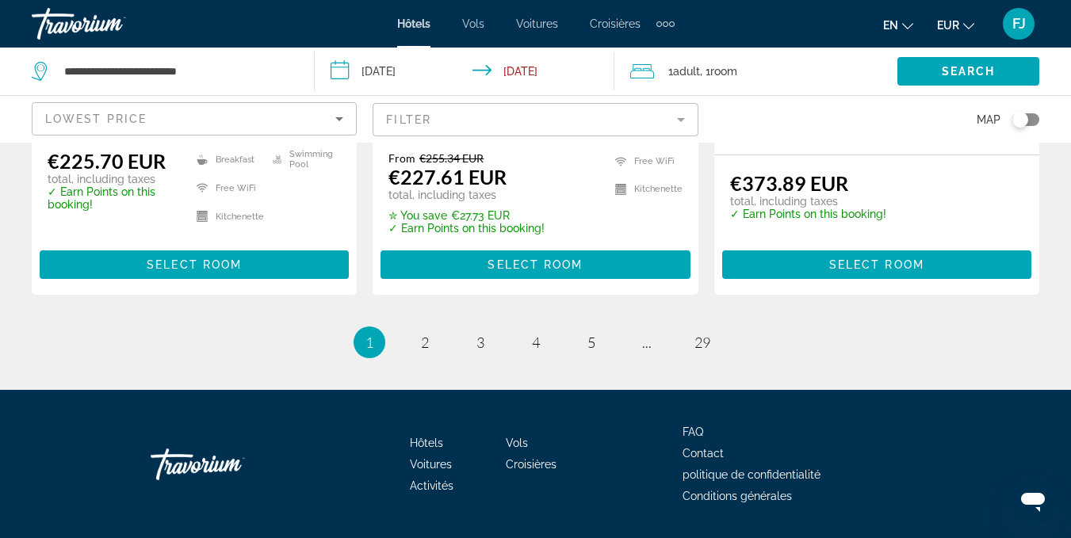
scroll to position [2237, 0]
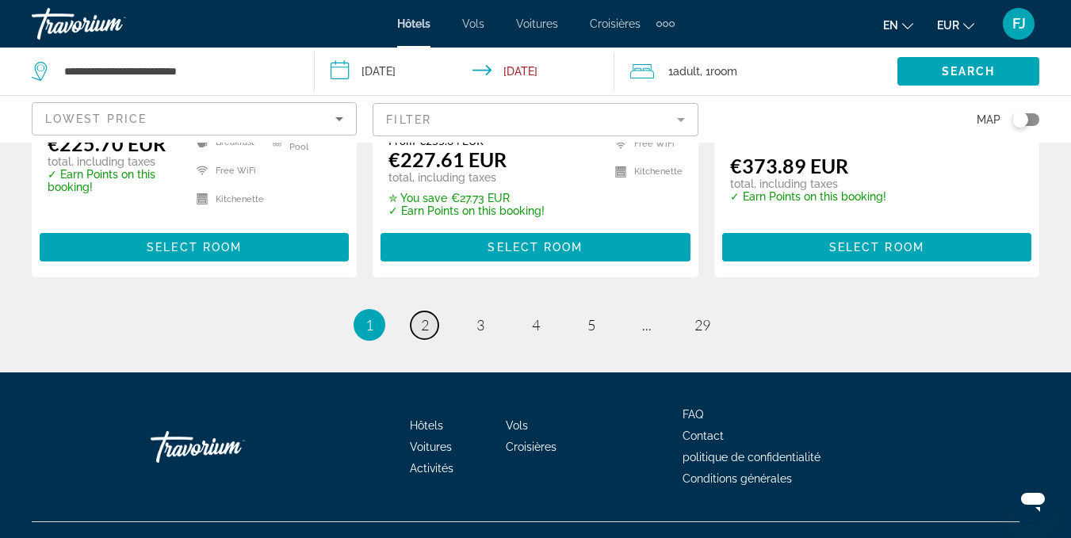
click at [432, 312] on link "page 2" at bounding box center [425, 326] width 28 height 28
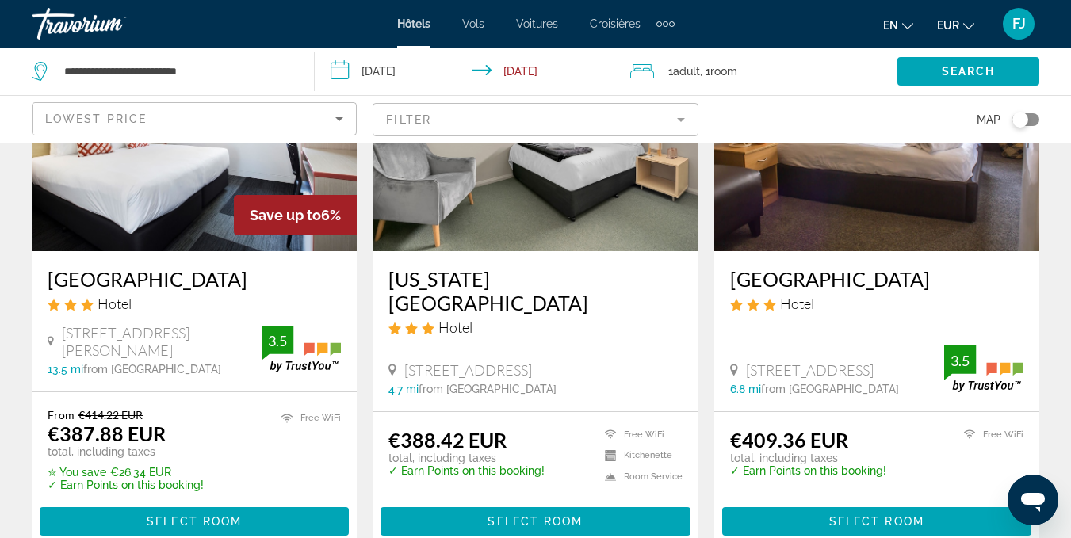
scroll to position [192, 0]
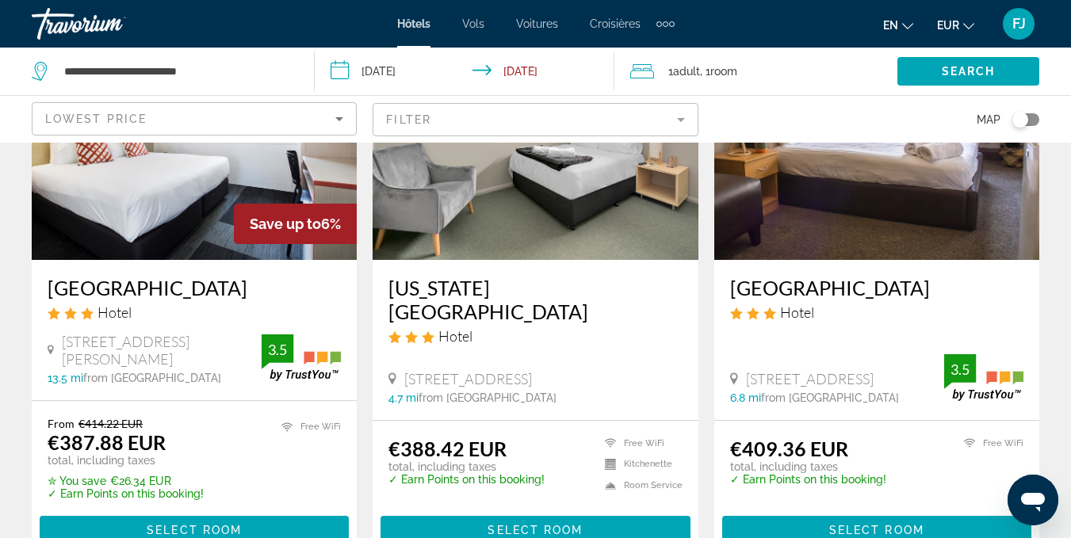
click at [86, 289] on h3 "Villawood Hotel" at bounding box center [194, 288] width 293 height 24
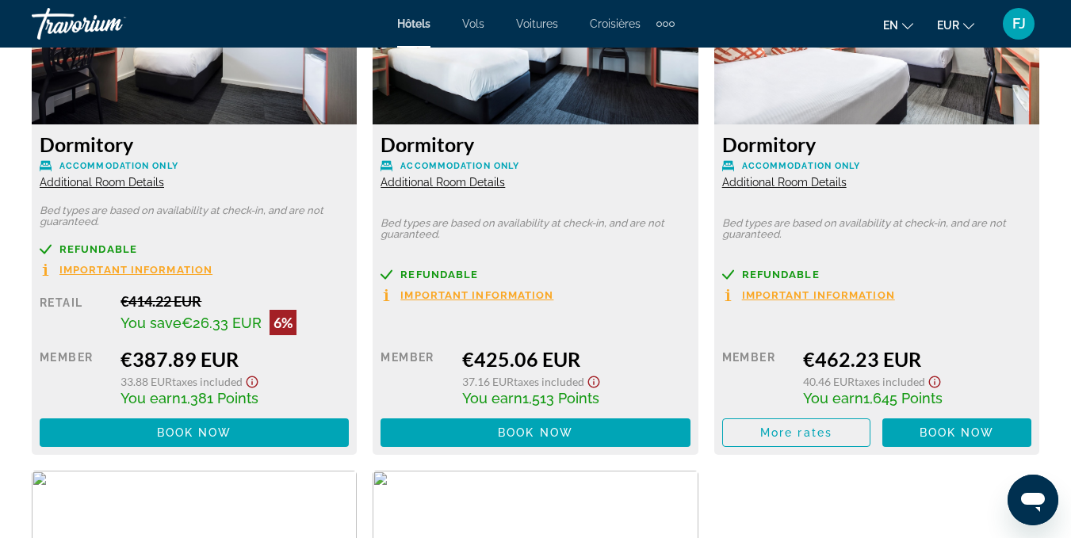
scroll to position [2522, 0]
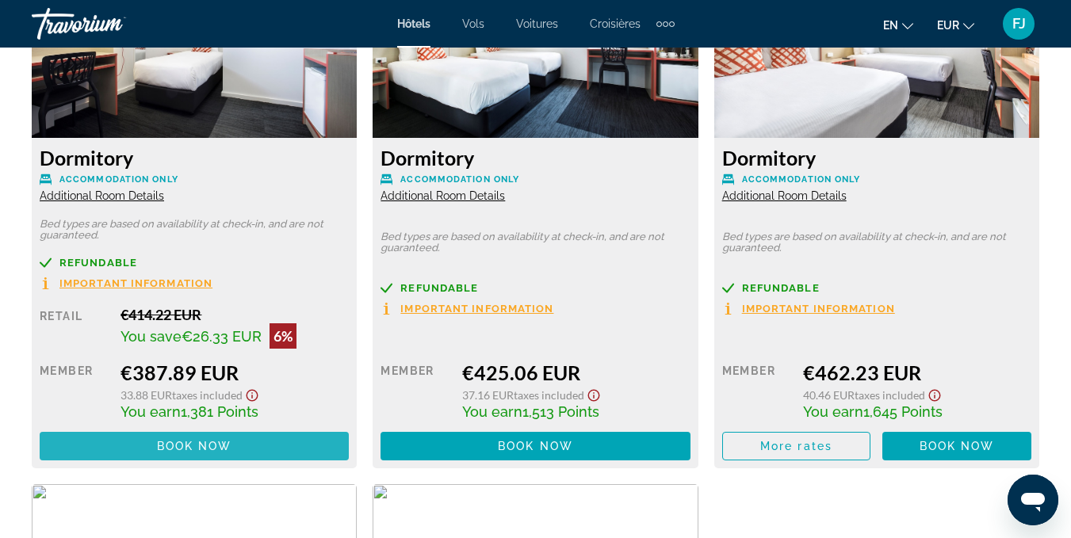
click at [168, 427] on span "Contenu principal" at bounding box center [194, 446] width 309 height 38
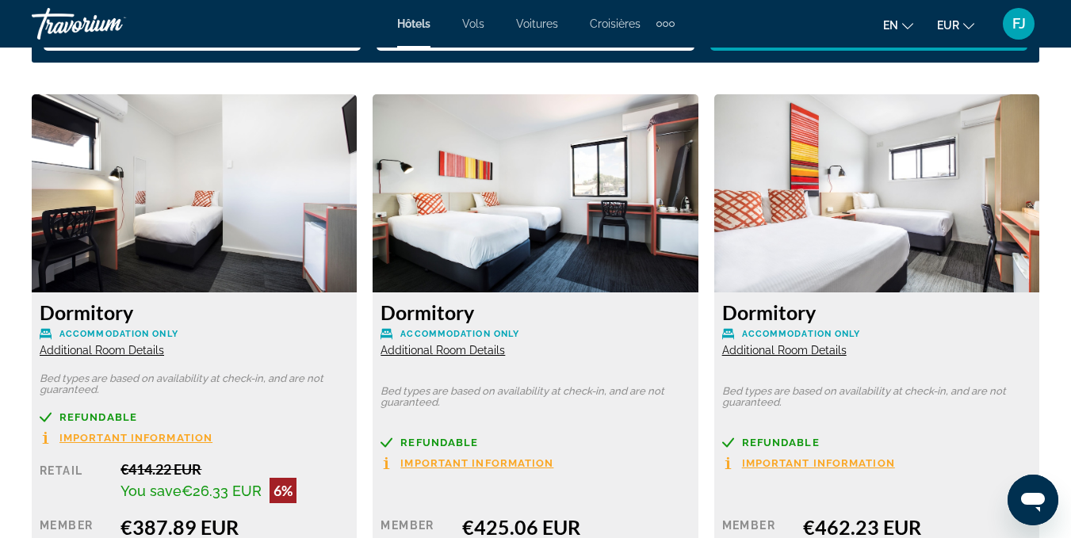
scroll to position [2339, 0]
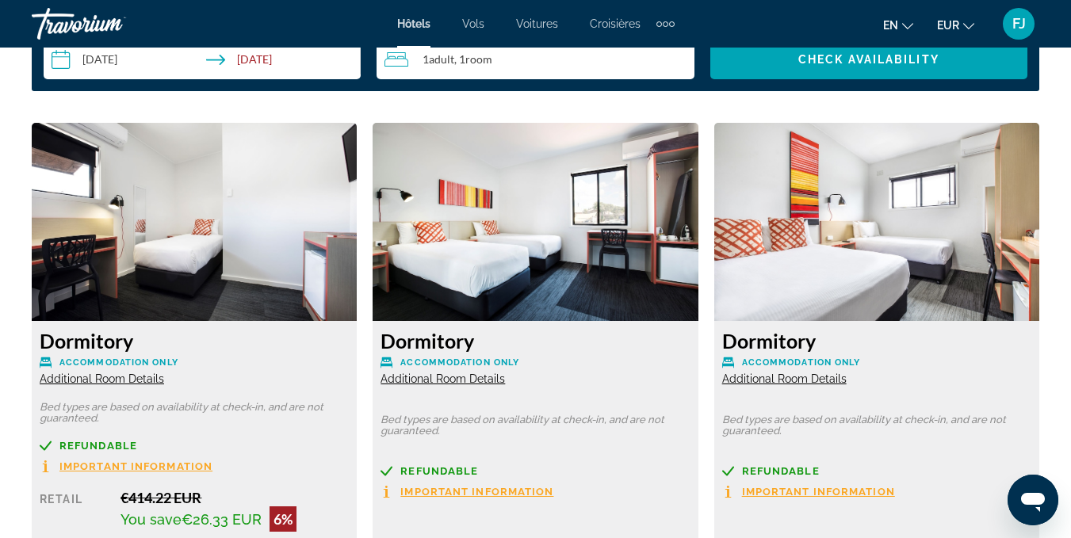
click at [126, 373] on span "Additional Room Details" at bounding box center [102, 379] width 124 height 13
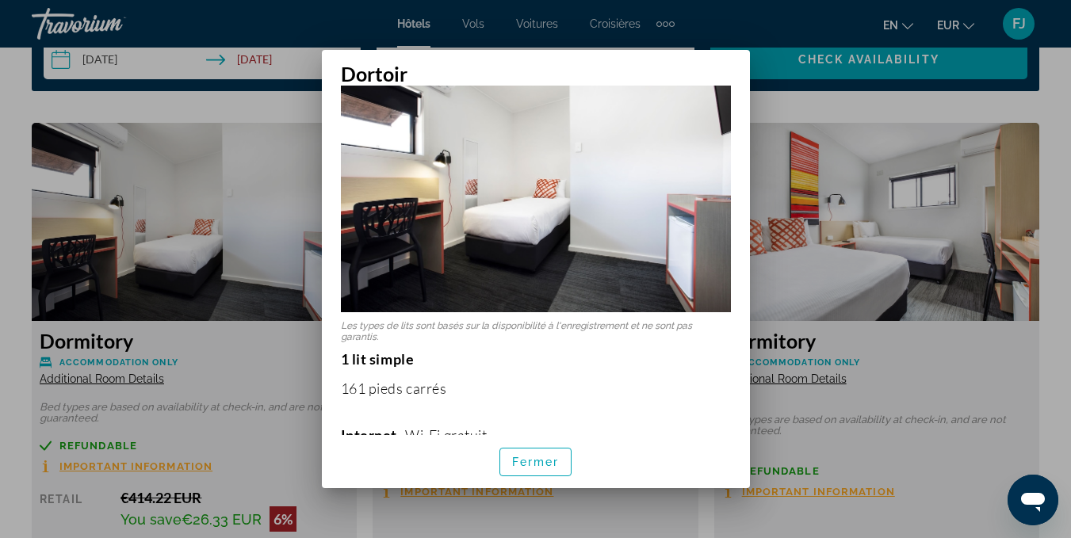
scroll to position [0, 0]
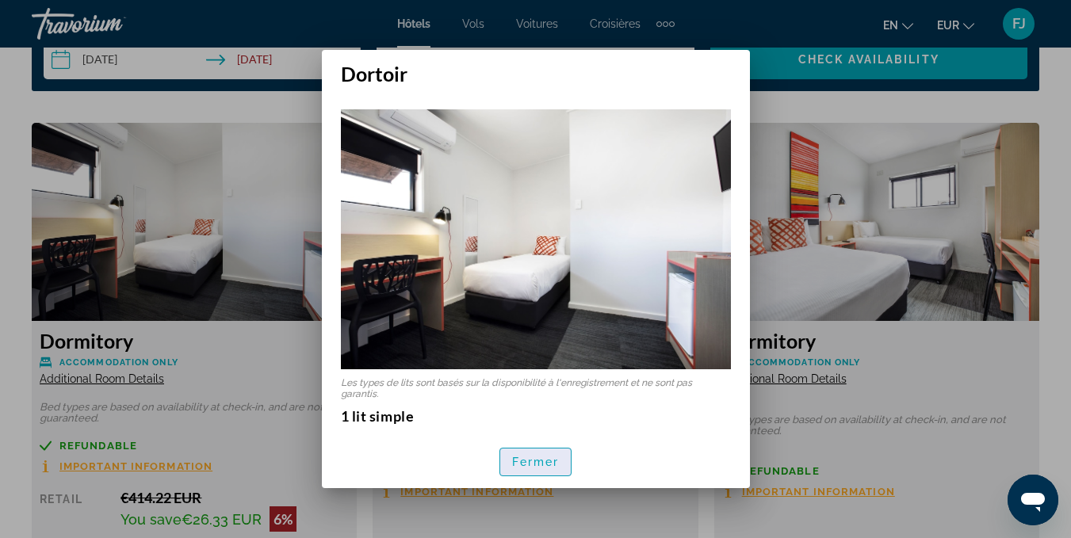
click at [554, 460] on font "Fermer" at bounding box center [536, 462] width 48 height 13
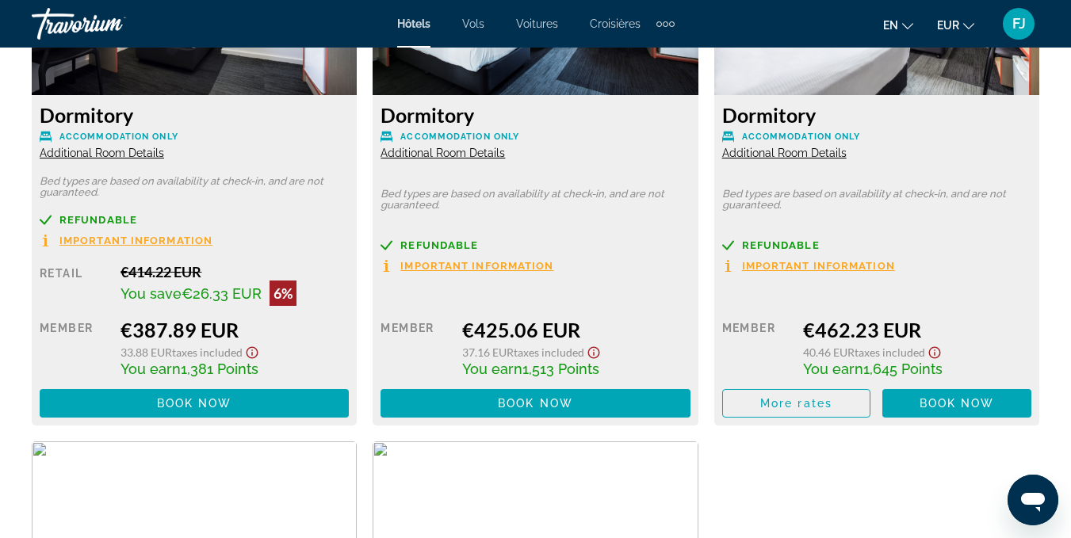
scroll to position [2550, 0]
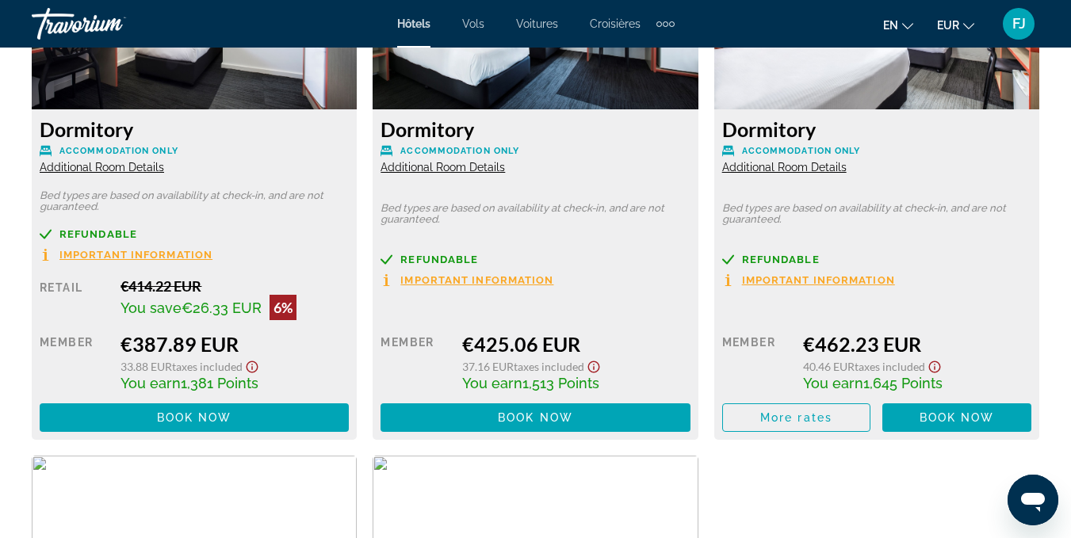
click at [82, 161] on span "Additional Room Details" at bounding box center [102, 167] width 124 height 13
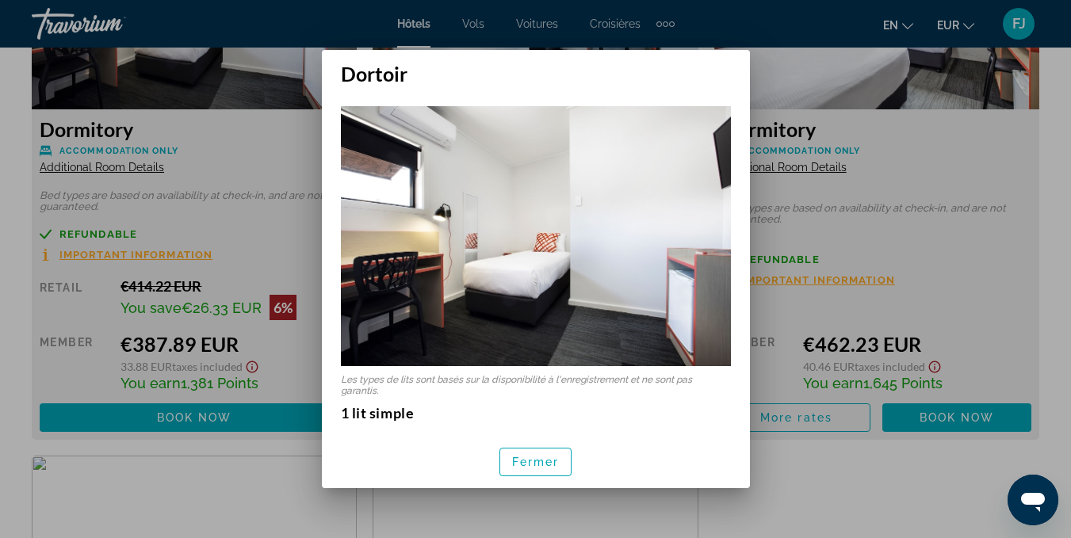
scroll to position [0, 0]
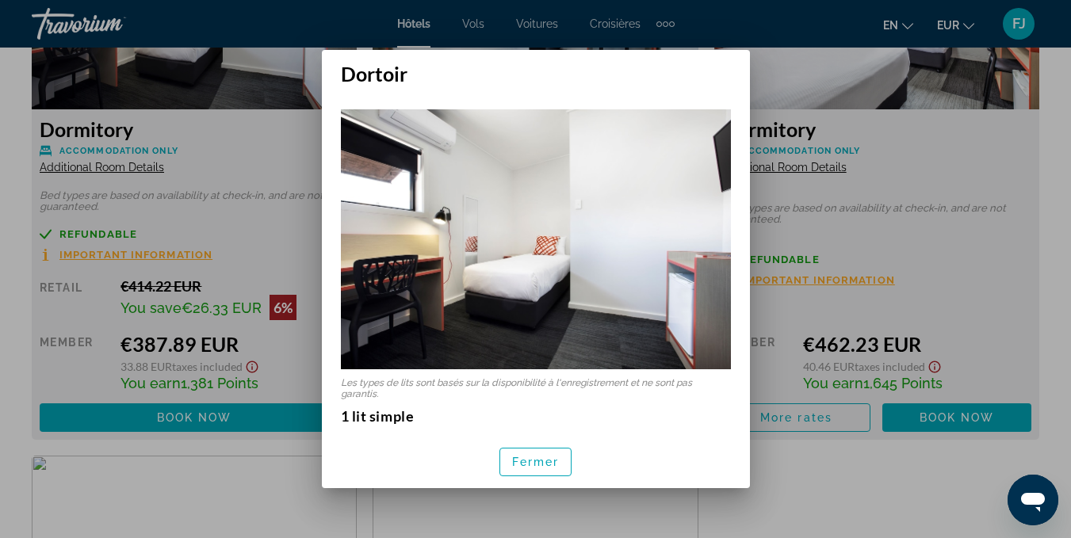
click at [917, 132] on div at bounding box center [535, 269] width 1071 height 538
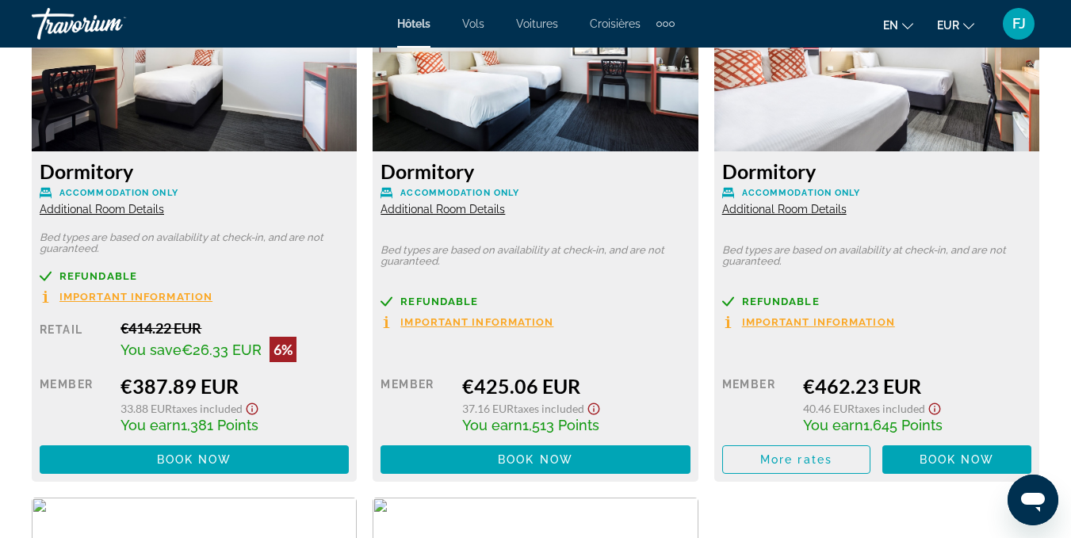
scroll to position [2452, 0]
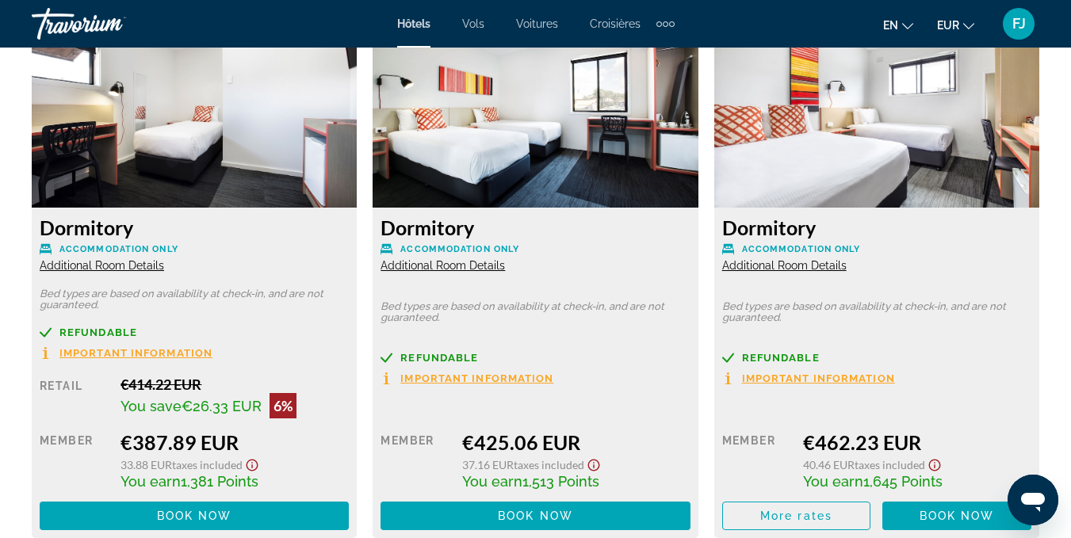
click at [112, 259] on span "Additional Room Details" at bounding box center [102, 265] width 124 height 13
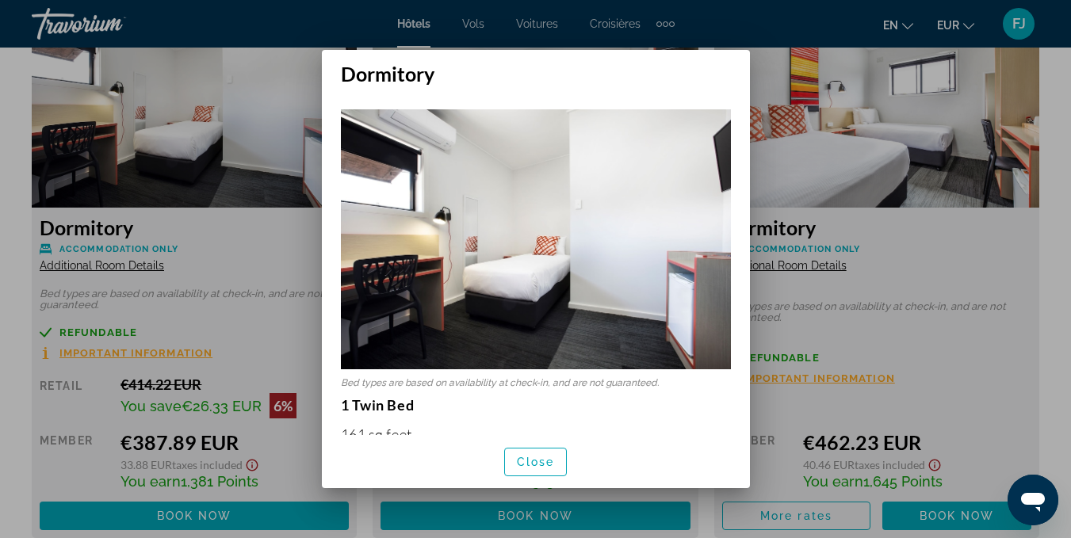
scroll to position [0, 0]
click at [1049, 201] on div at bounding box center [535, 269] width 1071 height 538
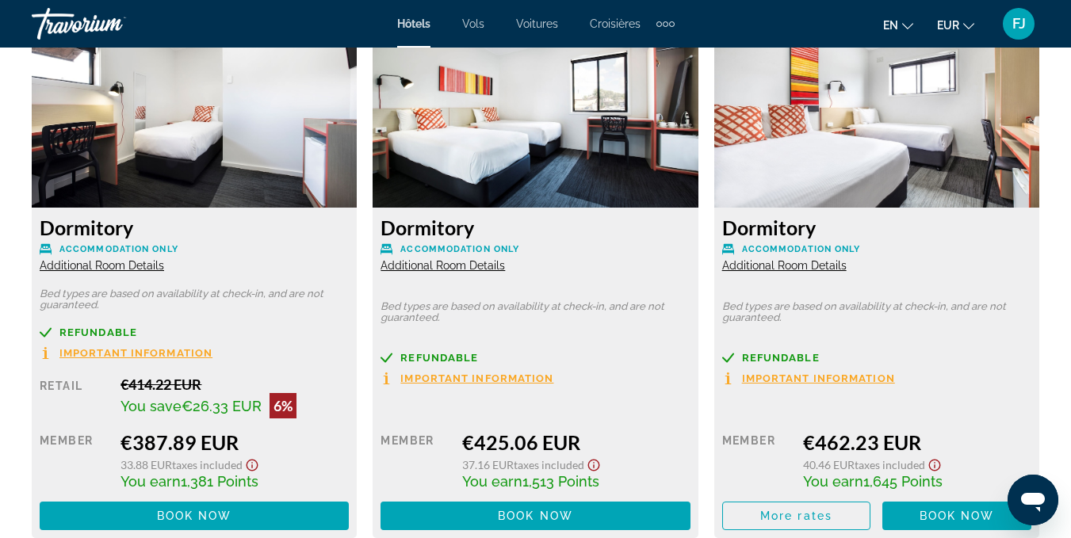
scroll to position [2452, 0]
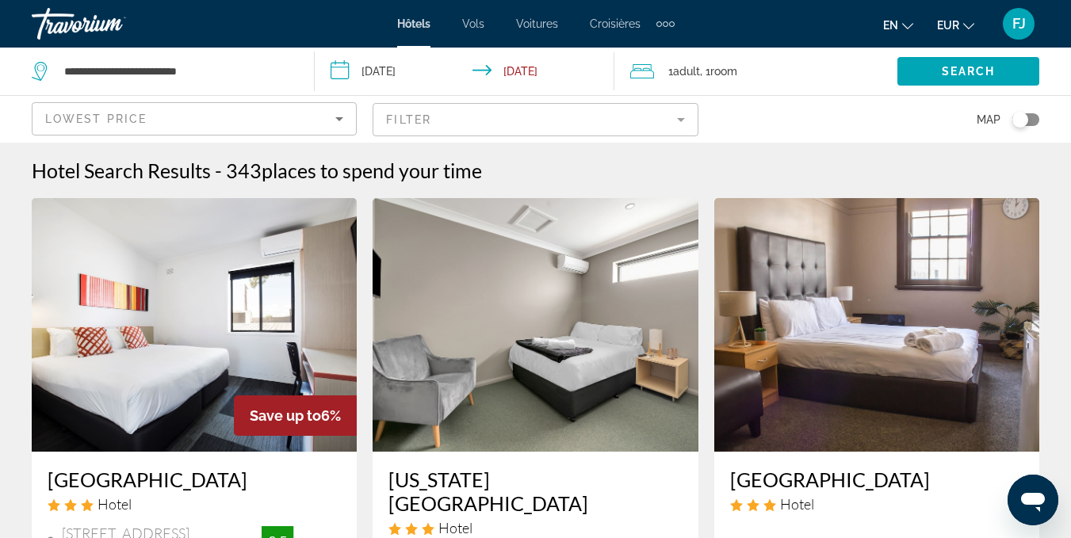
click at [166, 316] on img "Contenu principal" at bounding box center [194, 325] width 325 height 254
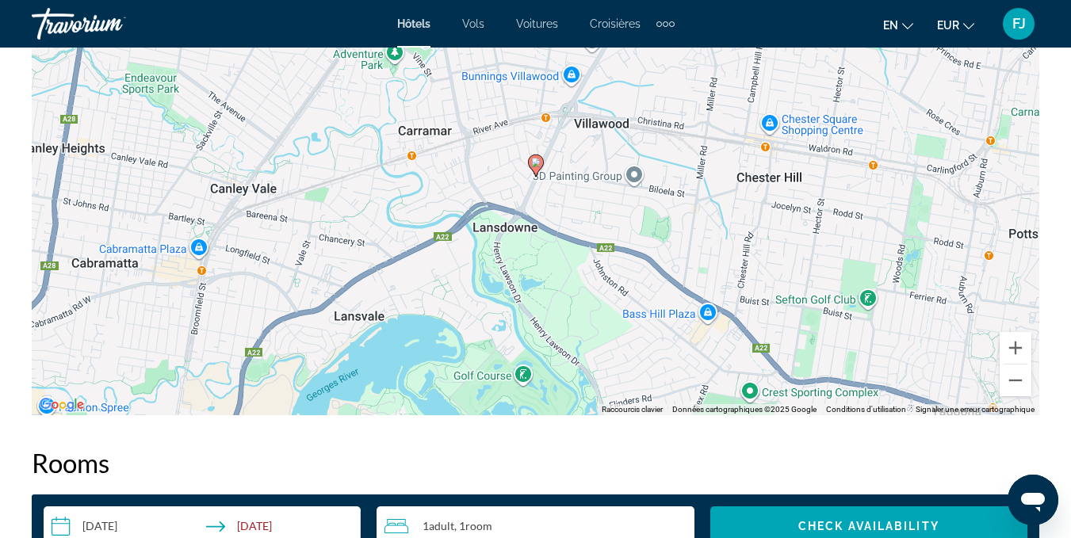
scroll to position [1781, 0]
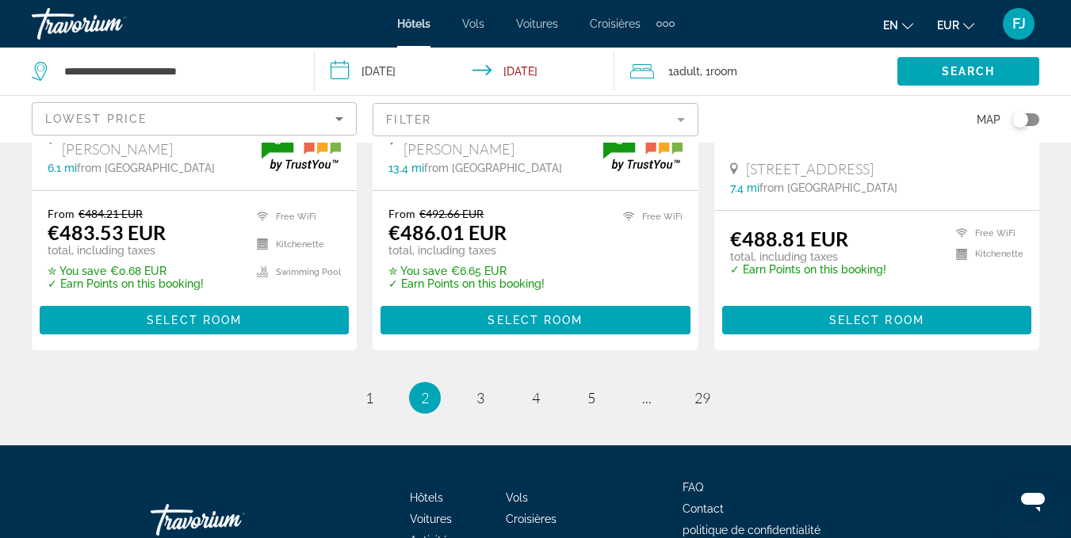
scroll to position [2259, 0]
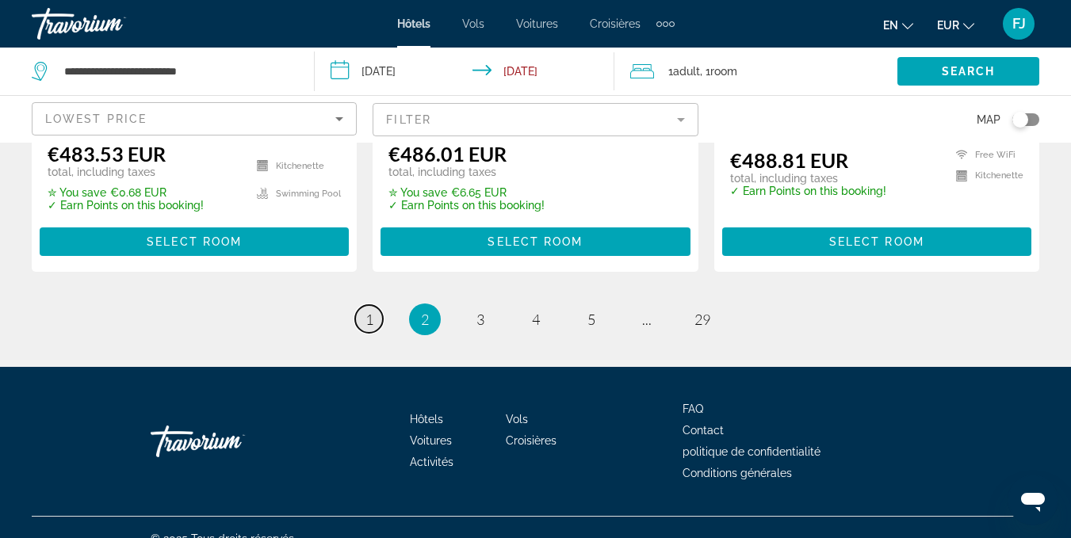
click at [360, 305] on link "page 1" at bounding box center [369, 319] width 28 height 28
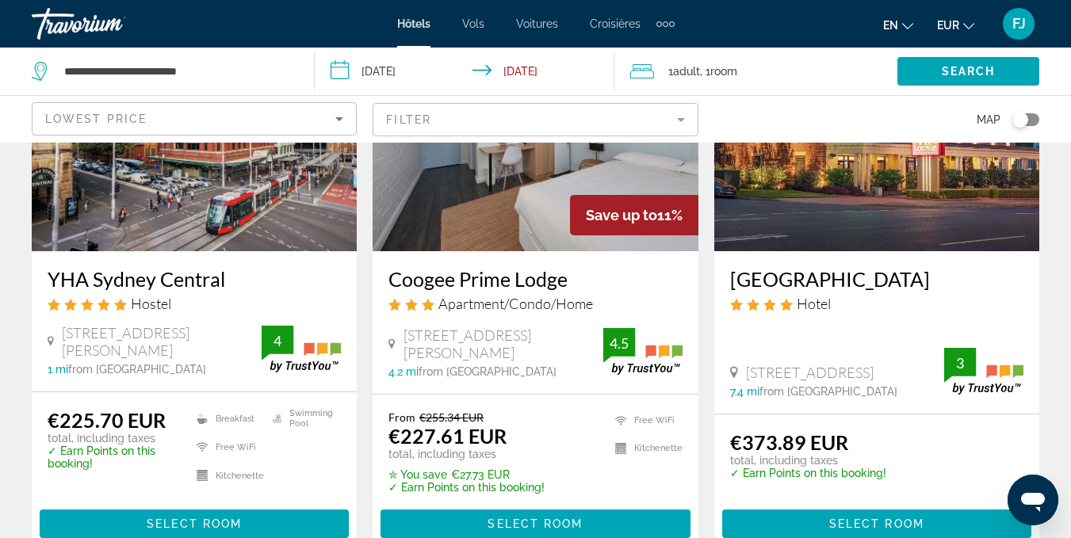
scroll to position [1991, 0]
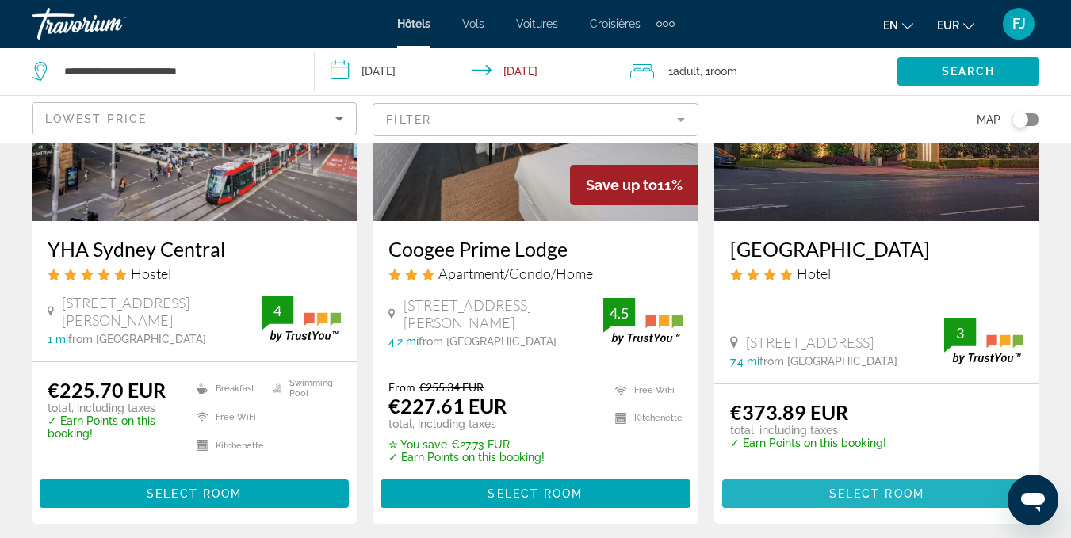
click at [912, 475] on span "Contenu principal" at bounding box center [876, 494] width 309 height 38
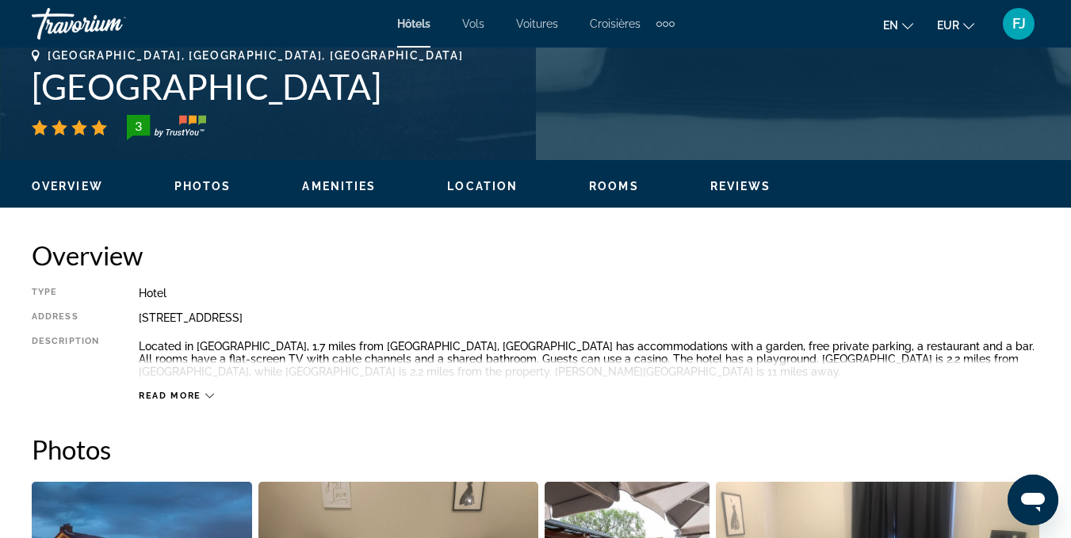
scroll to position [634, 0]
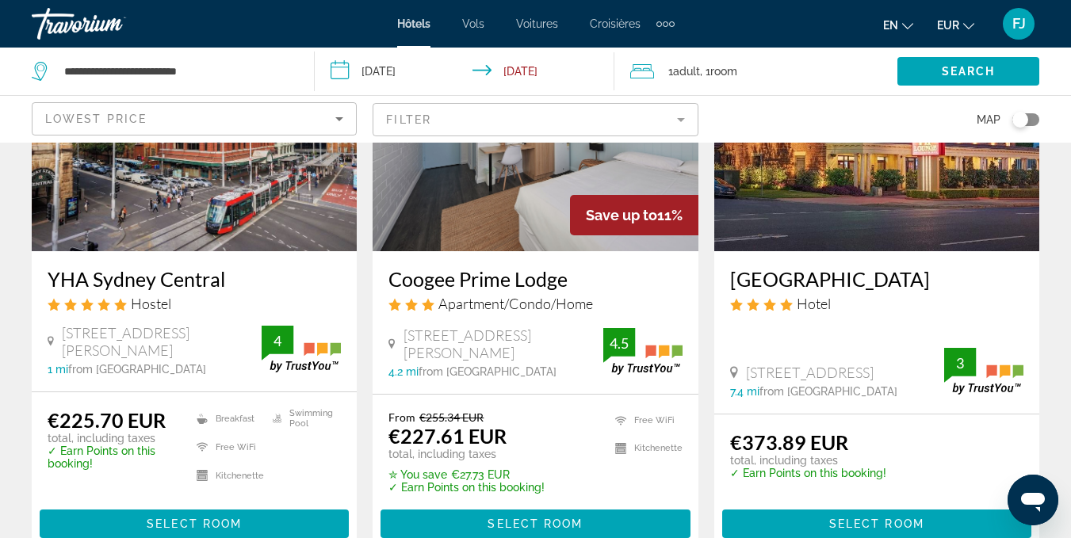
scroll to position [2056, 0]
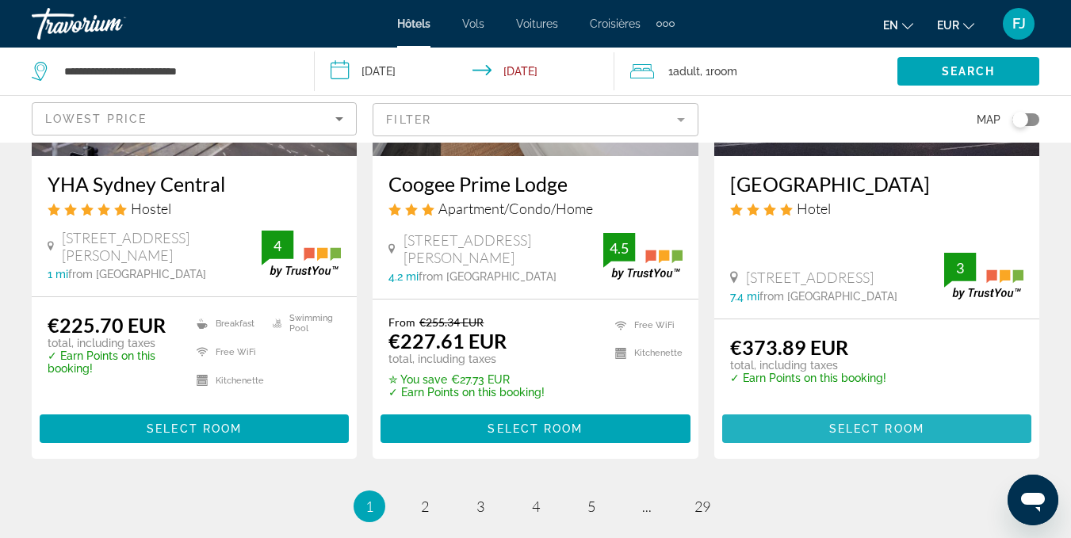
click at [829, 410] on span "Contenu principal" at bounding box center [876, 429] width 309 height 38
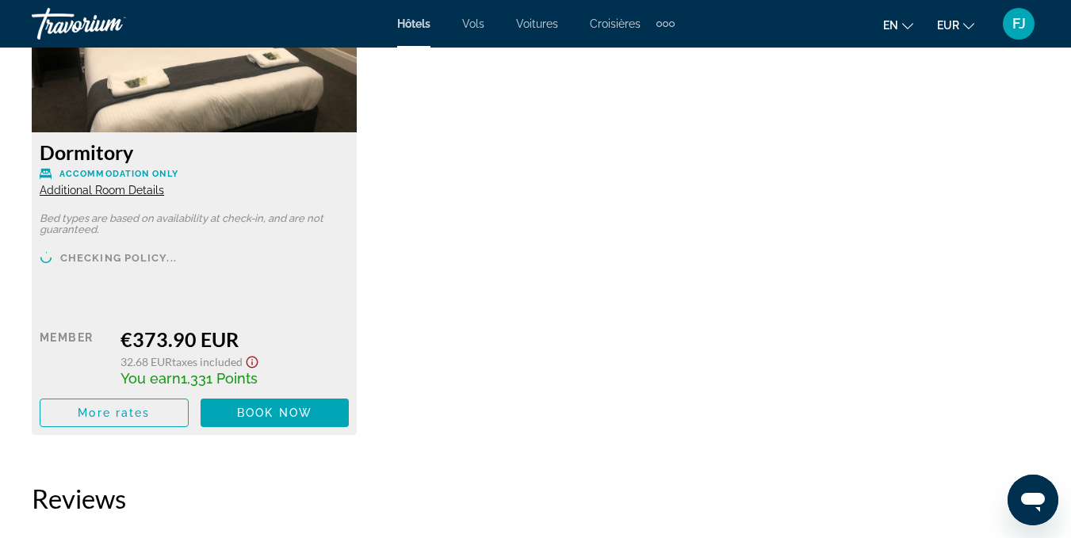
scroll to position [2368, 0]
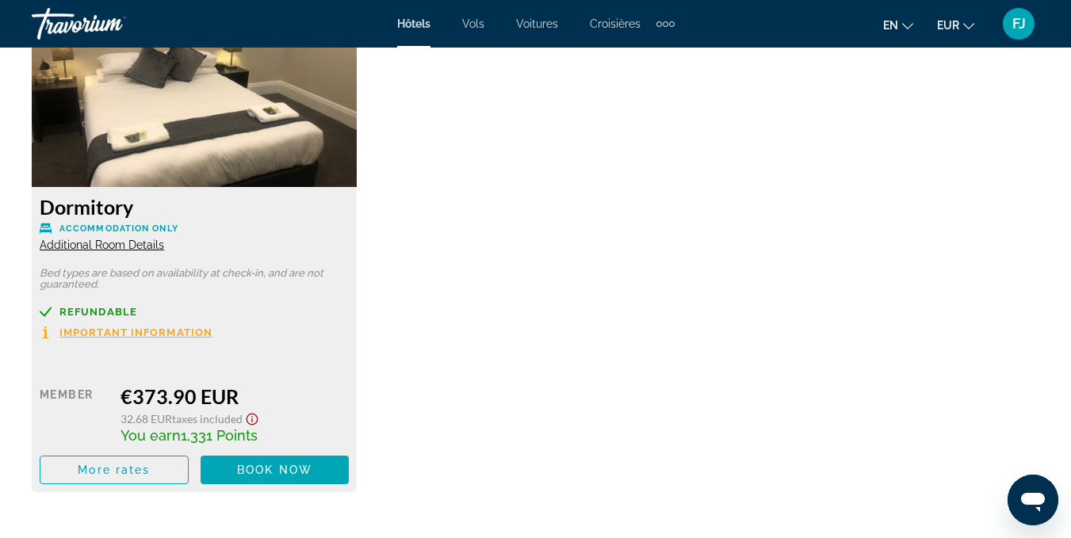
click at [48, 248] on span "Additional Room Details" at bounding box center [102, 245] width 124 height 13
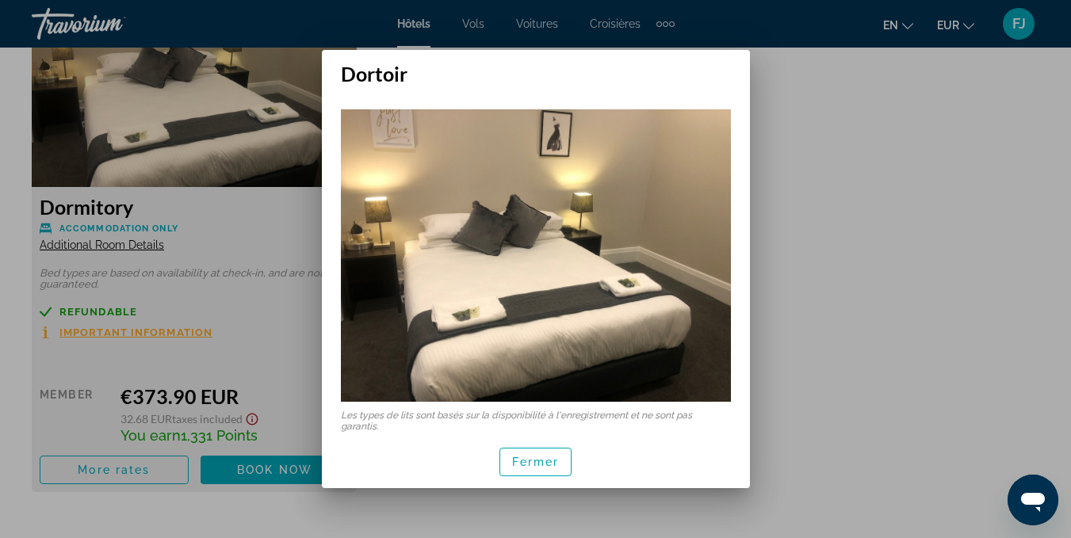
drag, startPoint x: 749, startPoint y: 186, endPoint x: 748, endPoint y: 260, distance: 73.7
click at [748, 260] on div "Les types de lits sont basés sur la disponibilité à l'enregistrement et ne sont…" at bounding box center [536, 261] width 428 height 350
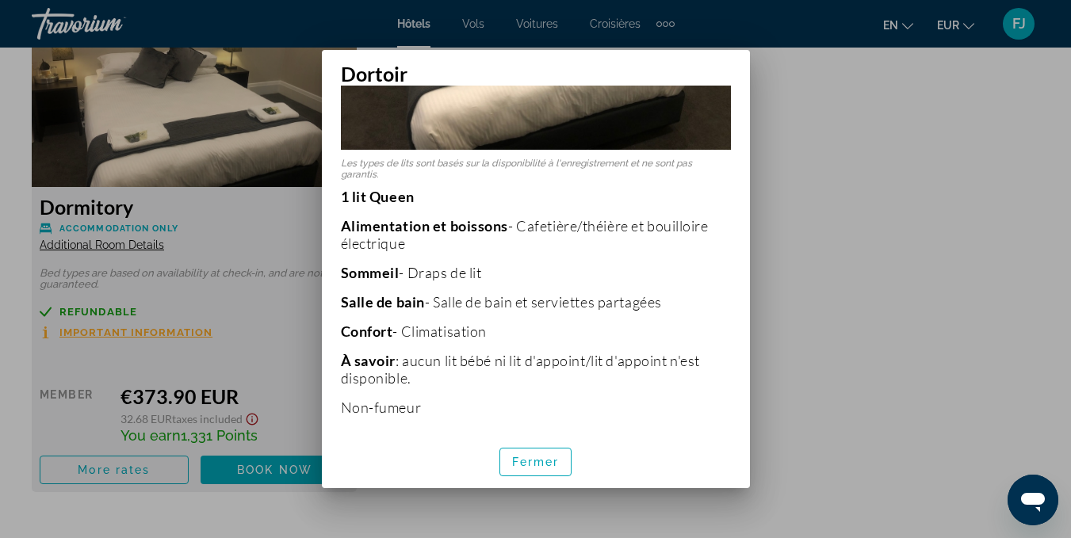
scroll to position [252, 0]
click at [768, 106] on div at bounding box center [535, 269] width 1071 height 538
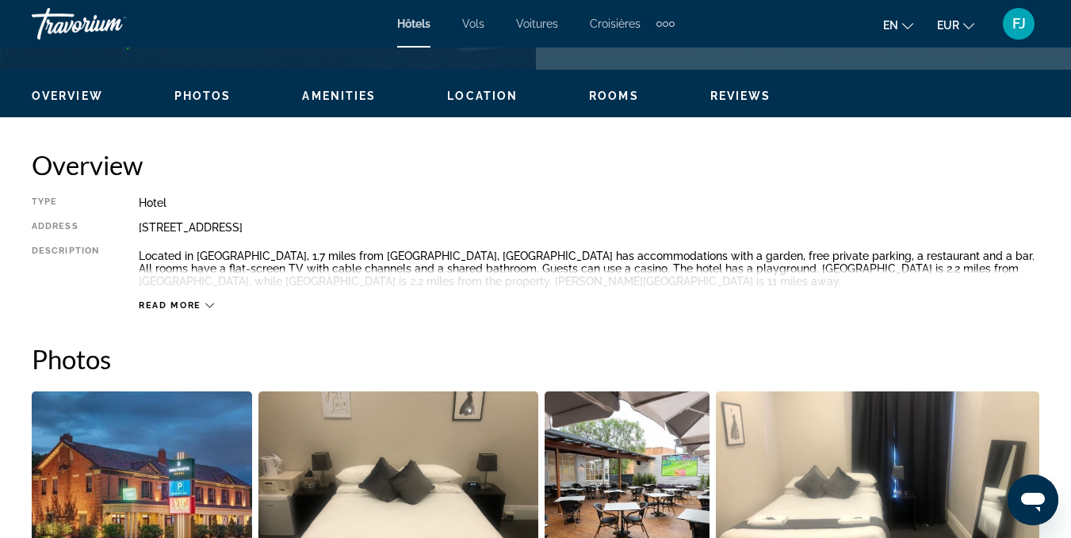
scroll to position [718, 0]
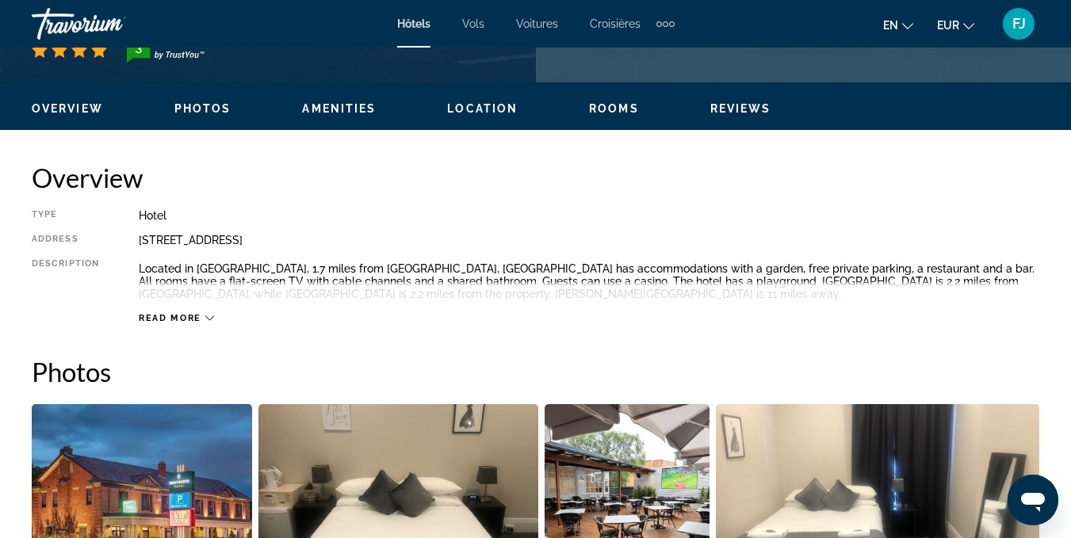
click at [173, 319] on span "Read more" at bounding box center [170, 318] width 63 height 10
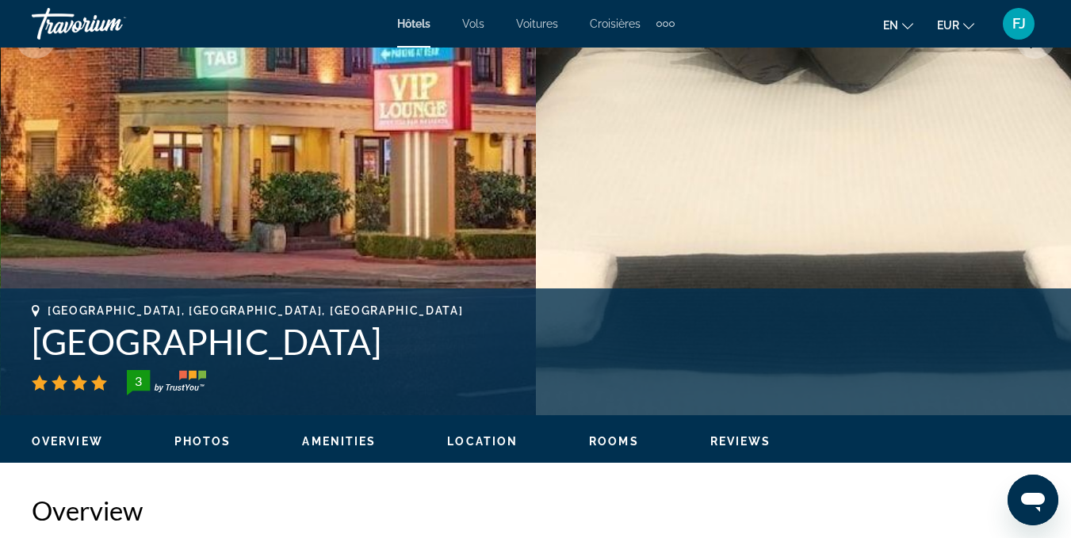
scroll to position [294, 0]
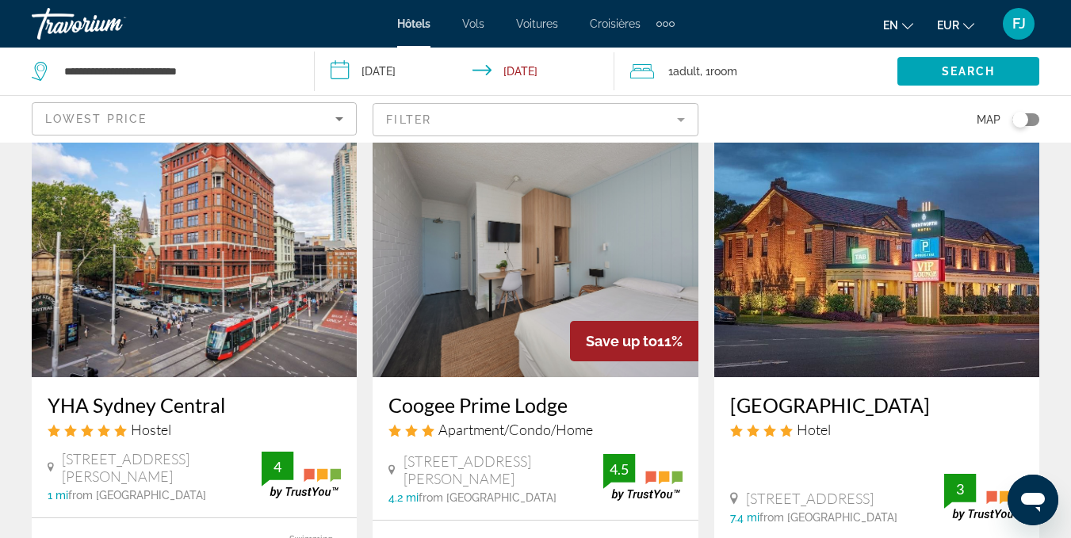
scroll to position [1830, 0]
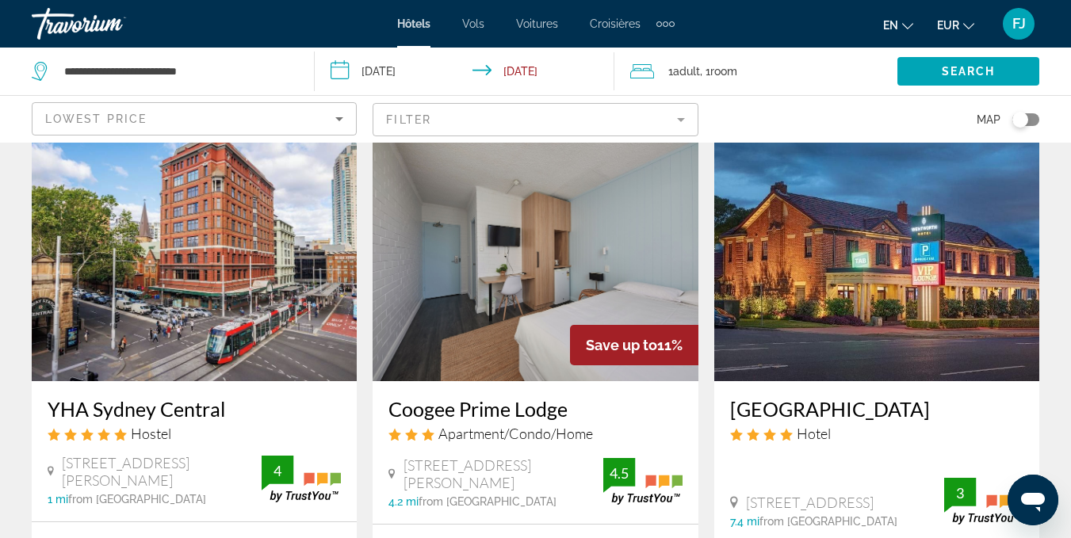
click at [564, 266] on img "Contenu principal" at bounding box center [535, 255] width 325 height 254
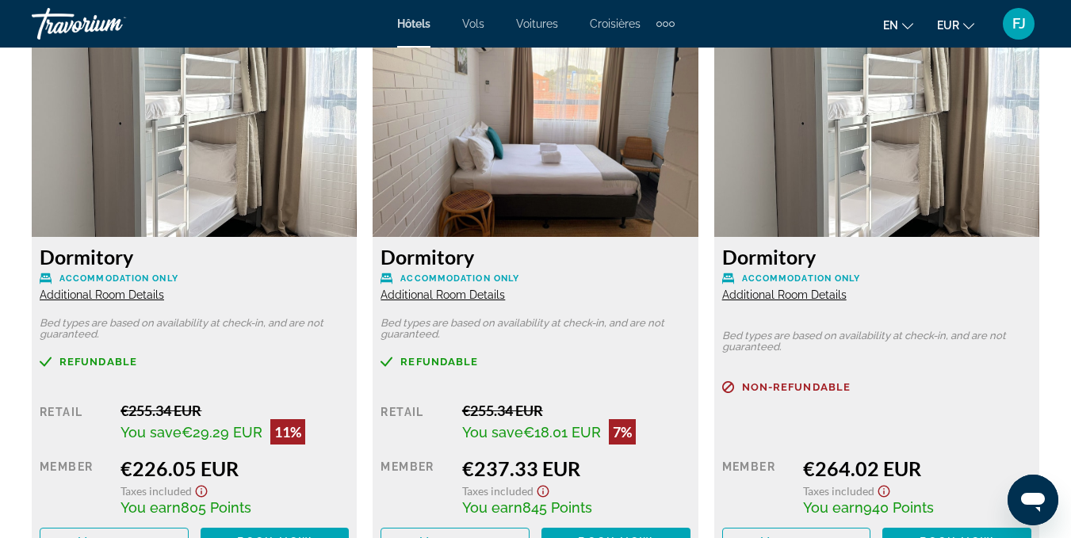
scroll to position [2453, 0]
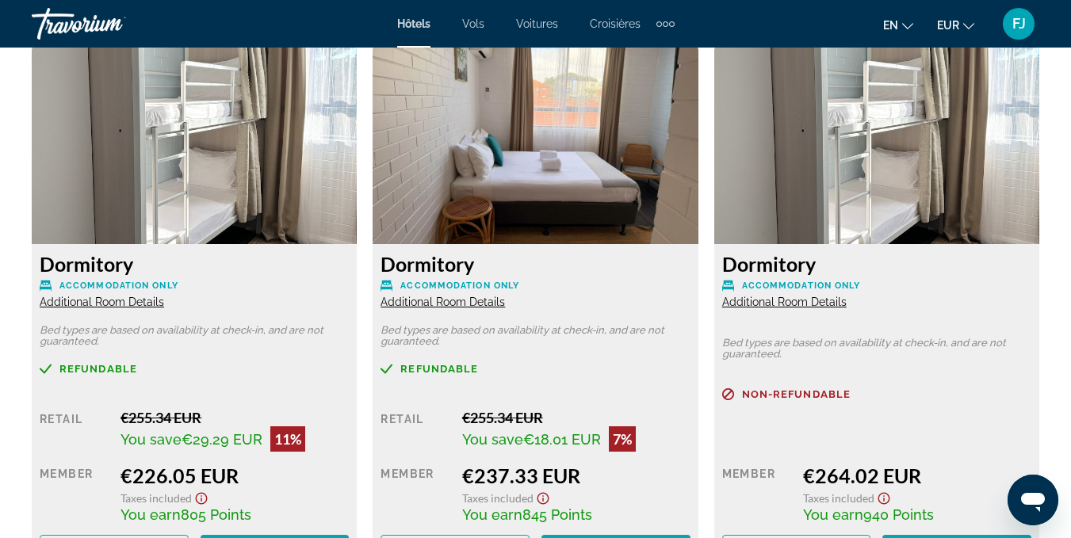
click at [469, 301] on span "Additional Room Details" at bounding box center [443, 302] width 124 height 13
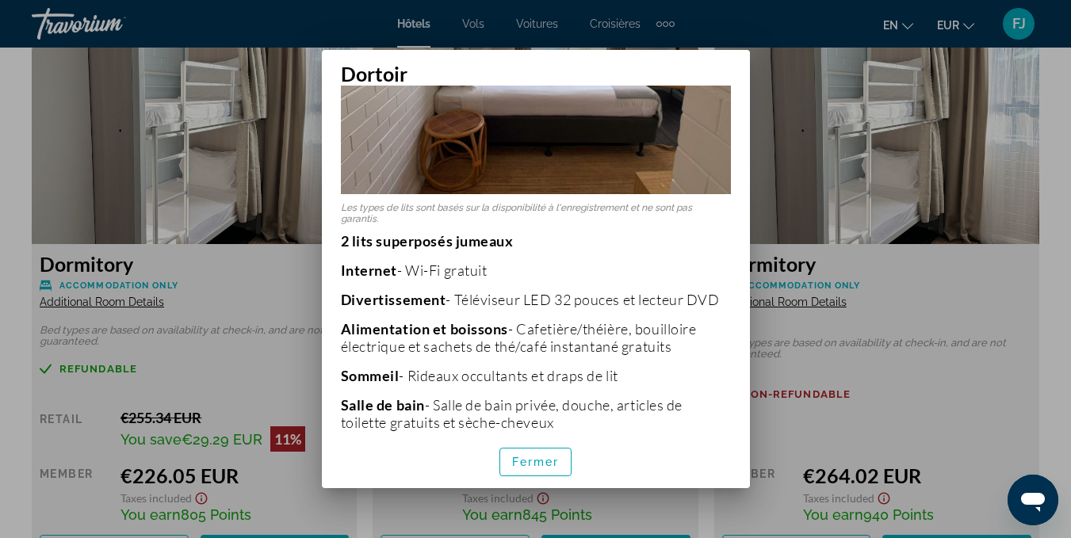
scroll to position [196, 0]
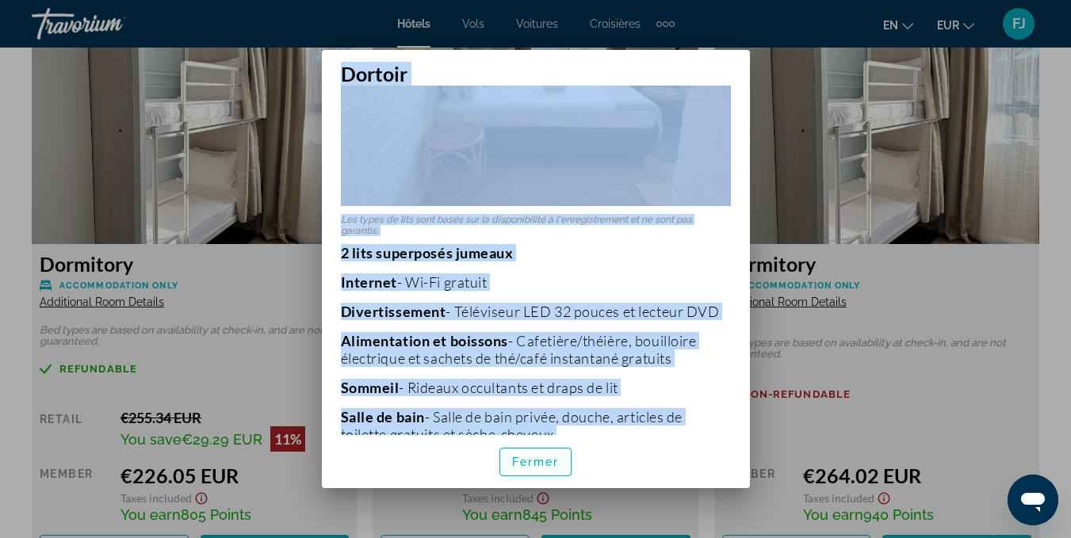
drag, startPoint x: 833, startPoint y: 133, endPoint x: 556, endPoint y: 456, distance: 425.5
click at [556, 456] on div "Dortoir Les types de lits sont basés sur la disponibilité à l'enregistrement et…" at bounding box center [535, 269] width 1071 height 538
click at [556, 456] on font "Fermer" at bounding box center [536, 462] width 48 height 13
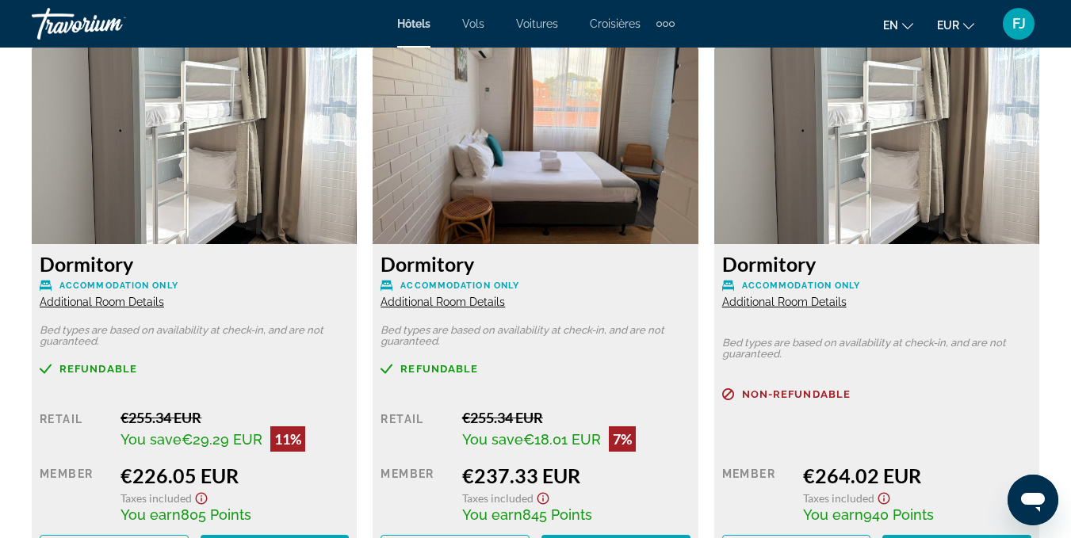
click at [765, 302] on span "Additional Room Details" at bounding box center [784, 302] width 124 height 13
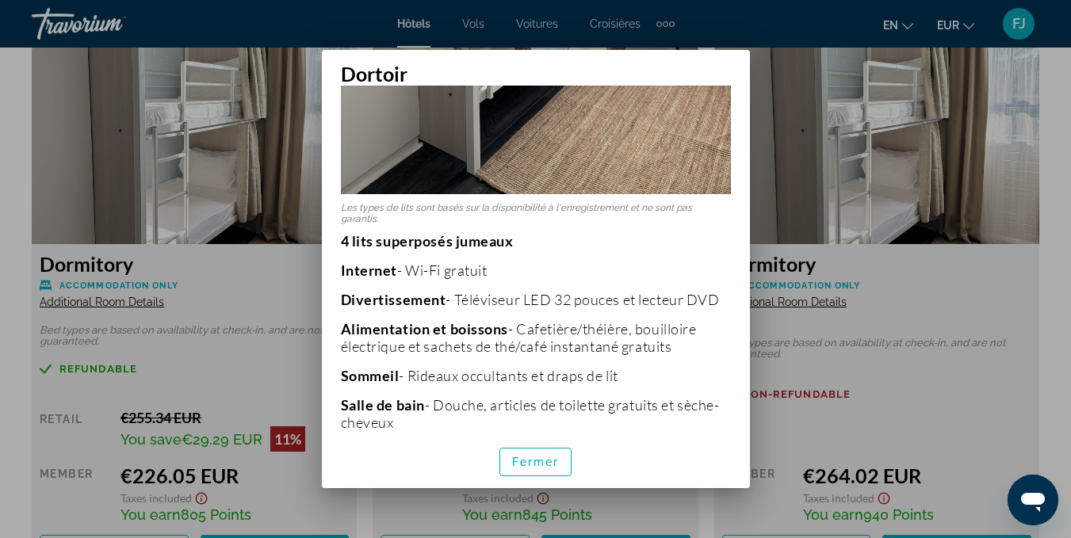
scroll to position [442, 0]
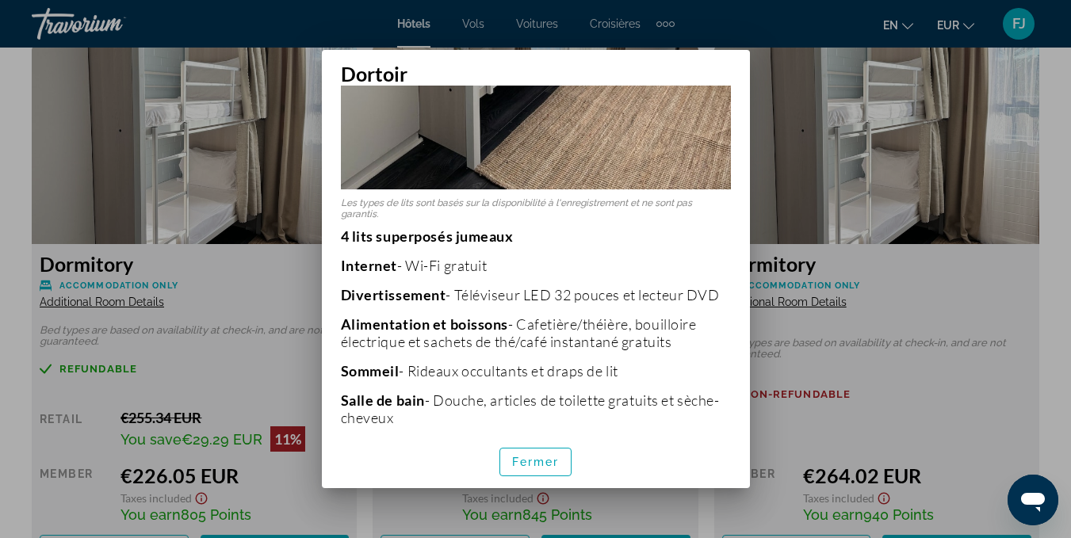
click at [868, 322] on div at bounding box center [535, 269] width 1071 height 538
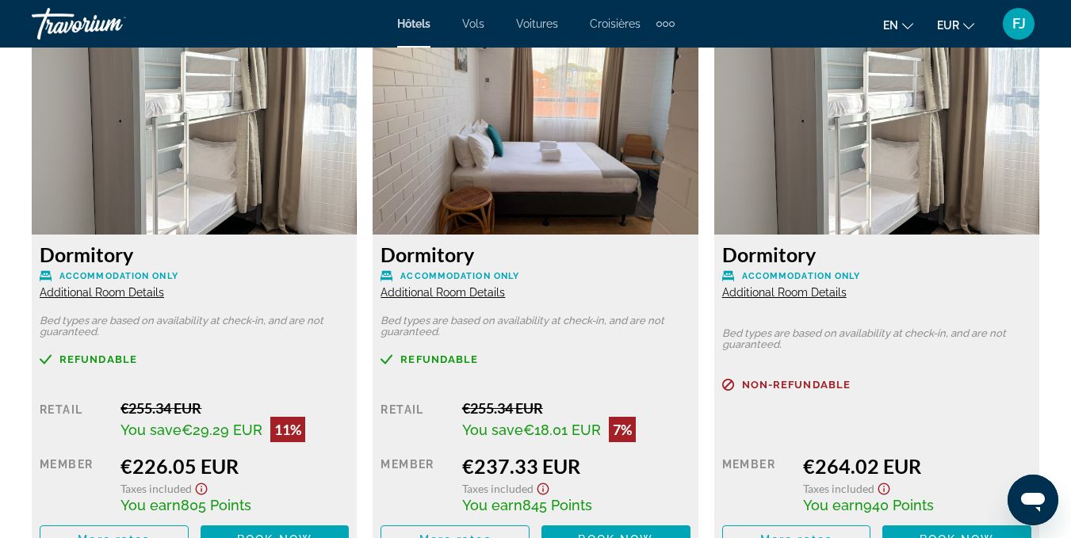
scroll to position [2469, 0]
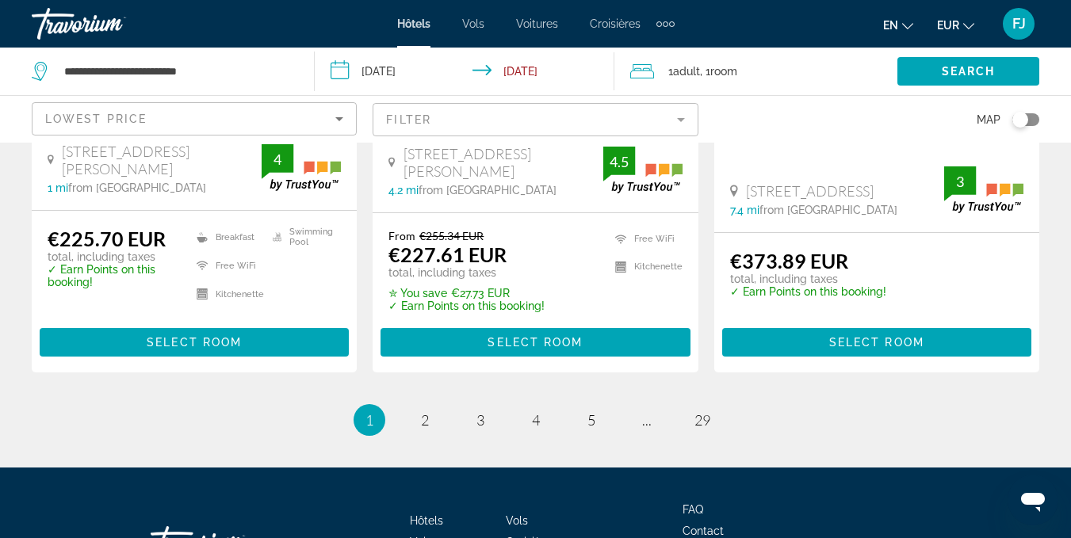
scroll to position [2151, 0]
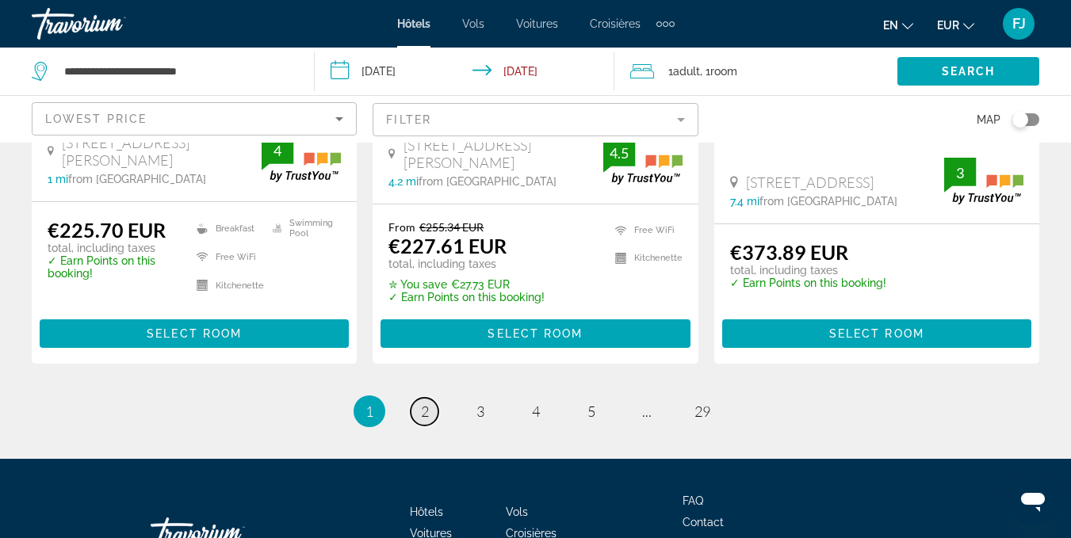
click at [429, 400] on link "page 2" at bounding box center [425, 412] width 28 height 28
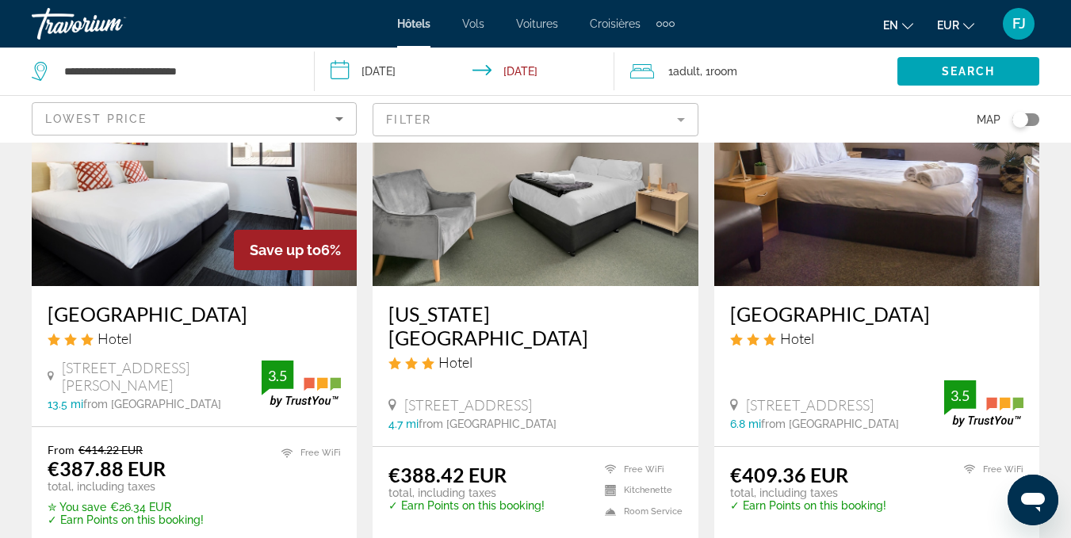
scroll to position [161, 0]
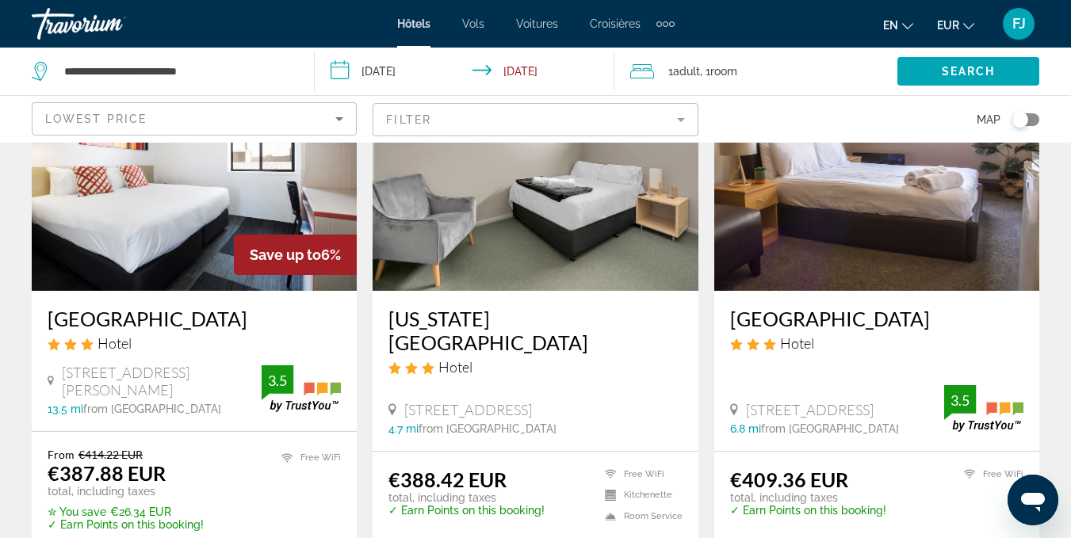
click at [192, 286] on img "Contenu principal" at bounding box center [194, 164] width 325 height 254
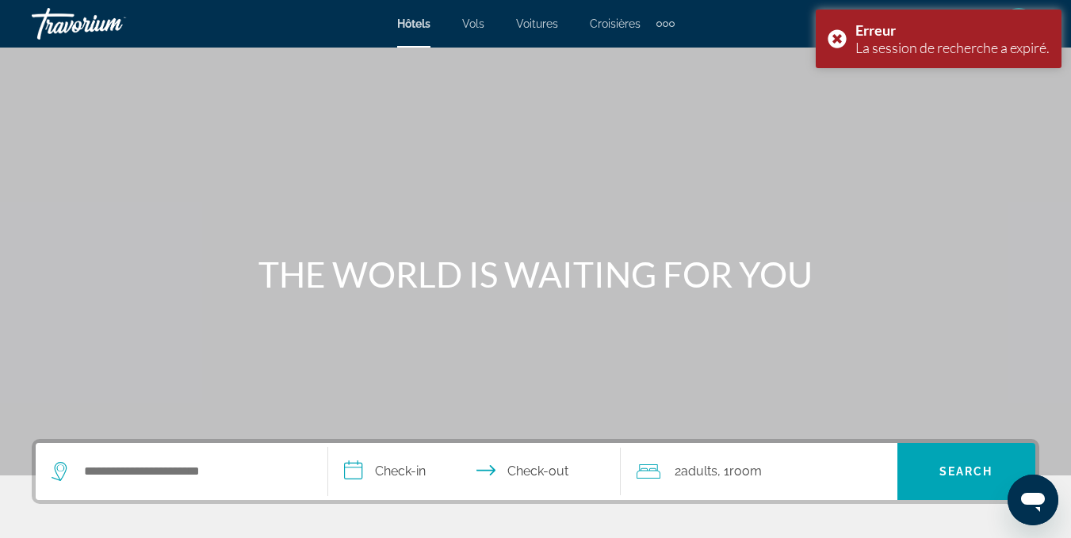
scroll to position [8, 0]
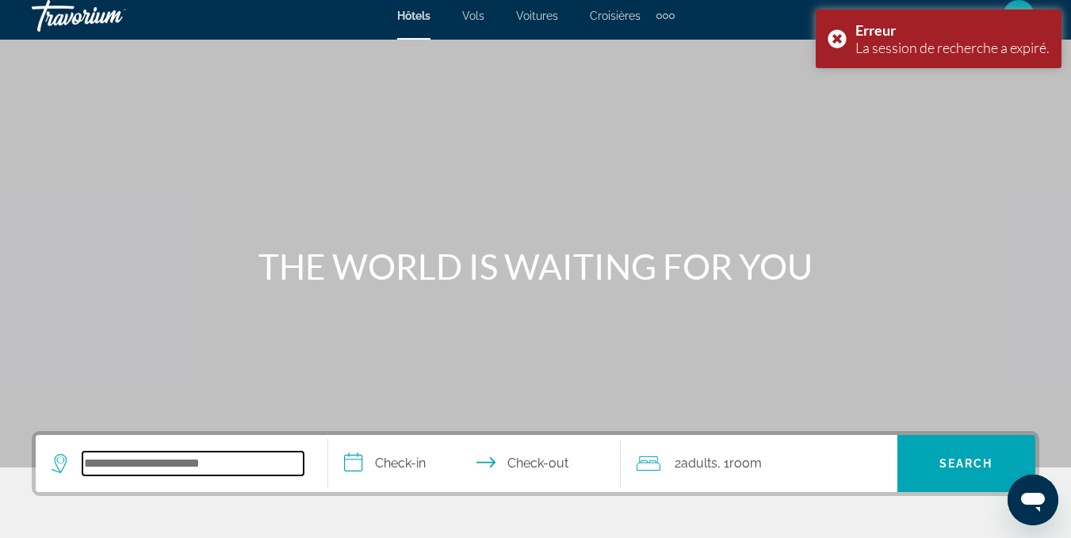
click at [231, 469] on input "Search widget" at bounding box center [192, 464] width 221 height 24
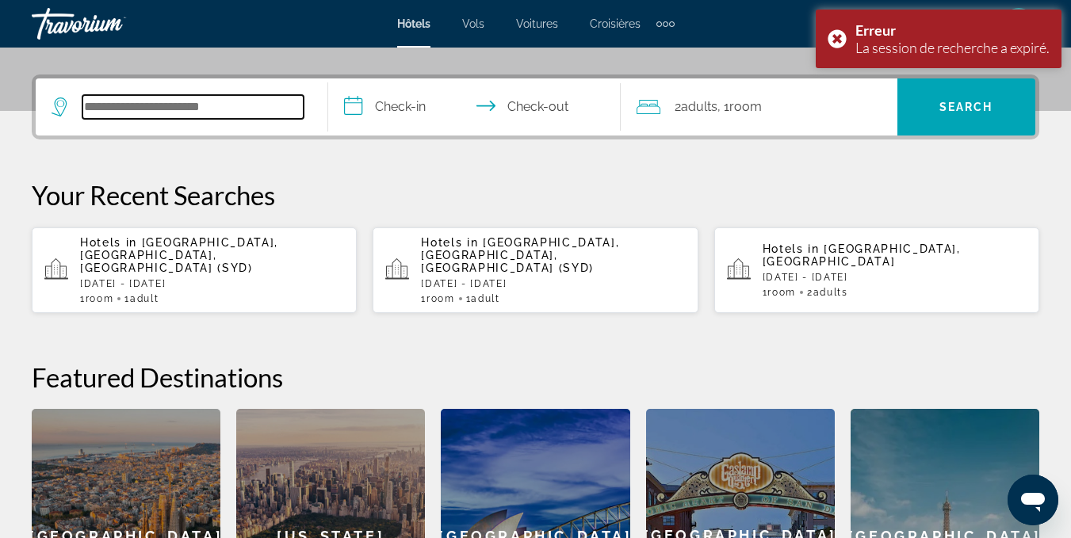
scroll to position [388, 0]
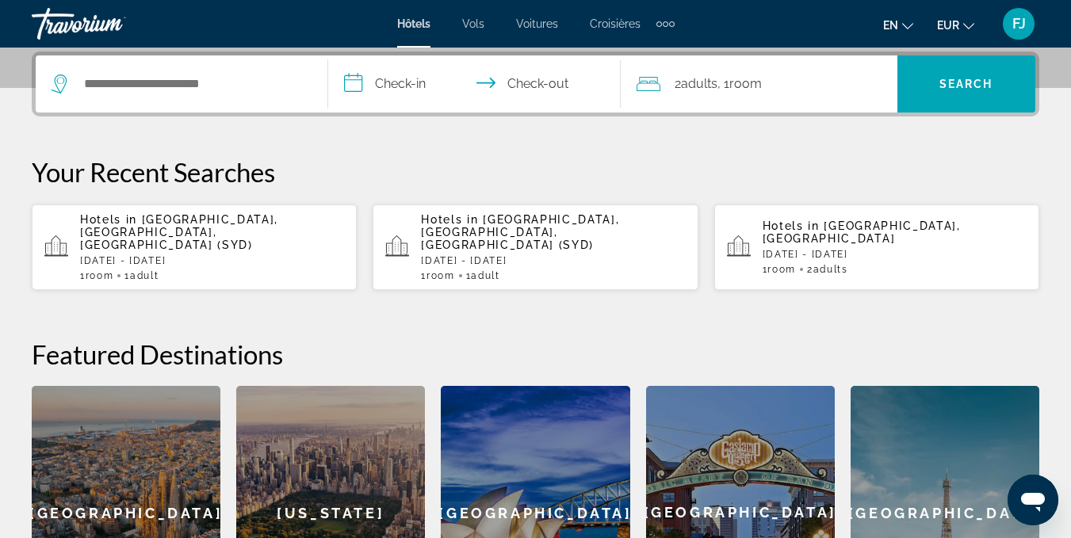
click at [254, 241] on div "Hotels in Sydney, NSW, Australia (SYD) Tue, 23 Sep - Tue, 30 Sep 1 Room rooms 1…" at bounding box center [212, 247] width 264 height 68
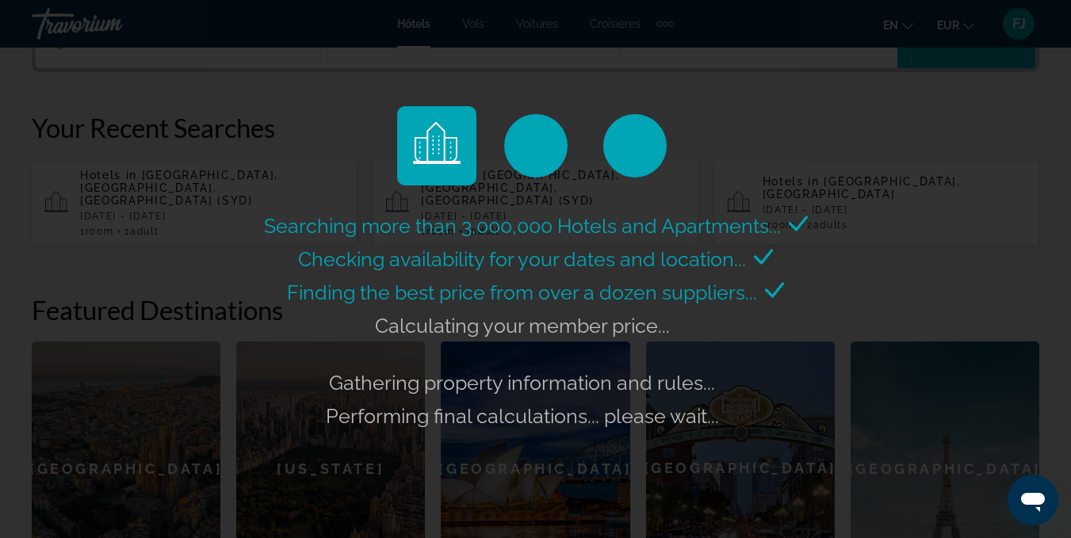
scroll to position [434, 0]
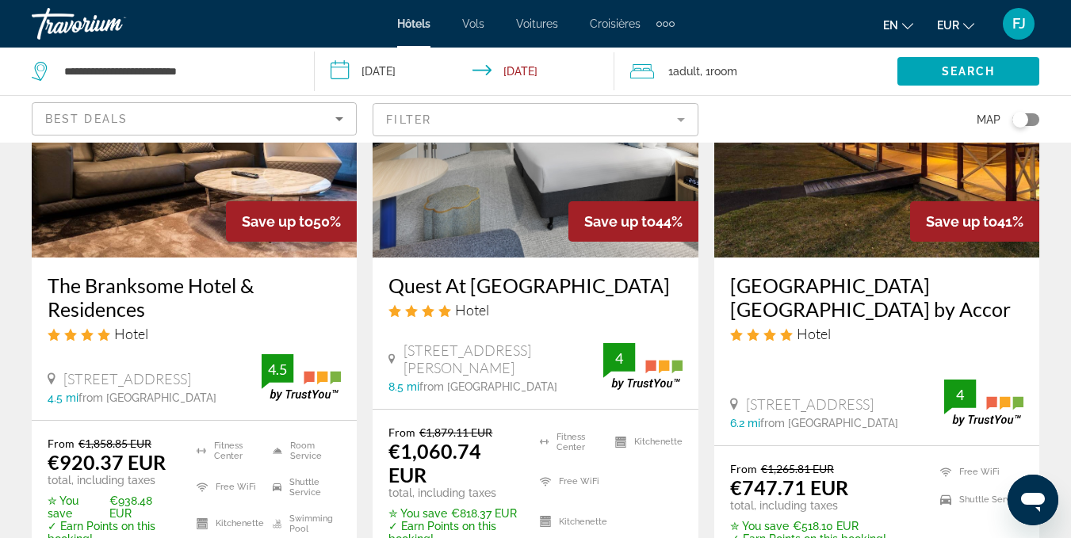
scroll to position [203, 0]
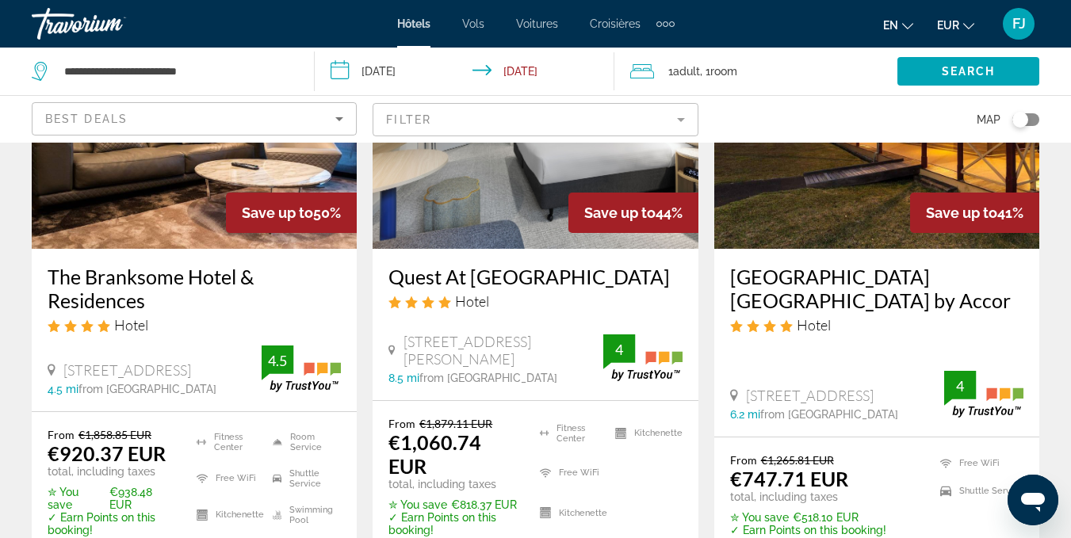
drag, startPoint x: 1082, startPoint y: 274, endPoint x: 1082, endPoint y: 311, distance: 36.5
click at [1070, 311] on html "**********" at bounding box center [535, 66] width 1071 height 538
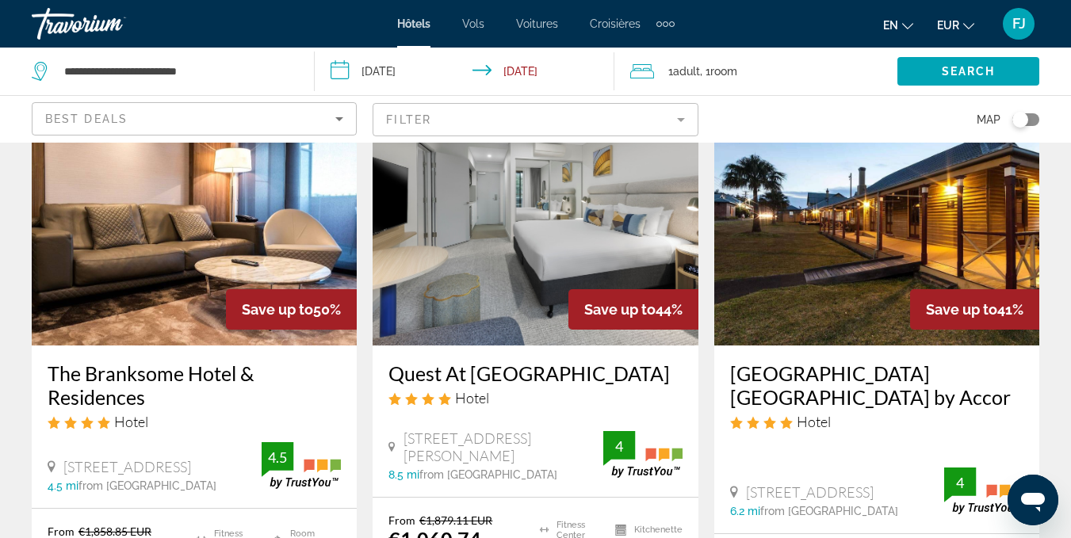
scroll to position [60, 0]
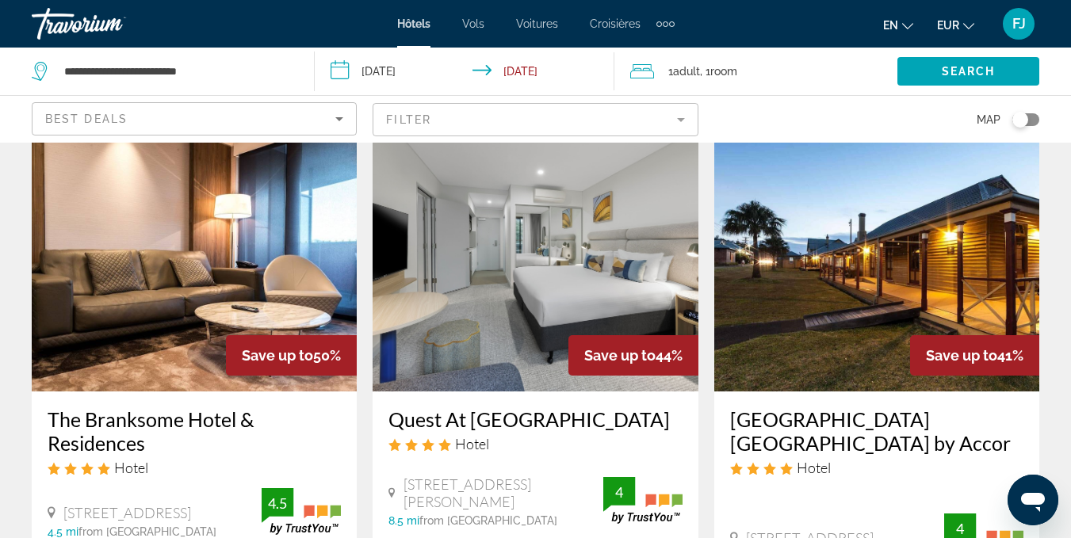
click at [396, 103] on mat-form-field "Filter" at bounding box center [535, 119] width 325 height 33
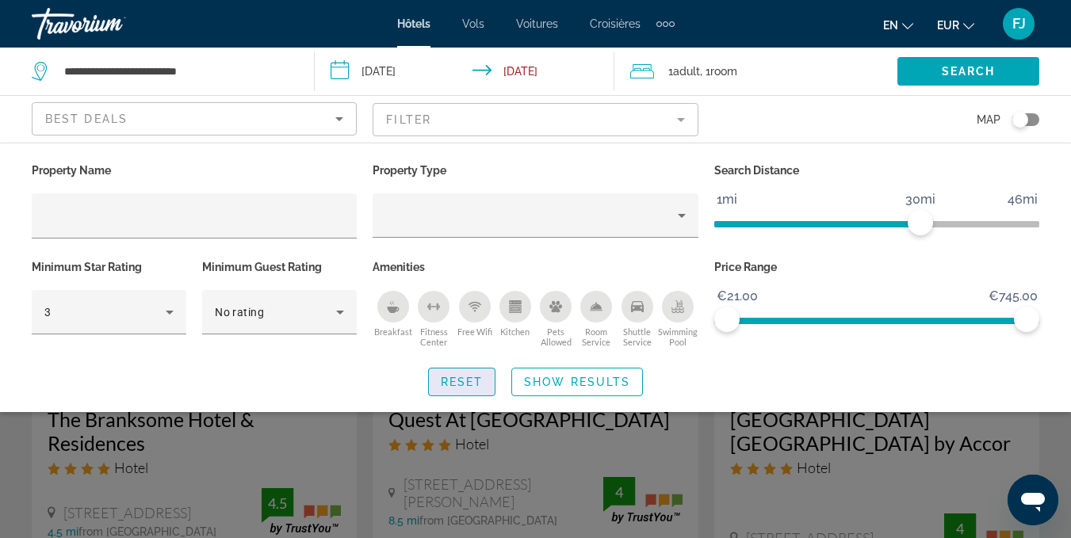
click at [466, 393] on span "Search widget" at bounding box center [462, 382] width 67 height 38
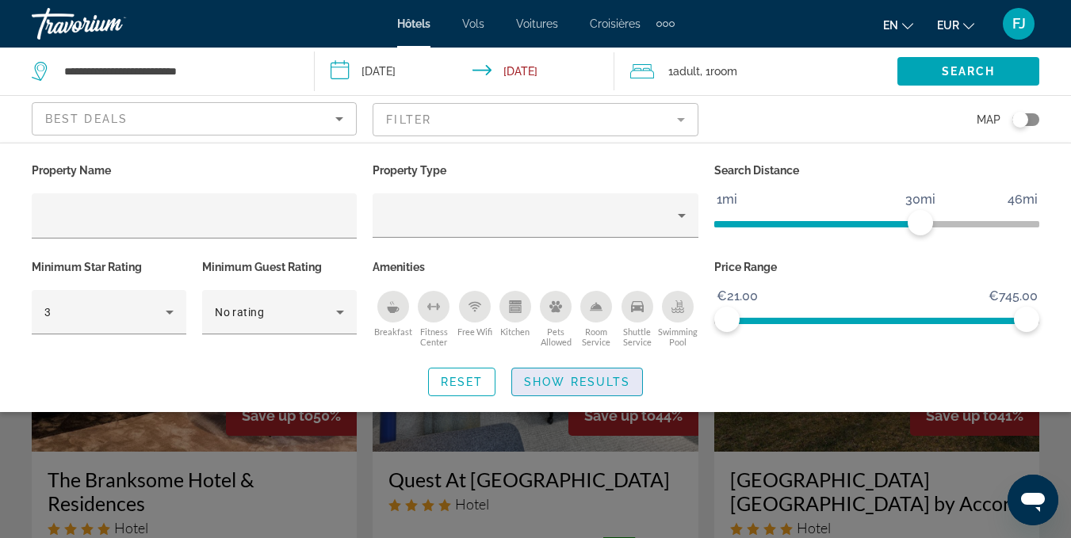
click at [549, 390] on span "Search widget" at bounding box center [577, 382] width 130 height 38
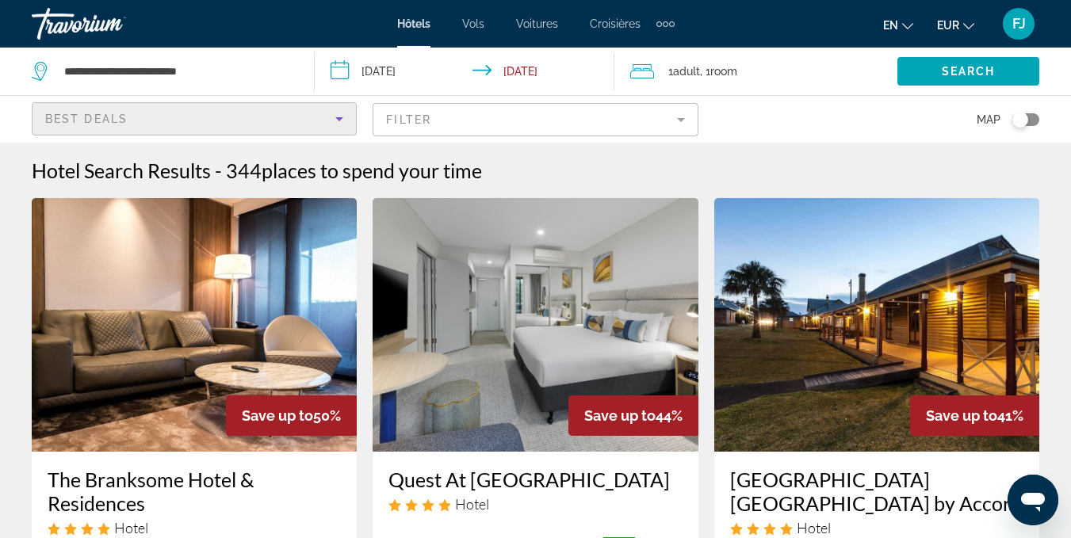
click at [259, 118] on div "Best Deals" at bounding box center [190, 118] width 290 height 19
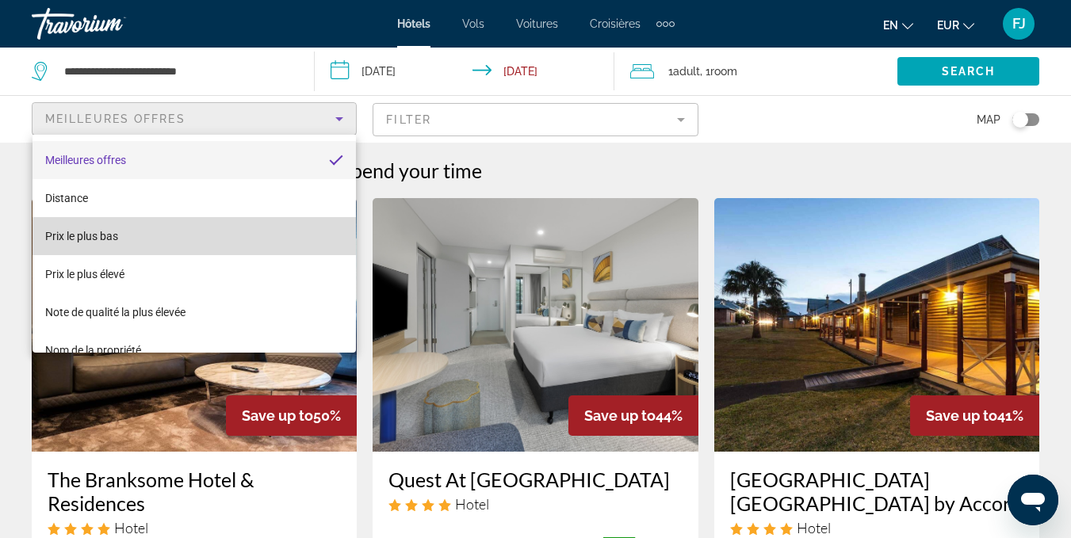
click at [258, 240] on mat-option "Prix ​​le plus bas" at bounding box center [194, 236] width 323 height 38
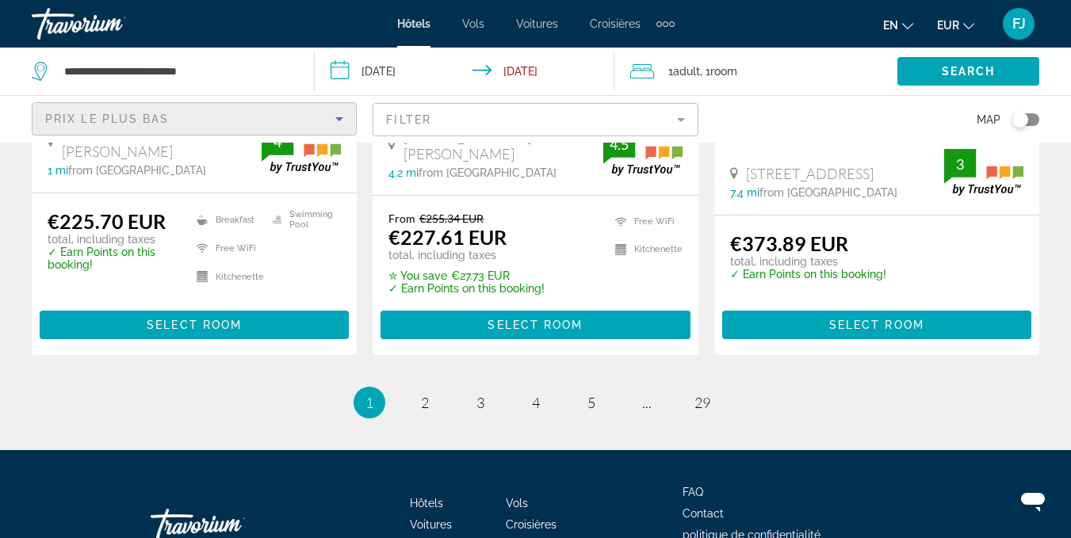
scroll to position [2125, 0]
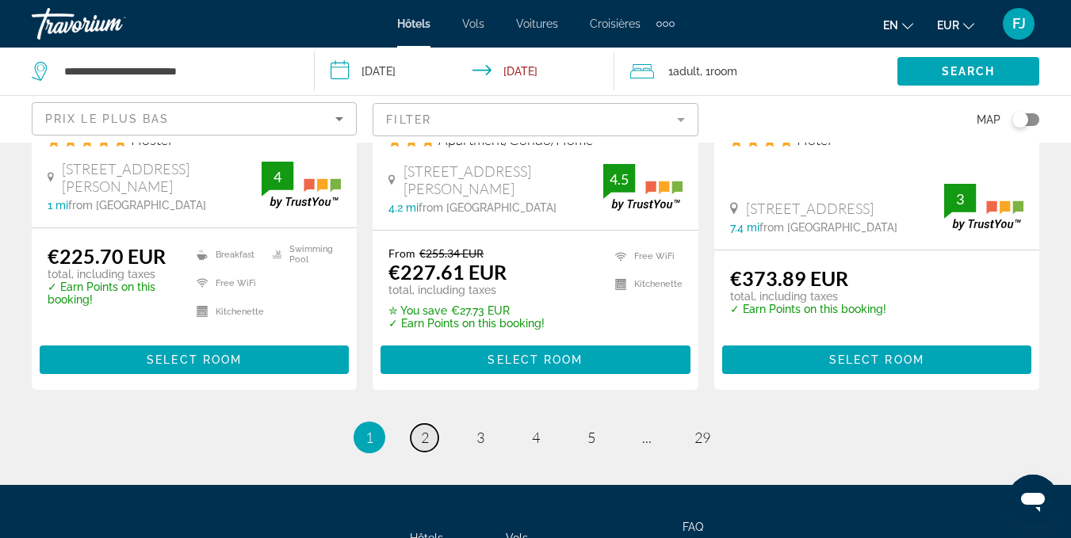
click at [418, 424] on link "page 2" at bounding box center [425, 438] width 28 height 28
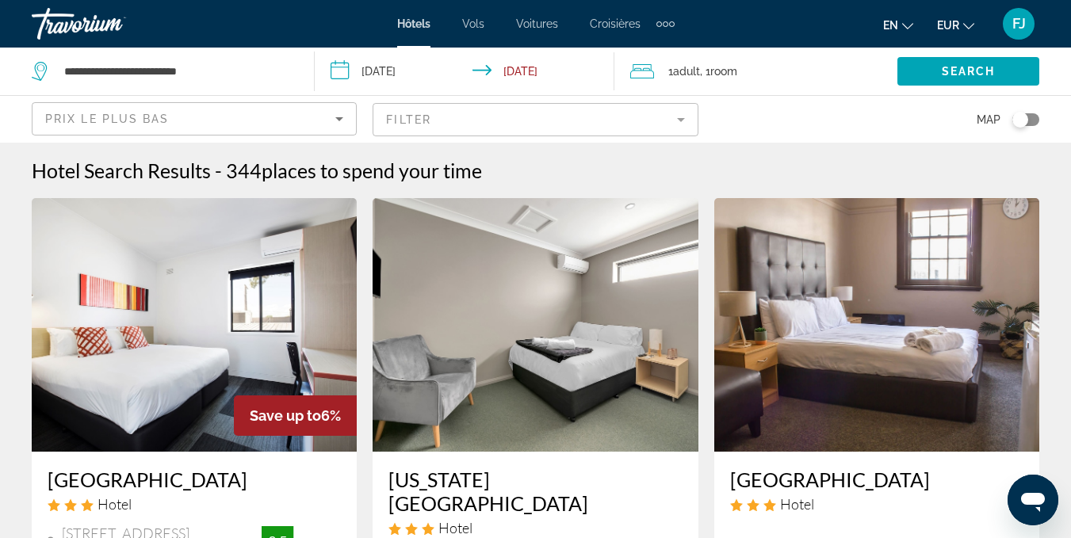
click at [148, 319] on img "Contenu principal" at bounding box center [194, 325] width 325 height 254
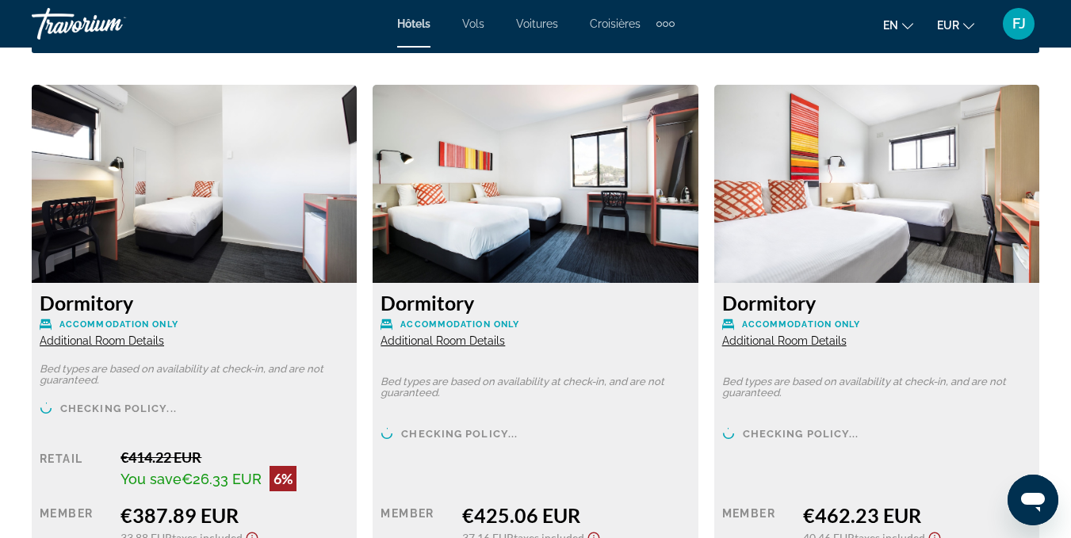
scroll to position [2412, 0]
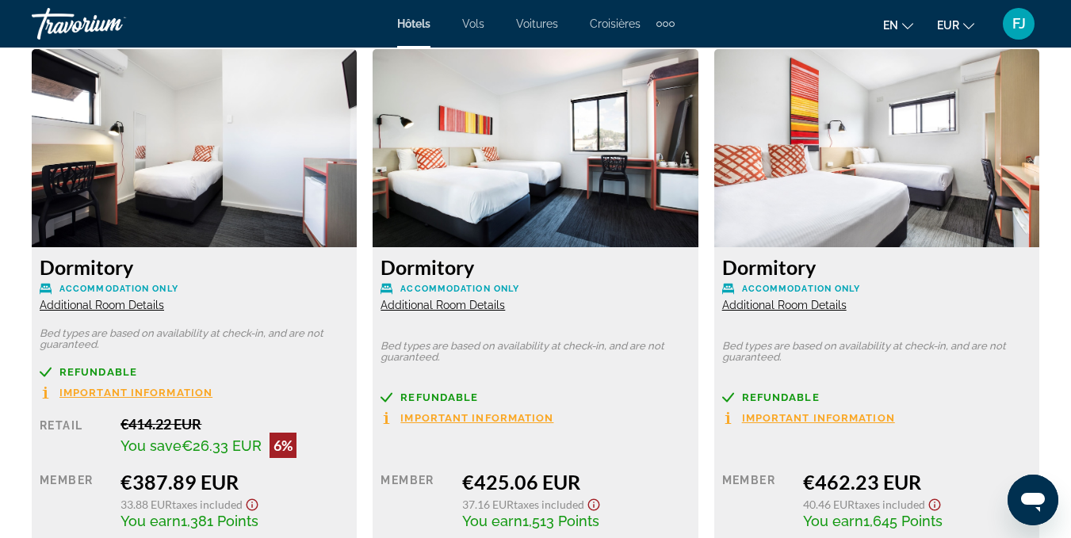
click at [108, 299] on span "Additional Room Details" at bounding box center [102, 305] width 124 height 13
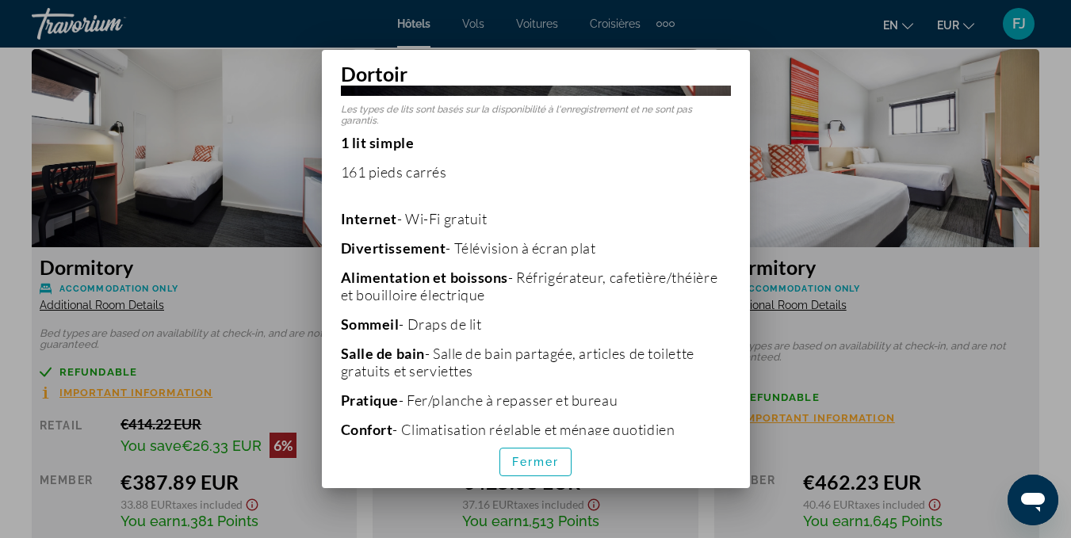
scroll to position [274, 0]
click at [915, 283] on div at bounding box center [535, 269] width 1071 height 538
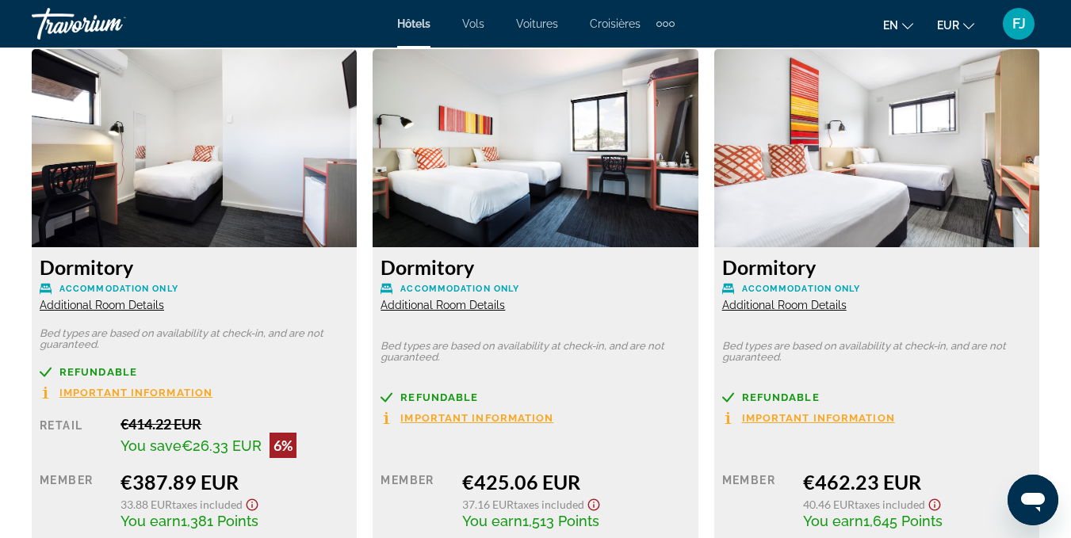
scroll to position [2356, 0]
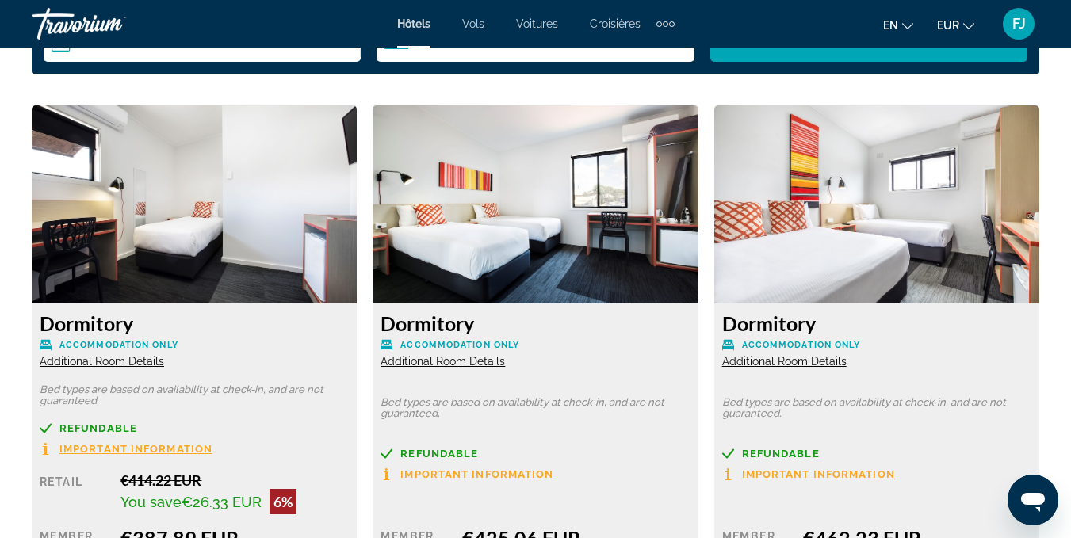
click at [228, 193] on img "Contenu principal" at bounding box center [194, 204] width 325 height 198
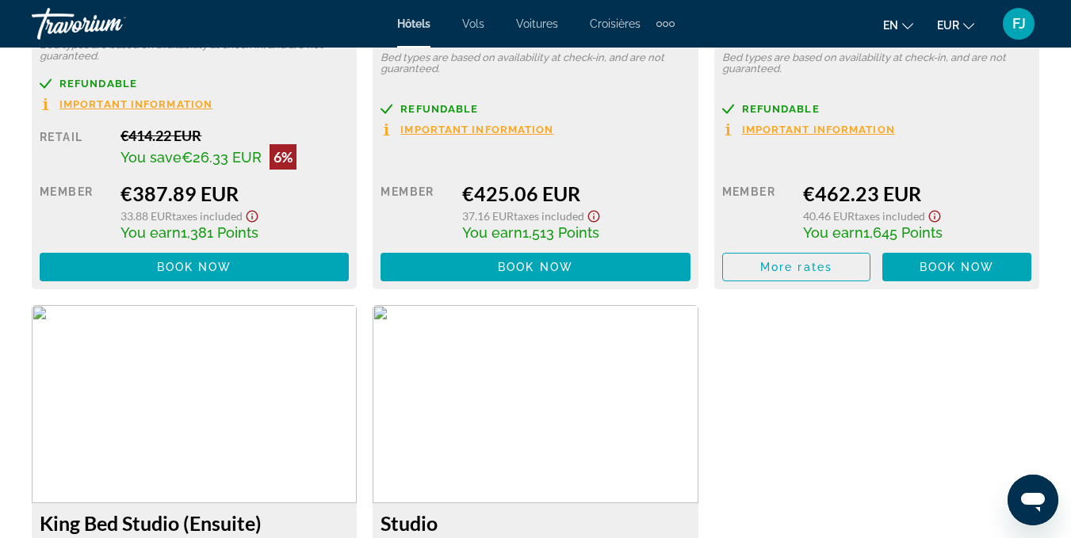
scroll to position [2708, 0]
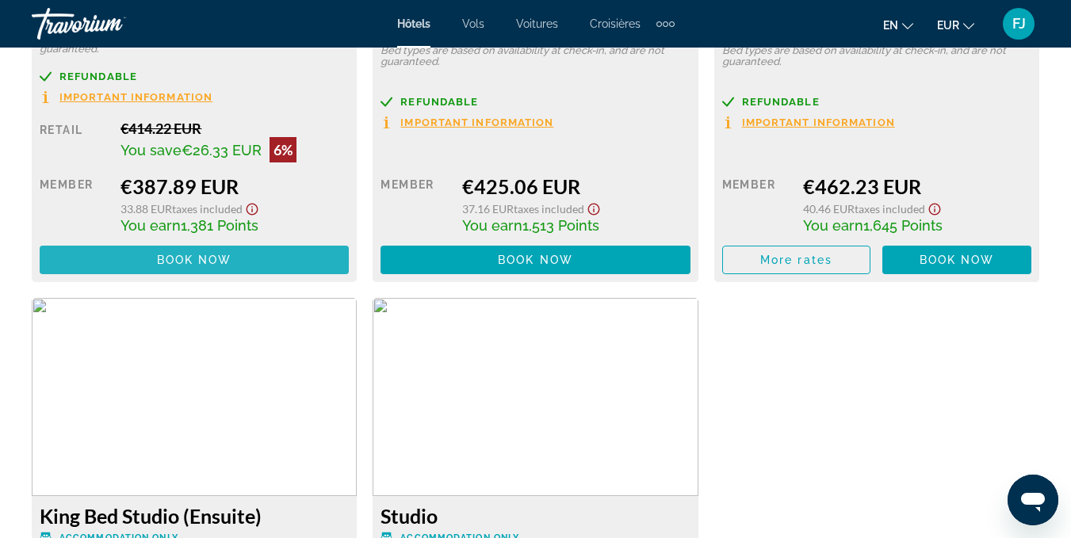
click at [204, 261] on span "Contenu principal" at bounding box center [194, 260] width 309 height 38
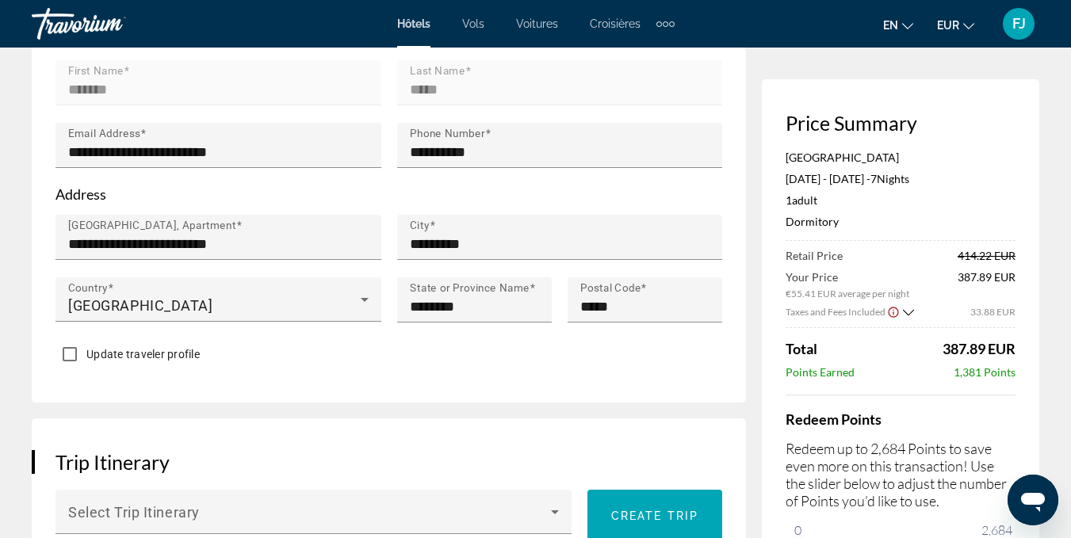
scroll to position [550, 0]
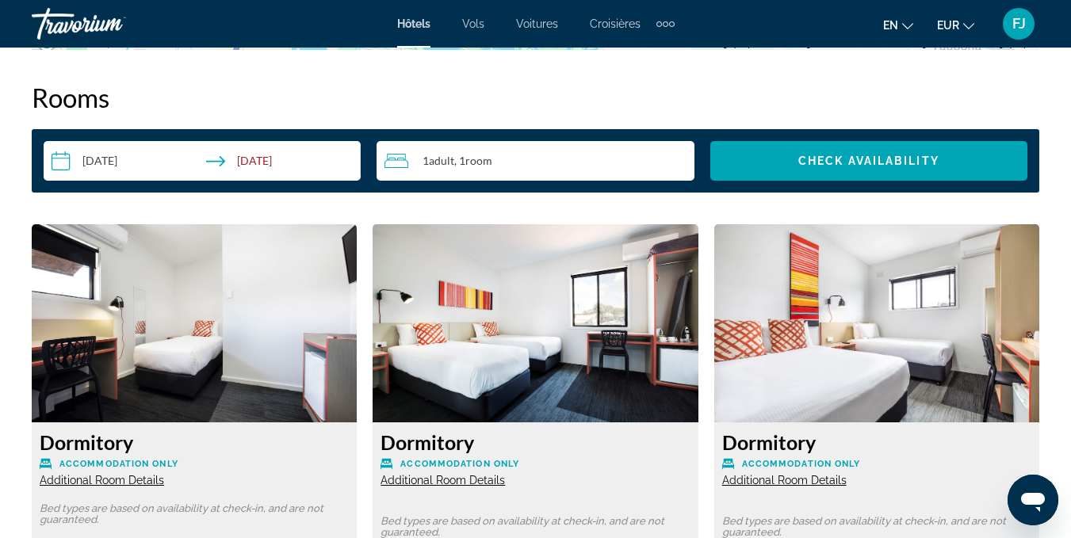
scroll to position [2231, 0]
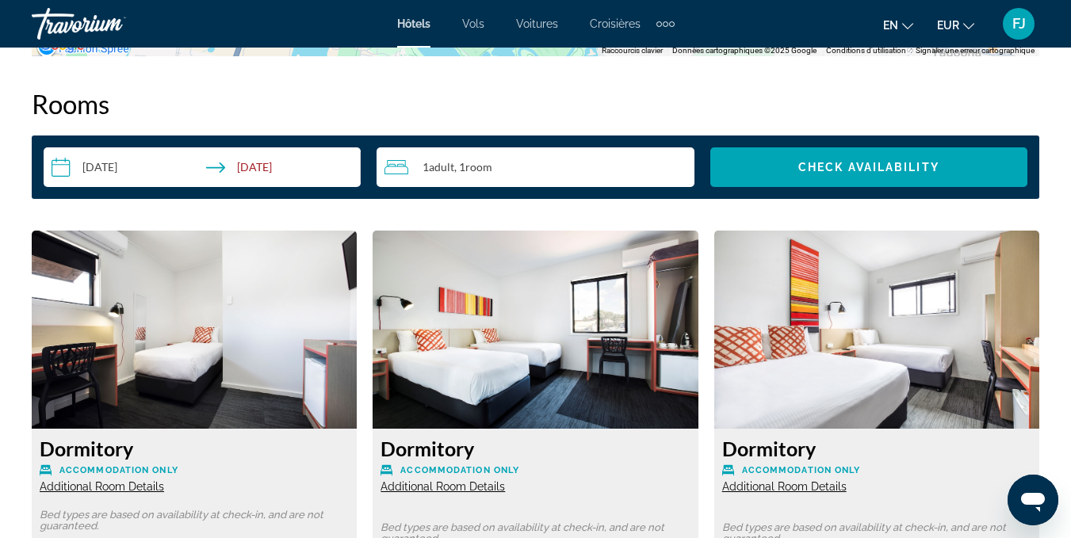
click at [267, 346] on img "Contenu principal" at bounding box center [194, 330] width 325 height 198
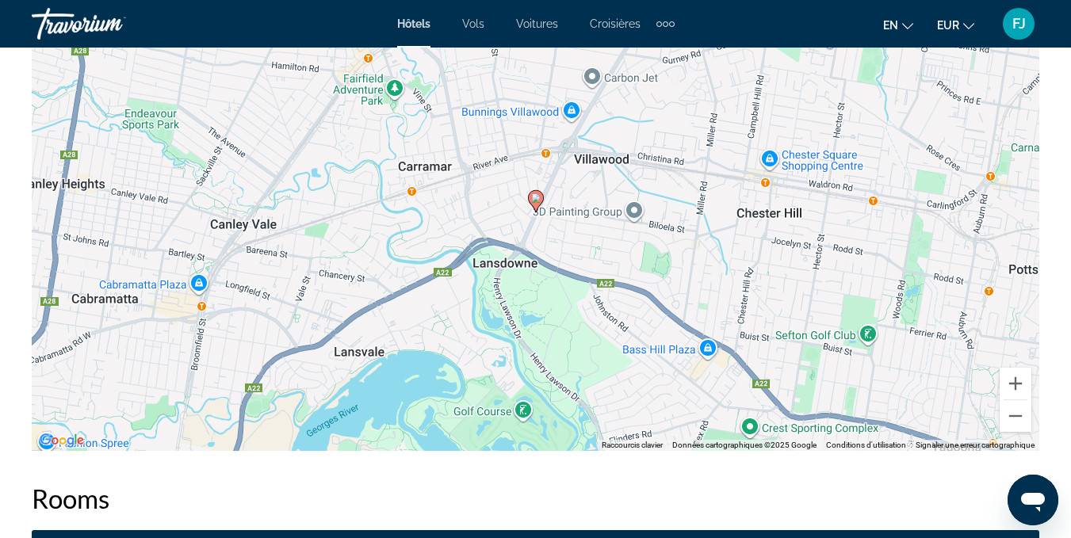
scroll to position [1864, 0]
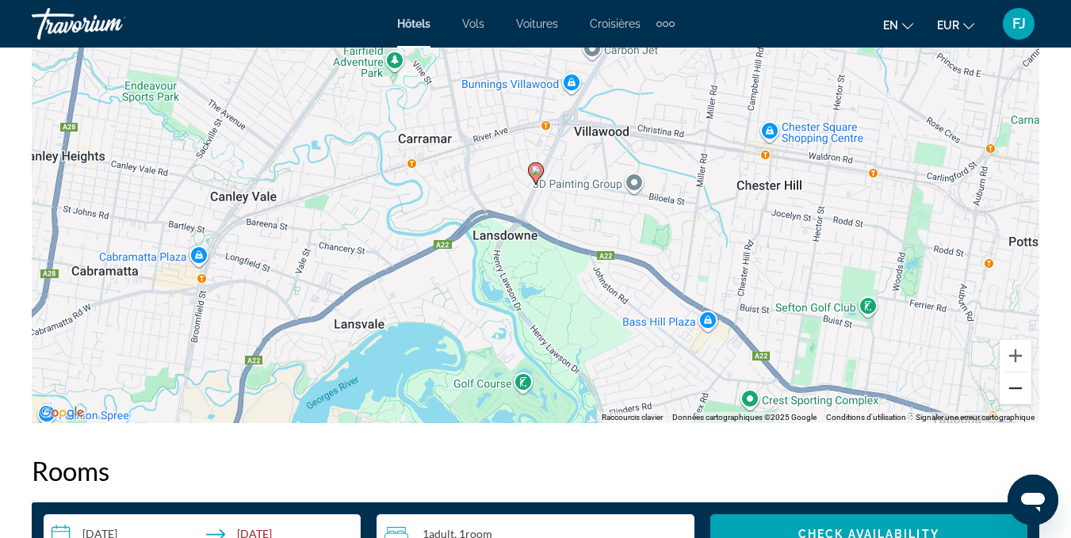
click at [1015, 373] on button "Zoom arrière" at bounding box center [1016, 389] width 32 height 32
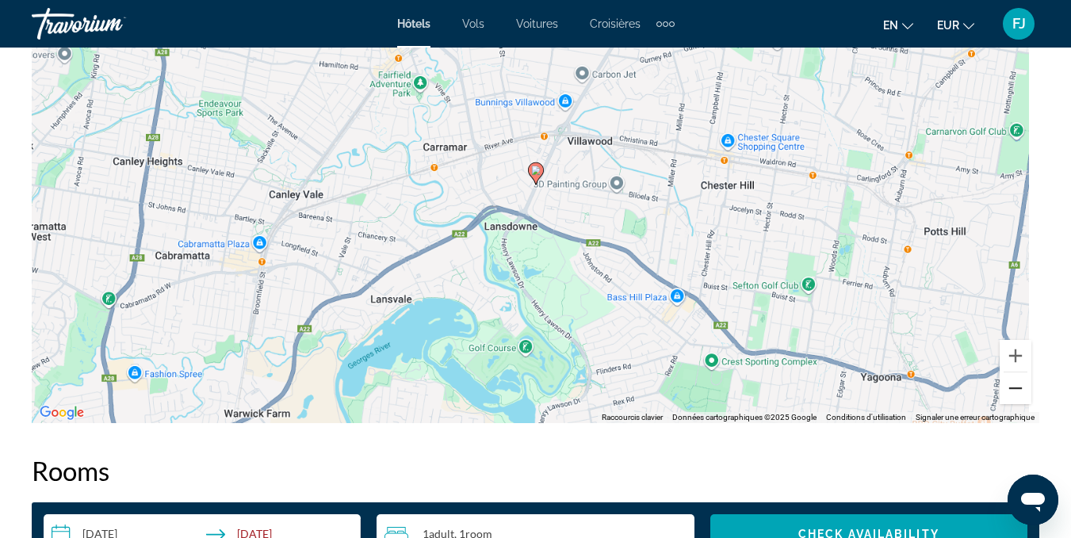
click at [1015, 373] on button "Zoom arrière" at bounding box center [1016, 389] width 32 height 32
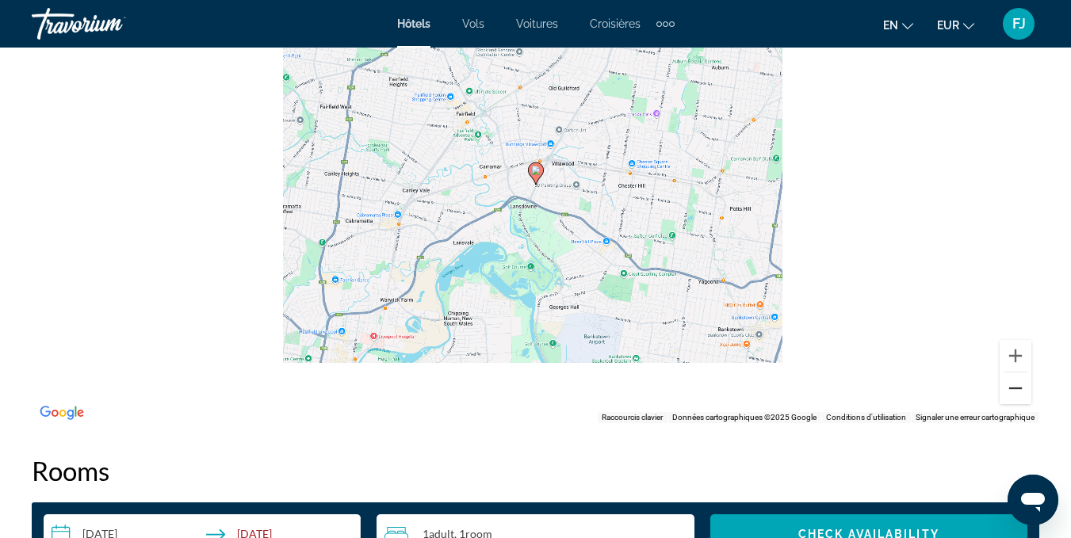
click at [1015, 373] on button "Zoom arrière" at bounding box center [1016, 389] width 32 height 32
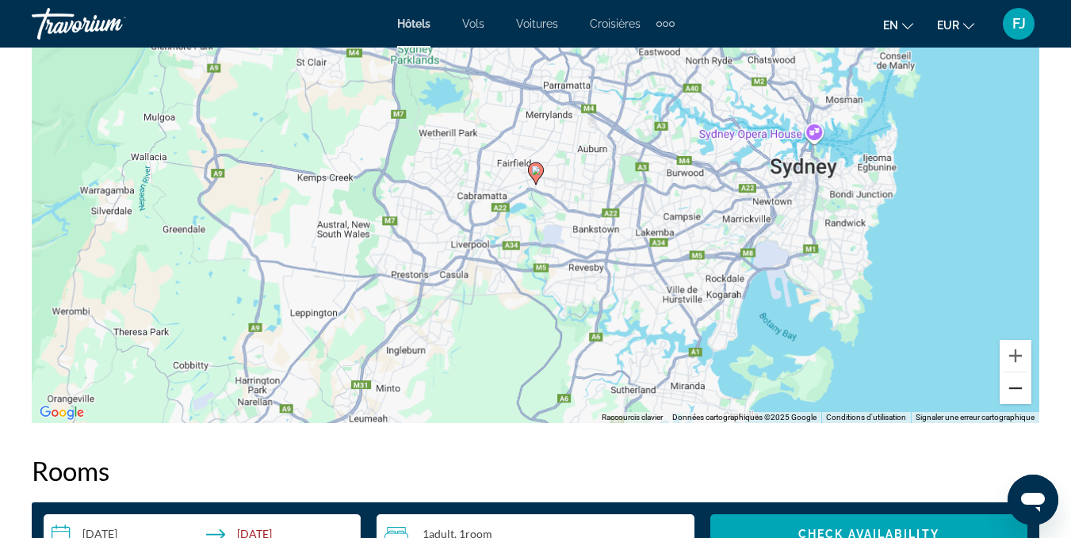
click at [1015, 373] on button "Zoom arrière" at bounding box center [1016, 389] width 32 height 32
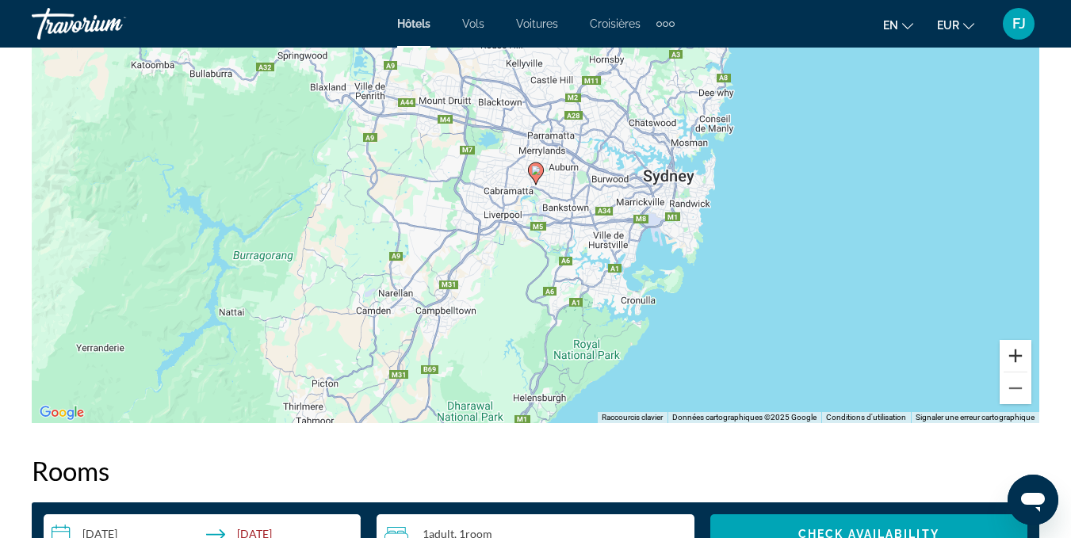
click at [1014, 341] on button "Zoom avant" at bounding box center [1016, 356] width 32 height 32
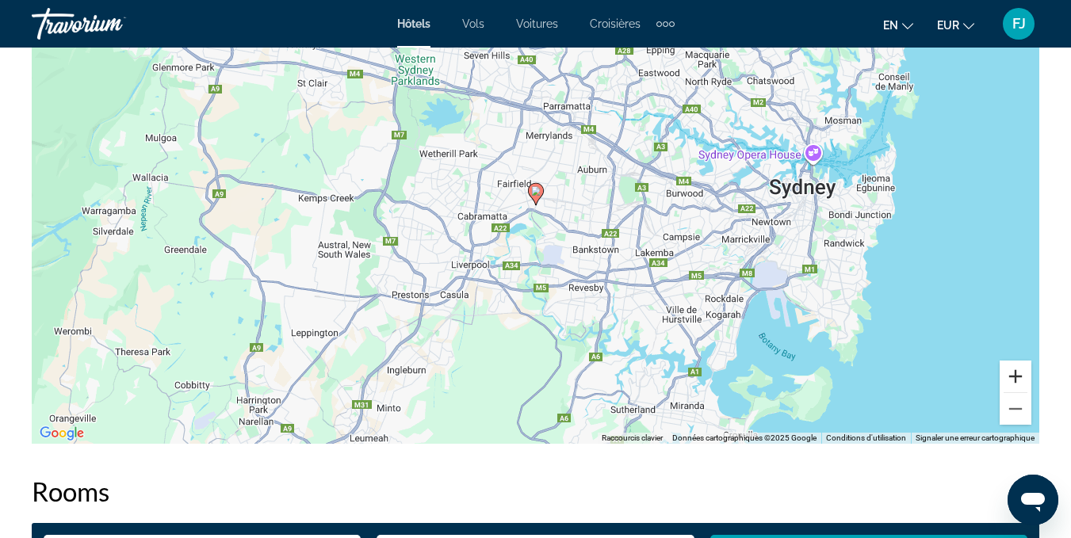
scroll to position [1773, 0]
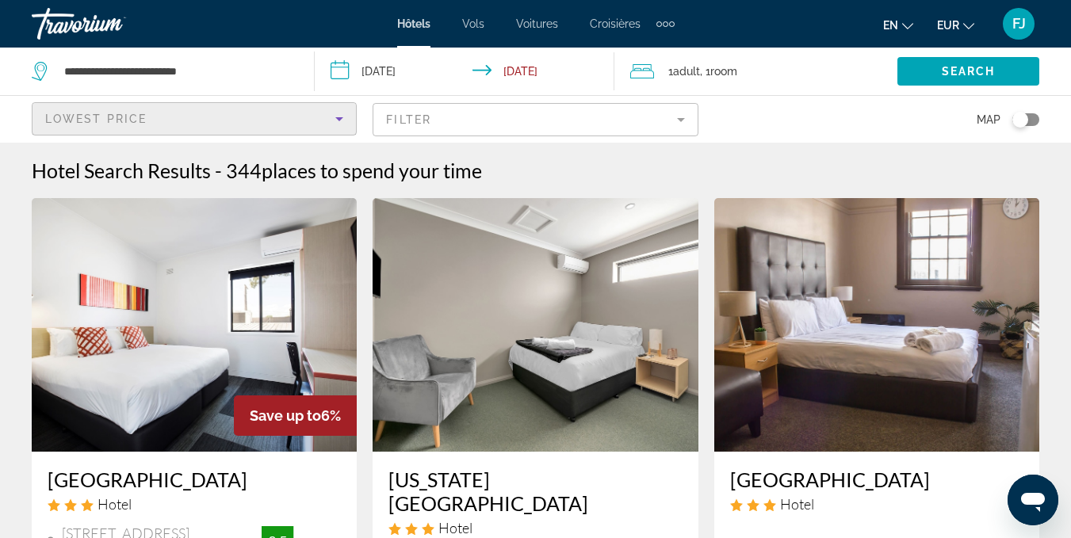
click at [339, 115] on icon "Sort by" at bounding box center [339, 118] width 19 height 19
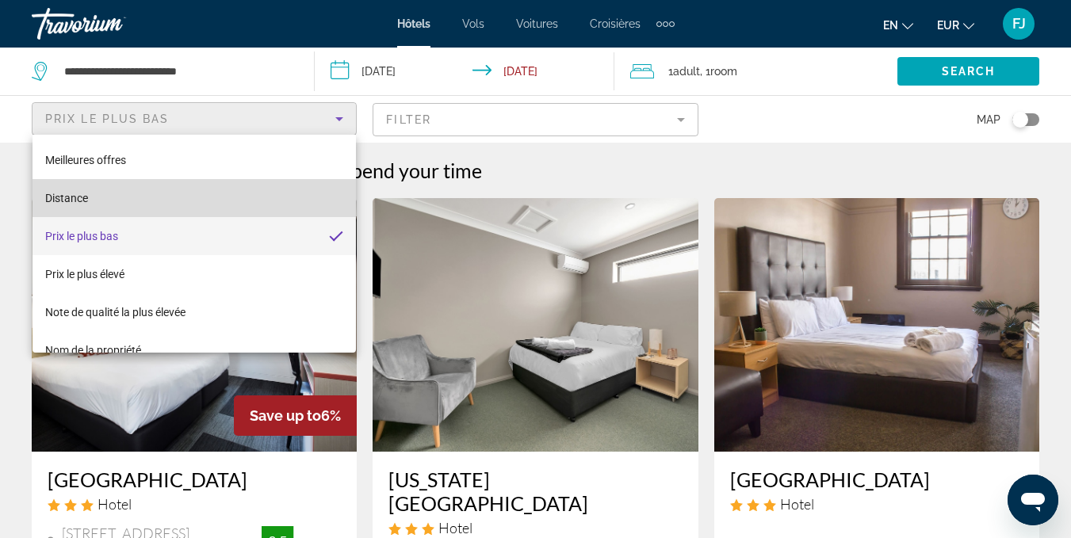
click at [273, 212] on mat-option "Distance" at bounding box center [194, 198] width 323 height 38
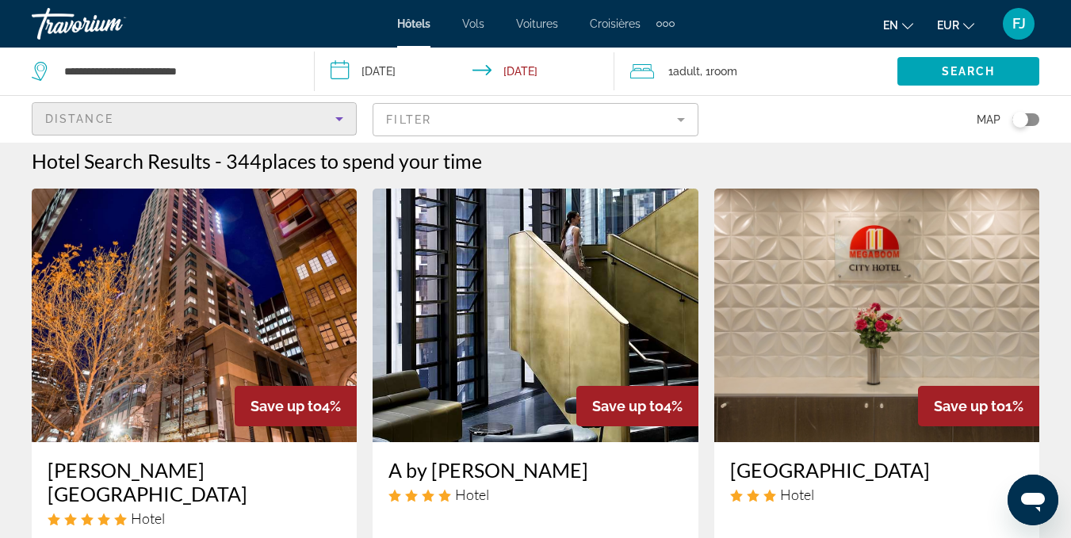
scroll to position [5, 0]
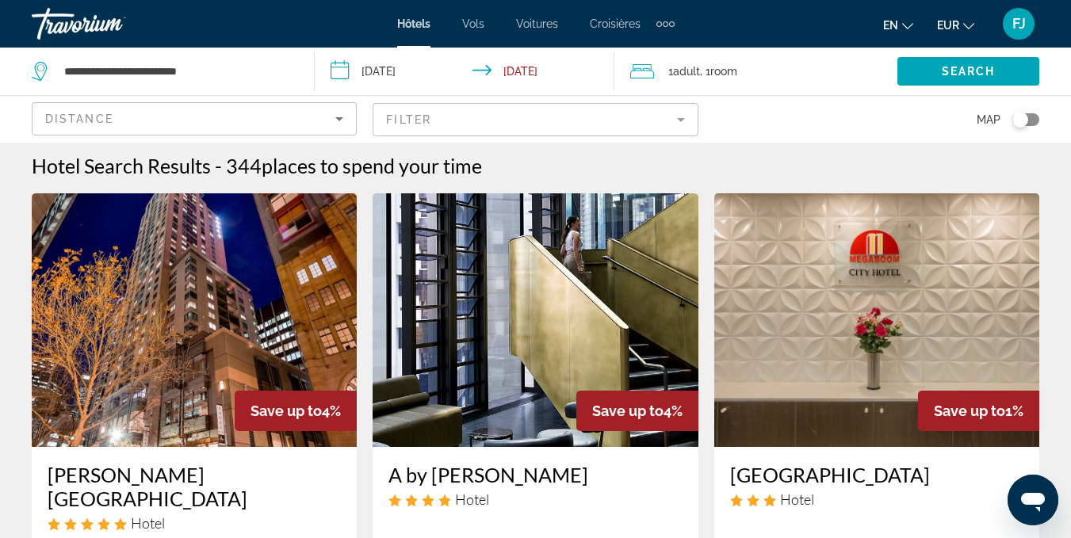
click at [677, 113] on mat-form-field "Filter" at bounding box center [535, 119] width 325 height 33
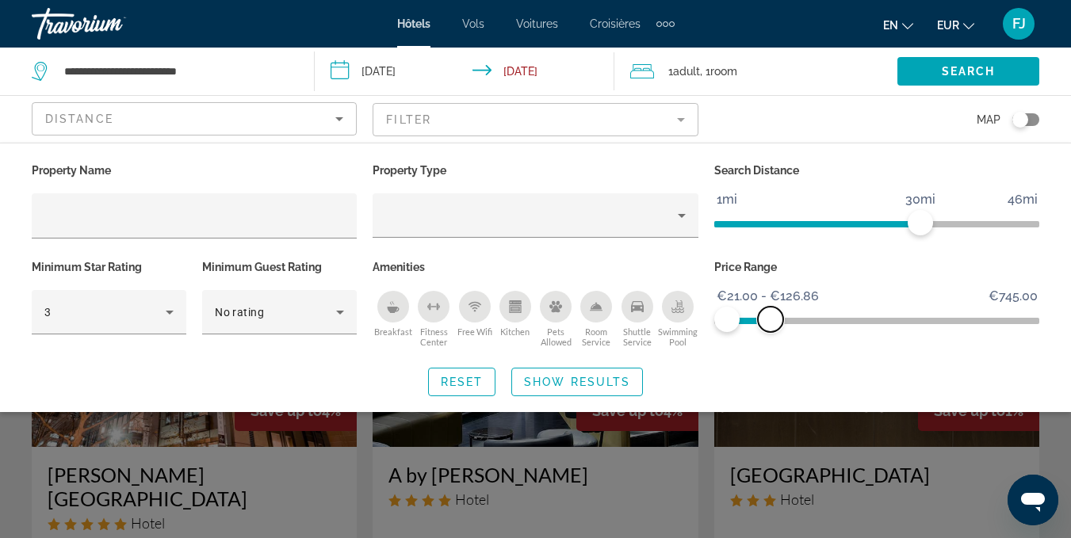
drag, startPoint x: 1017, startPoint y: 317, endPoint x: 771, endPoint y: 322, distance: 246.6
click at [771, 322] on span "ngx-slider-max" at bounding box center [770, 319] width 25 height 25
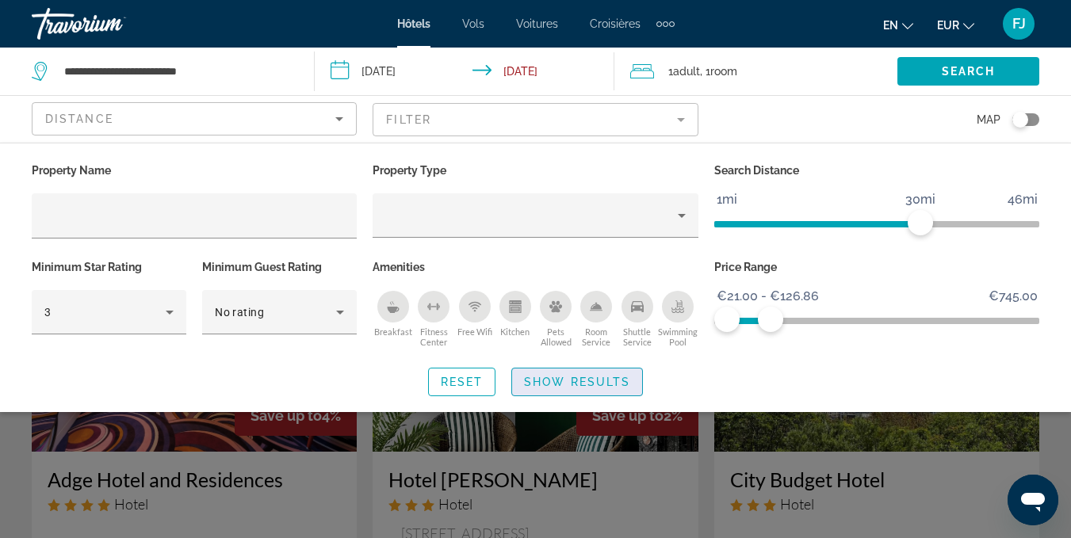
click at [584, 392] on span "Search widget" at bounding box center [577, 382] width 130 height 38
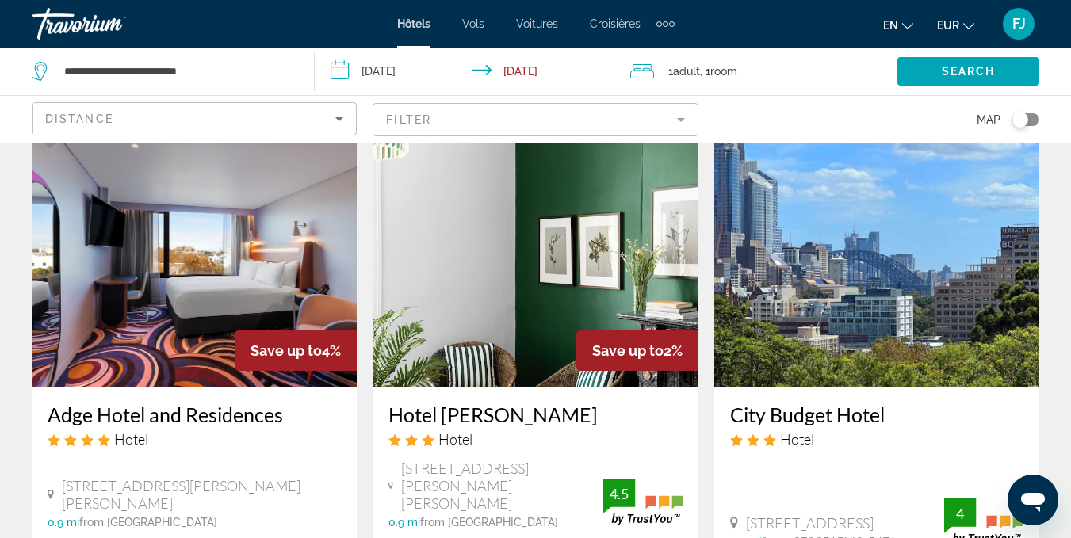
scroll to position [61, 0]
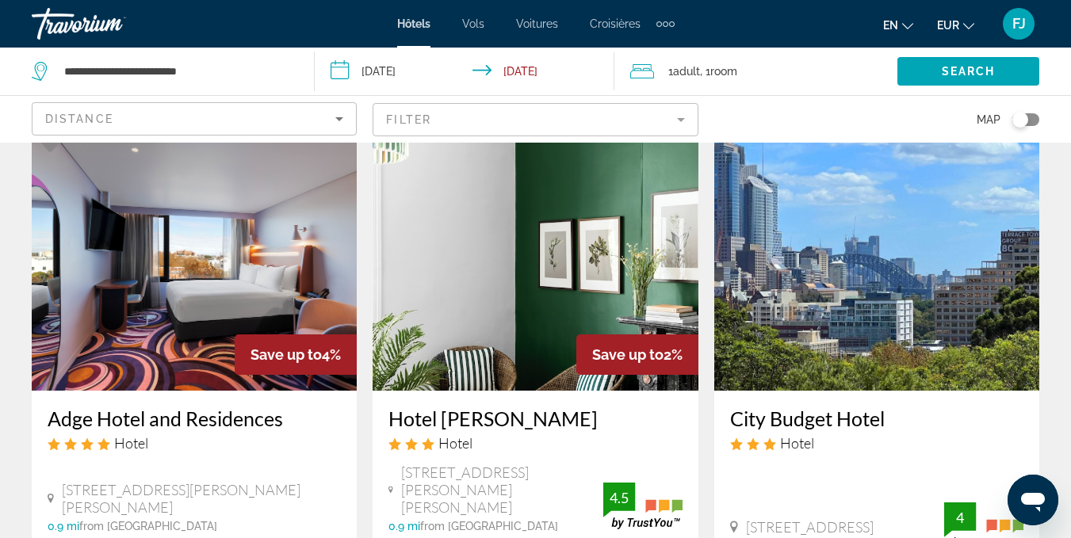
click at [657, 109] on mat-form-field "Filter" at bounding box center [535, 119] width 325 height 33
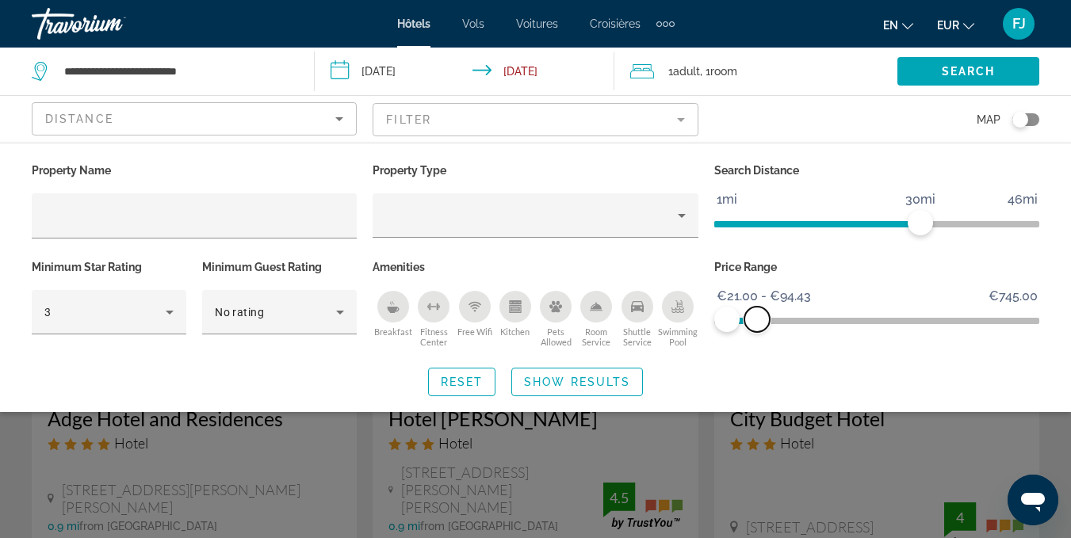
drag, startPoint x: 767, startPoint y: 309, endPoint x: 755, endPoint y: 309, distance: 11.1
click at [755, 309] on span "ngx-slider-max" at bounding box center [756, 319] width 25 height 25
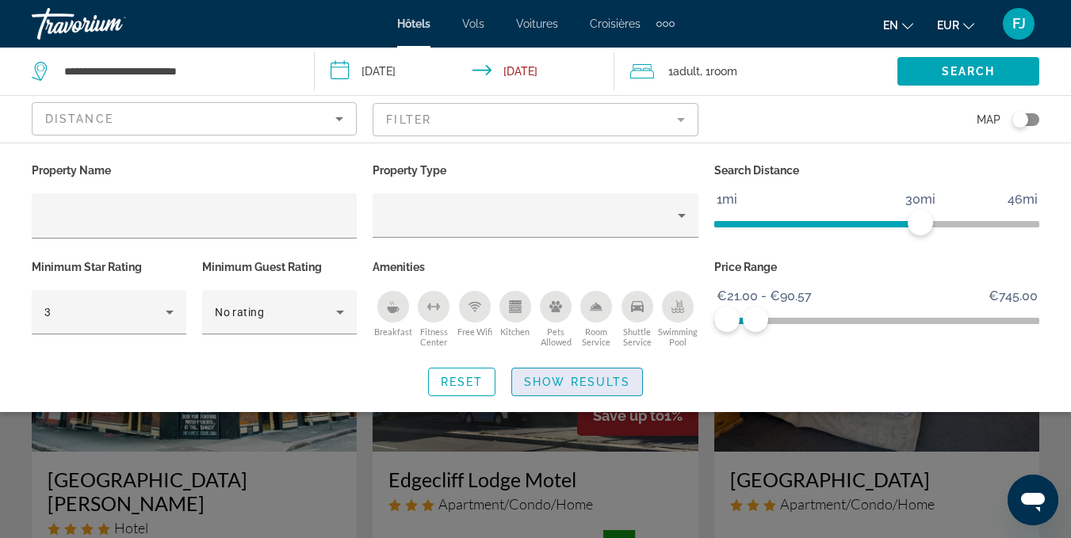
click at [596, 376] on span "Show Results" at bounding box center [577, 382] width 106 height 13
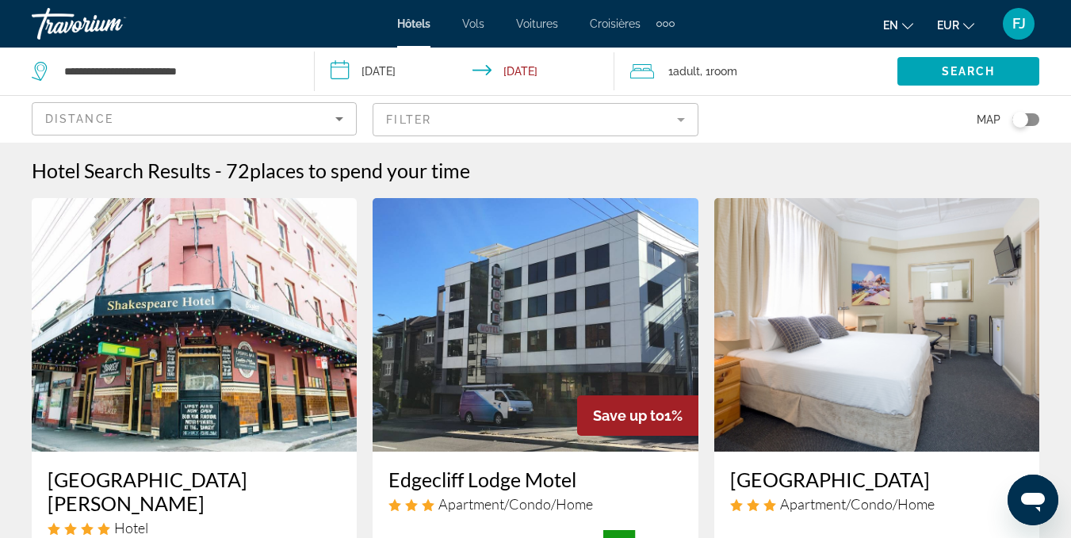
click at [586, 111] on mat-form-field "Filter" at bounding box center [535, 119] width 325 height 33
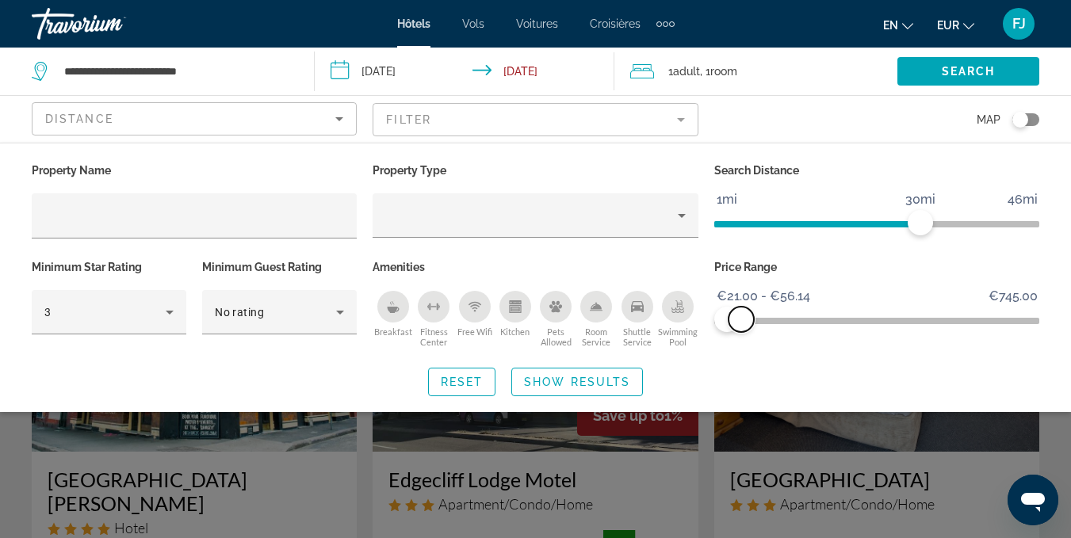
drag, startPoint x: 750, startPoint y: 322, endPoint x: 740, endPoint y: 323, distance: 10.4
click at [740, 323] on span "ngx-slider-max" at bounding box center [741, 319] width 25 height 25
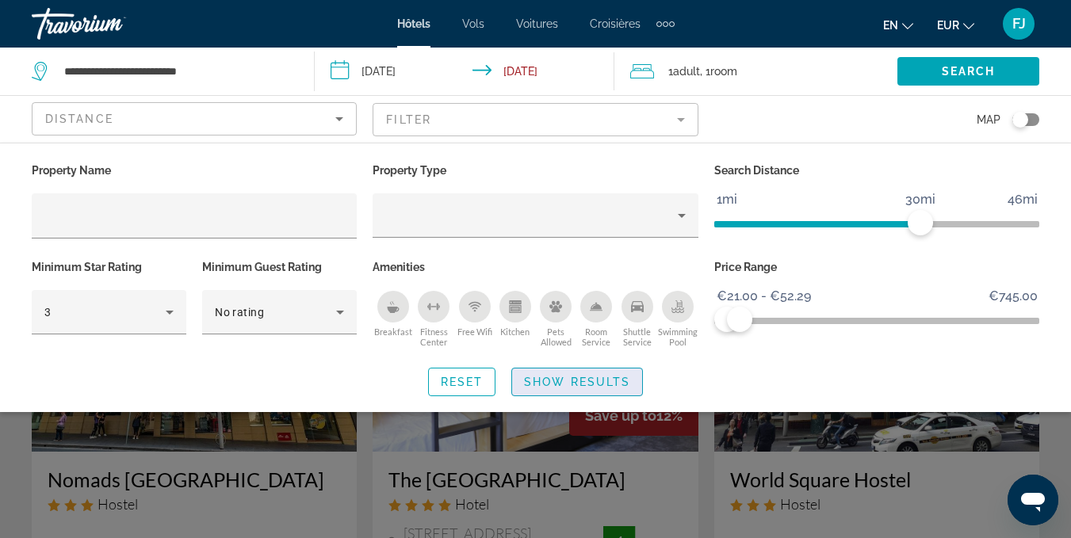
click at [591, 378] on span "Show Results" at bounding box center [577, 382] width 106 height 13
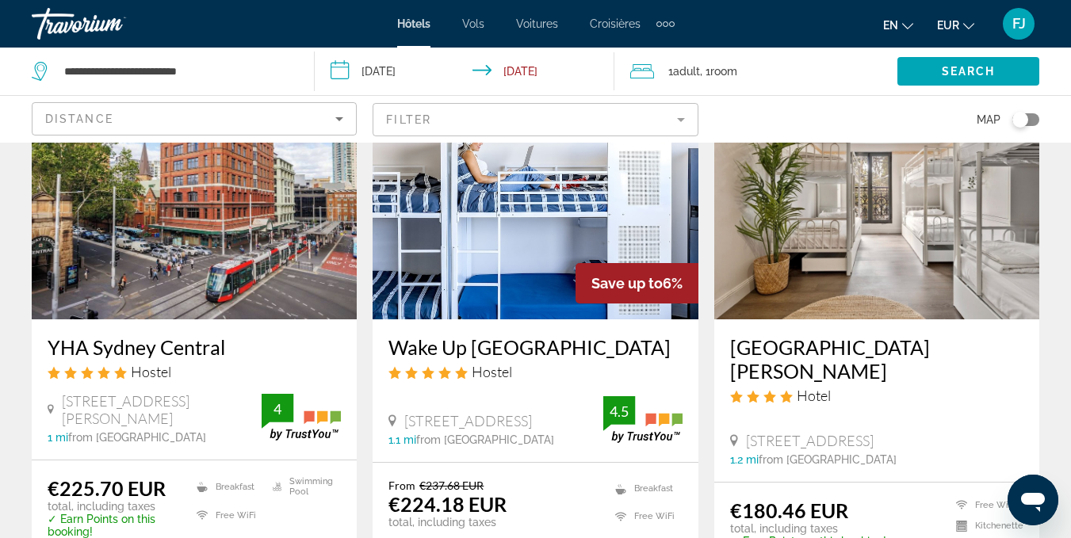
scroll to position [1282, 0]
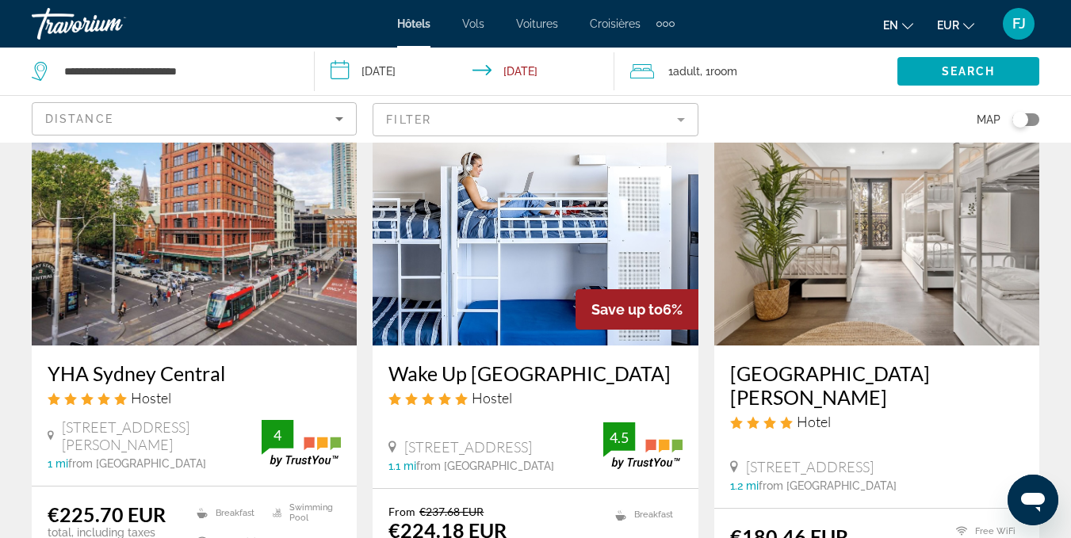
click at [282, 266] on img "Contenu principal" at bounding box center [194, 219] width 325 height 254
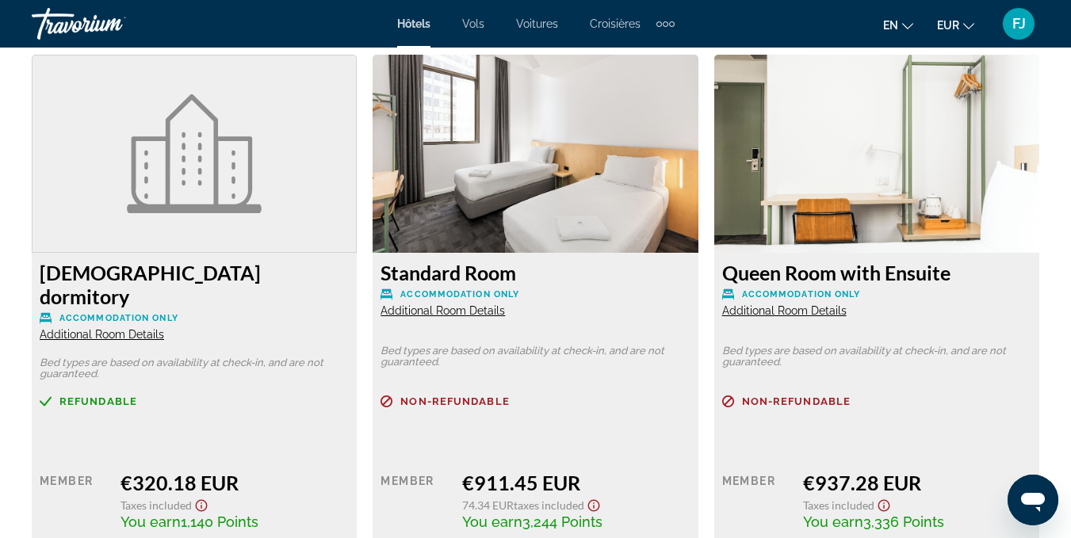
scroll to position [7776, 0]
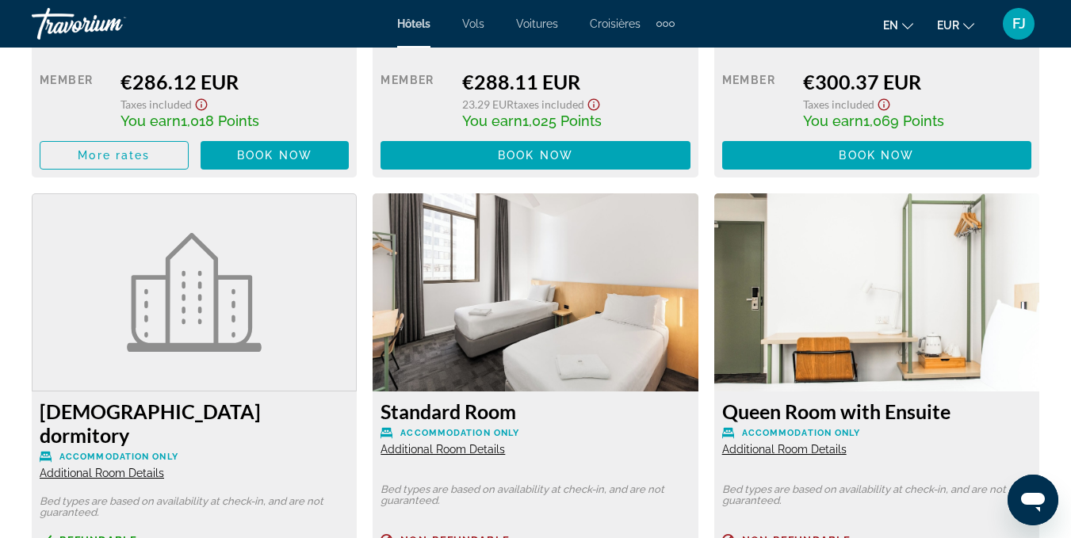
click at [130, 467] on span "Additional Room Details" at bounding box center [102, 473] width 124 height 13
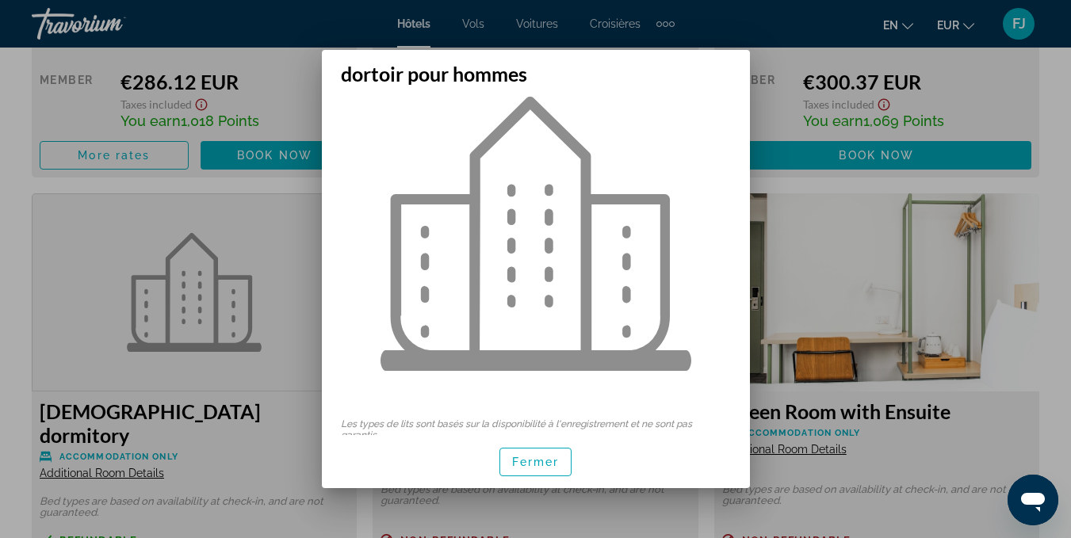
scroll to position [71, 0]
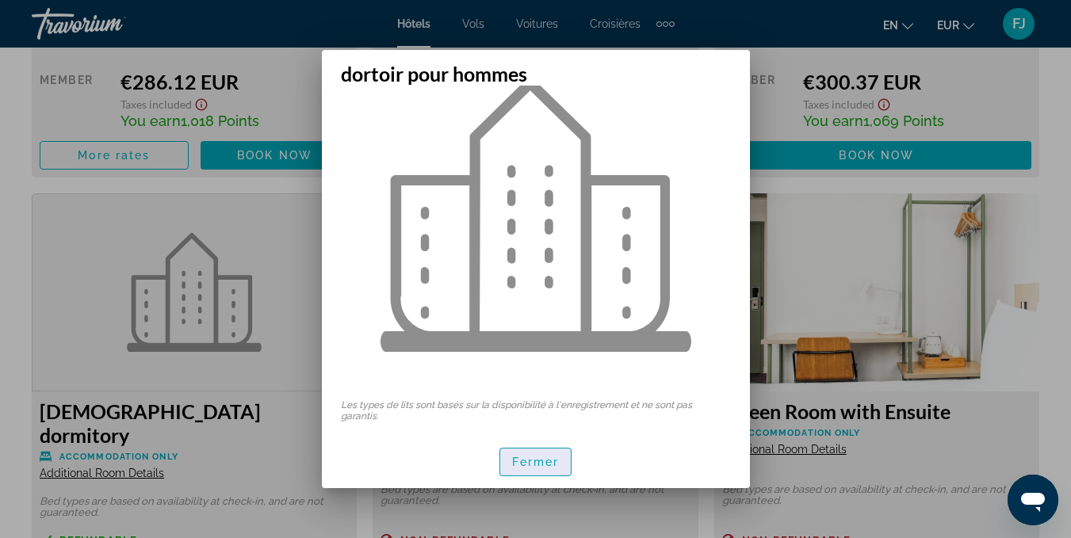
click at [559, 463] on font "Fermer" at bounding box center [536, 462] width 48 height 13
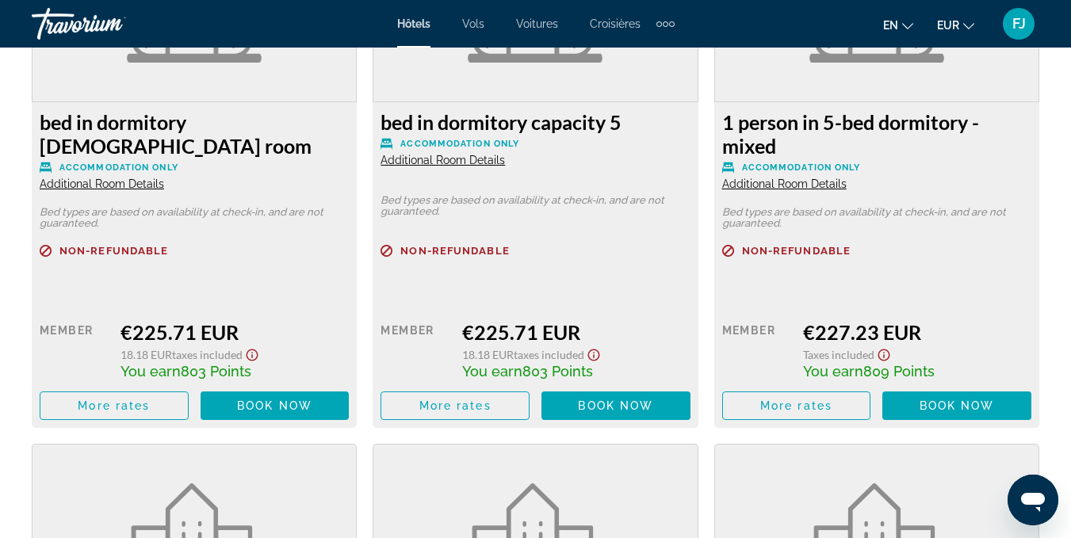
scroll to position [2598, 0]
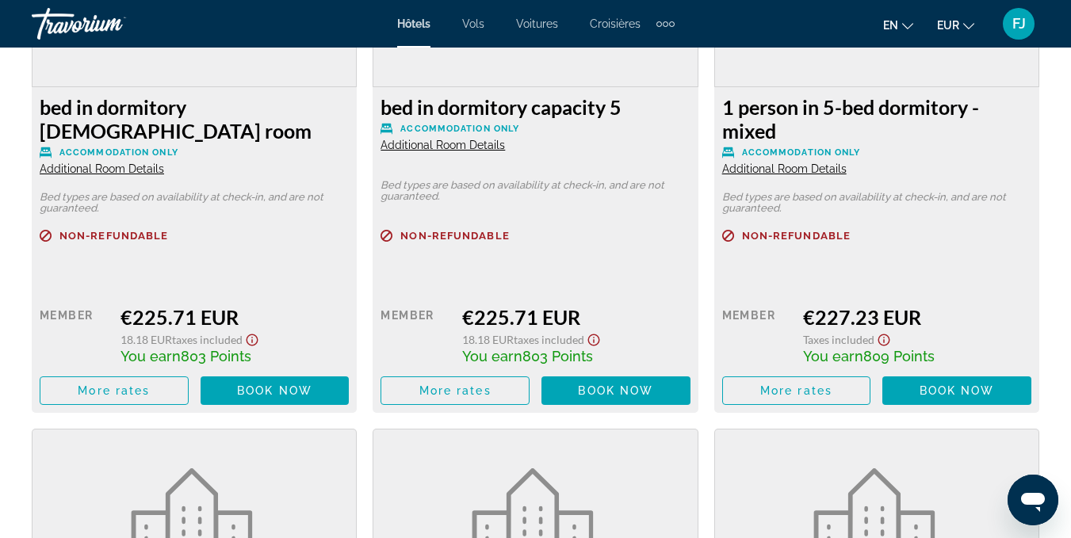
click at [100, 163] on span "Additional Room Details" at bounding box center [102, 169] width 124 height 13
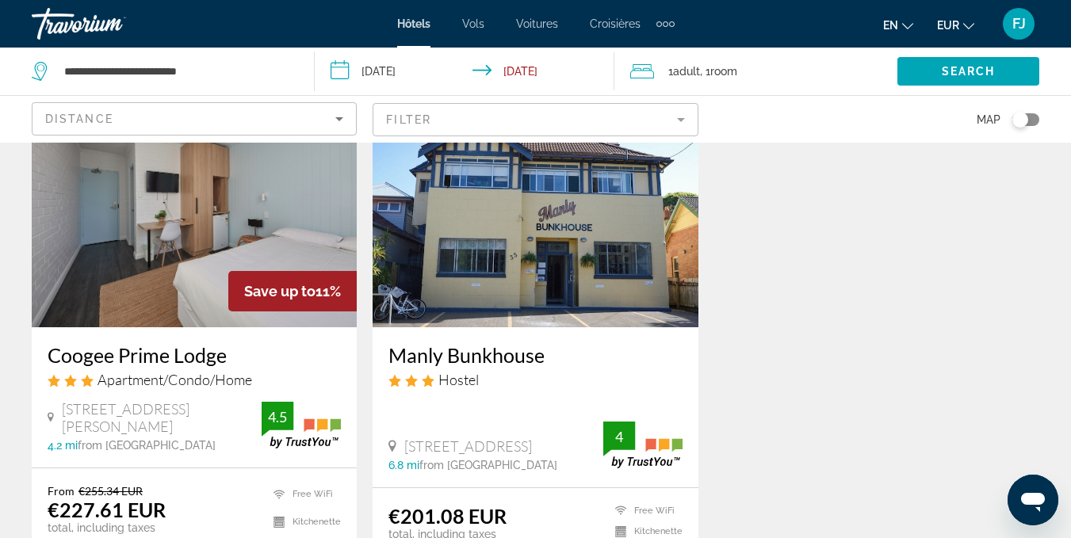
scroll to position [1910, 0]
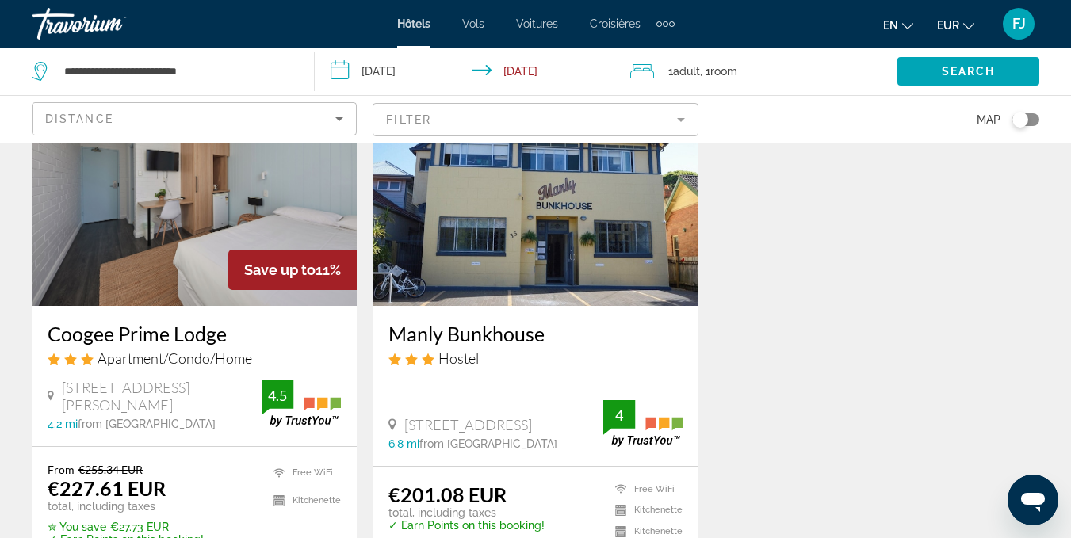
click at [580, 306] on div "Manly Bunkhouse Hostel 35 Pine Street, Sydney 6.8 mi from Sydney city center fr…" at bounding box center [535, 386] width 325 height 160
click at [470, 270] on img "Contenu principal" at bounding box center [535, 179] width 325 height 254
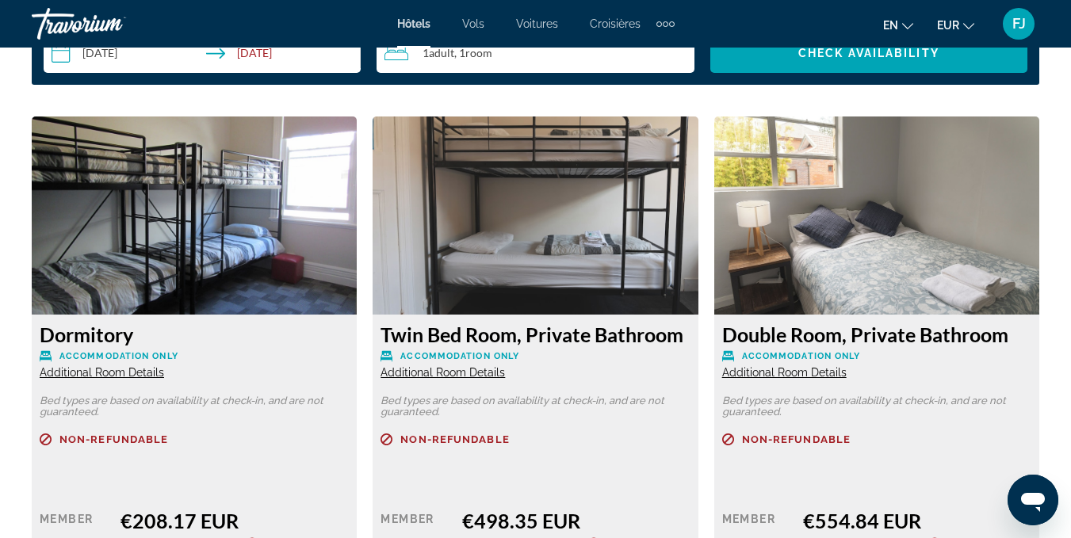
scroll to position [2113, 0]
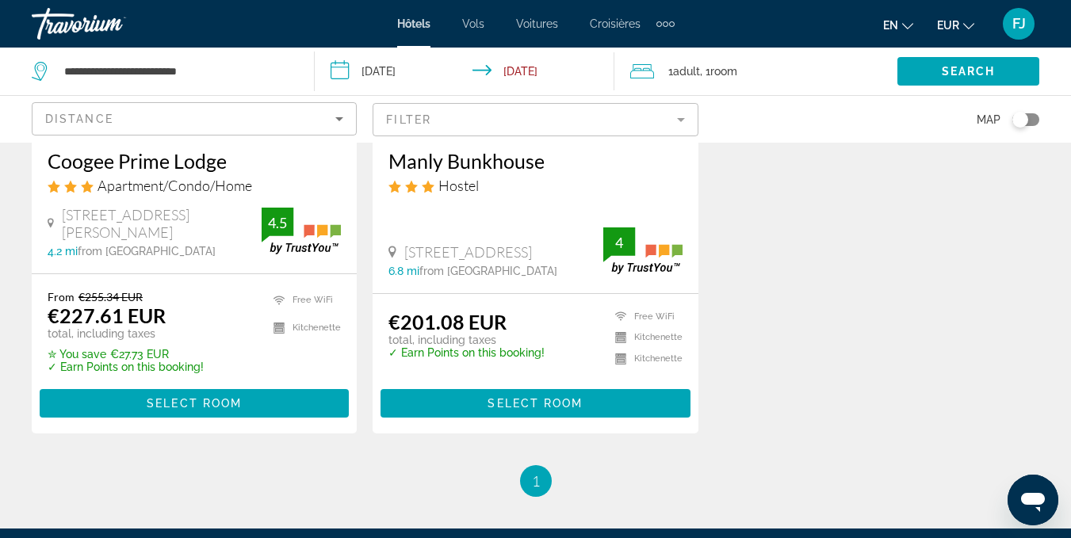
scroll to position [1910, 0]
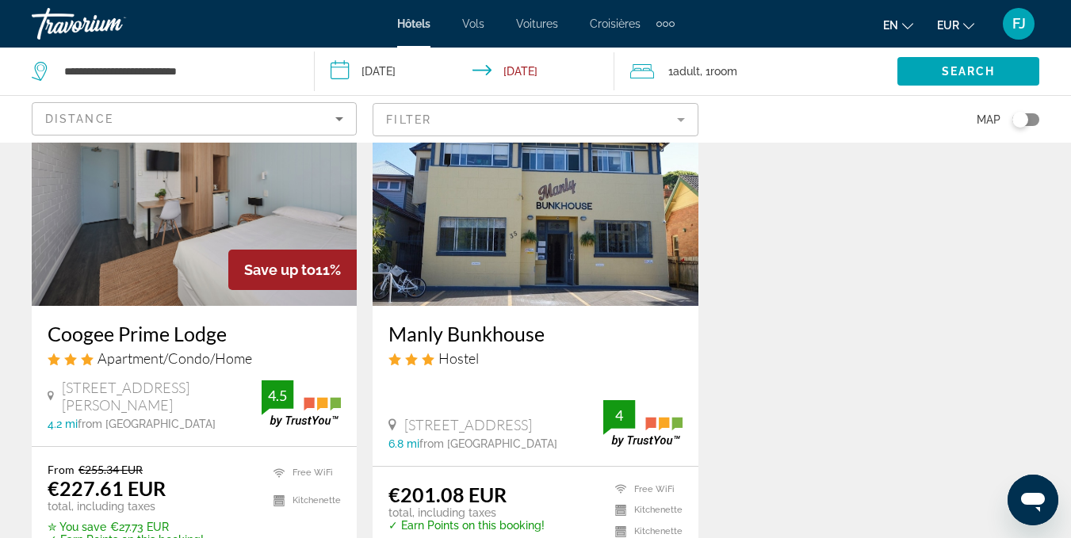
click at [241, 250] on div "Save up to 11%" at bounding box center [292, 270] width 128 height 40
click at [162, 322] on h3 "Coogee Prime Lodge" at bounding box center [194, 334] width 293 height 24
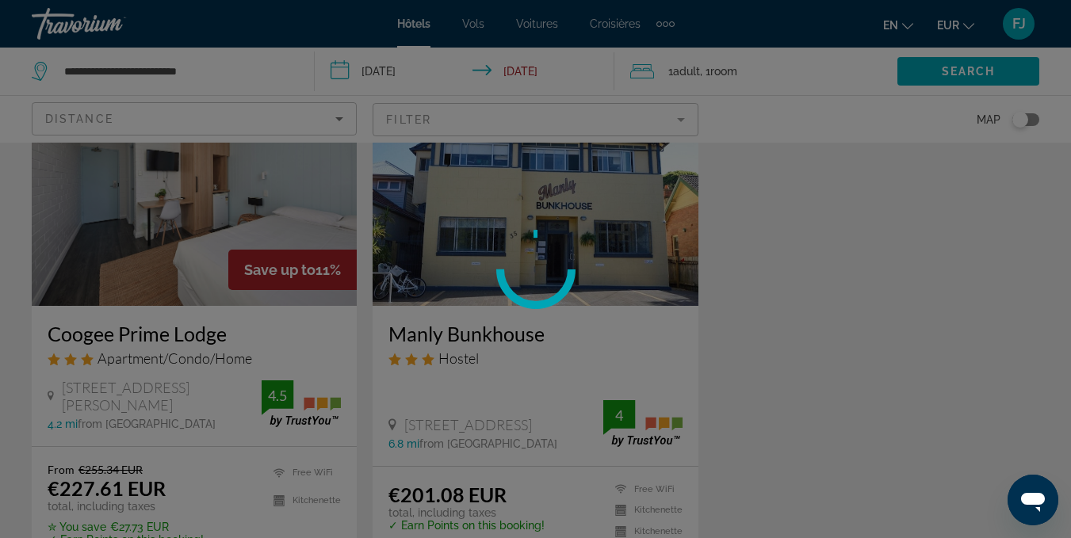
click at [162, 305] on div at bounding box center [535, 269] width 1071 height 538
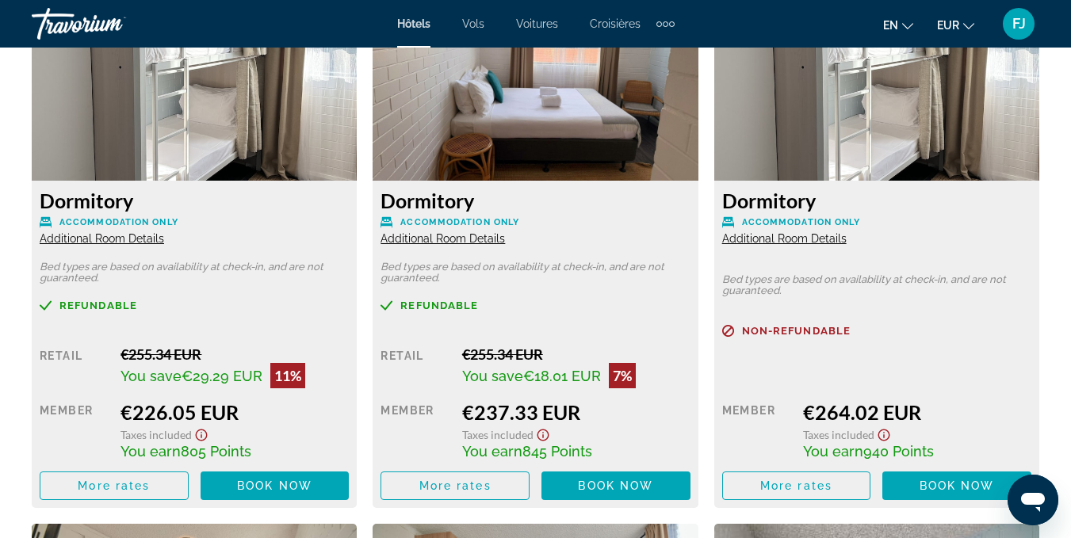
scroll to position [2538, 0]
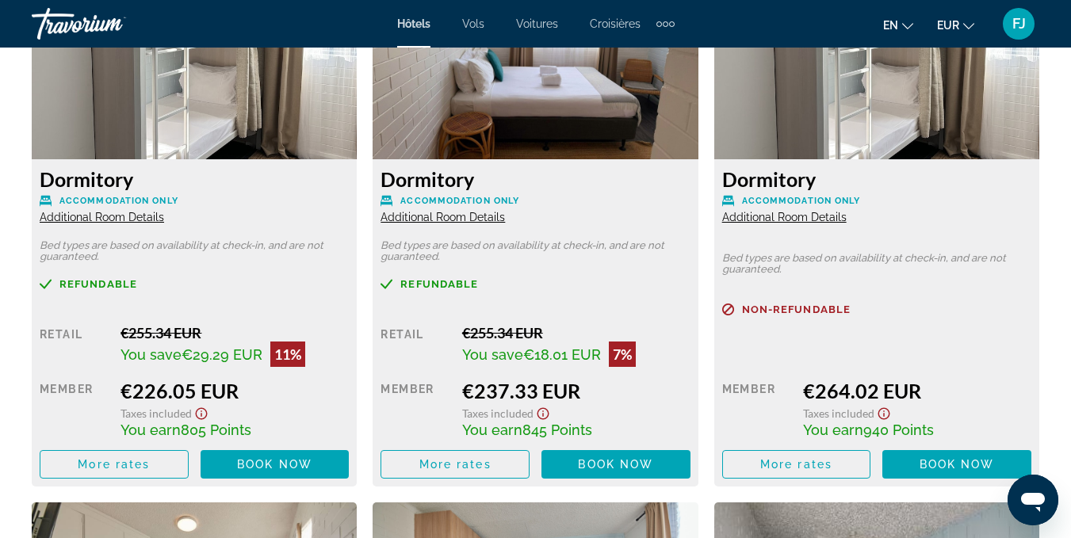
click at [492, 218] on span "Additional Room Details" at bounding box center [443, 217] width 124 height 13
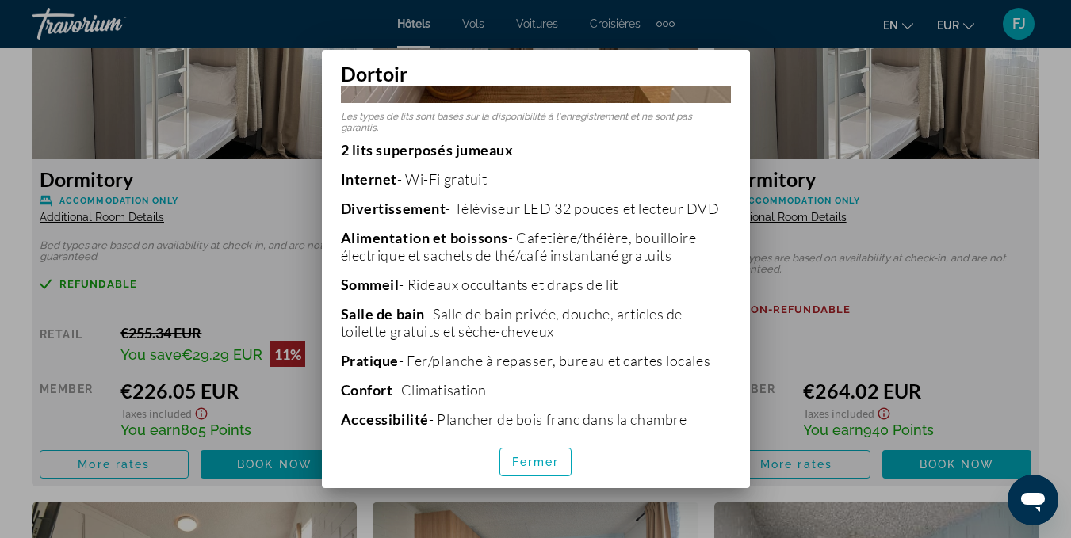
scroll to position [319, 0]
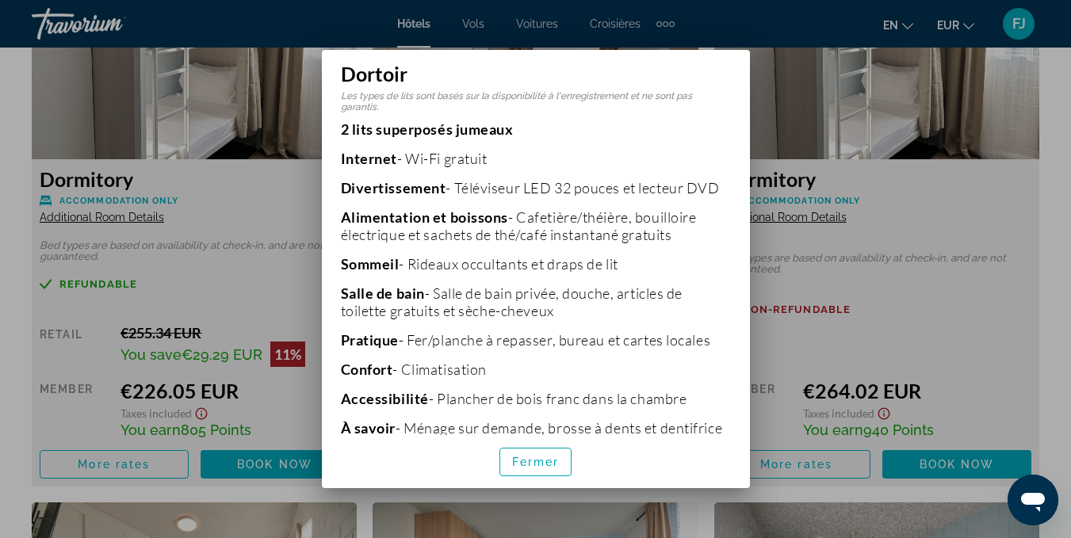
click at [920, 220] on div at bounding box center [535, 269] width 1071 height 538
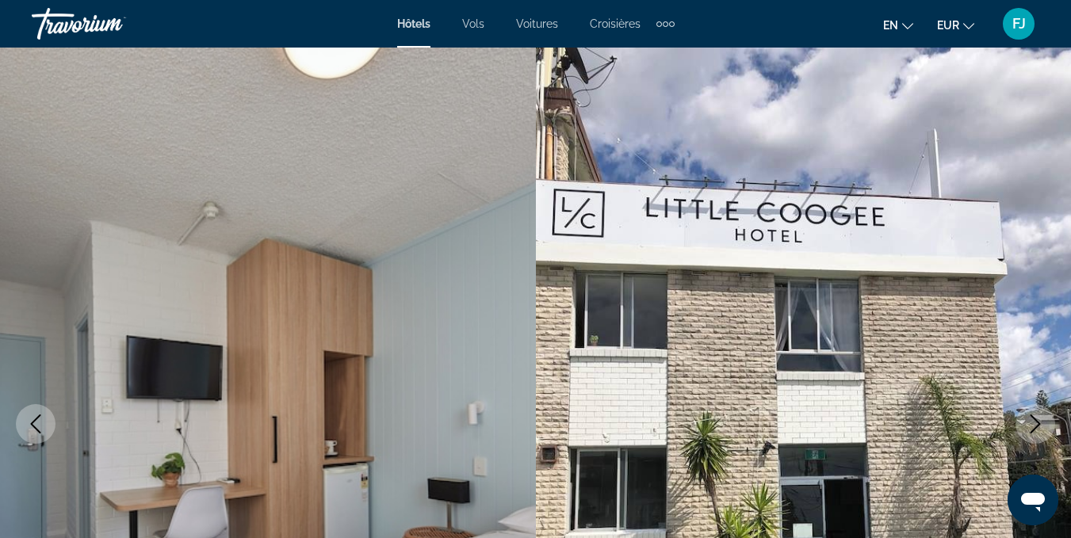
scroll to position [2538, 0]
